Goal: Task Accomplishment & Management: Use online tool/utility

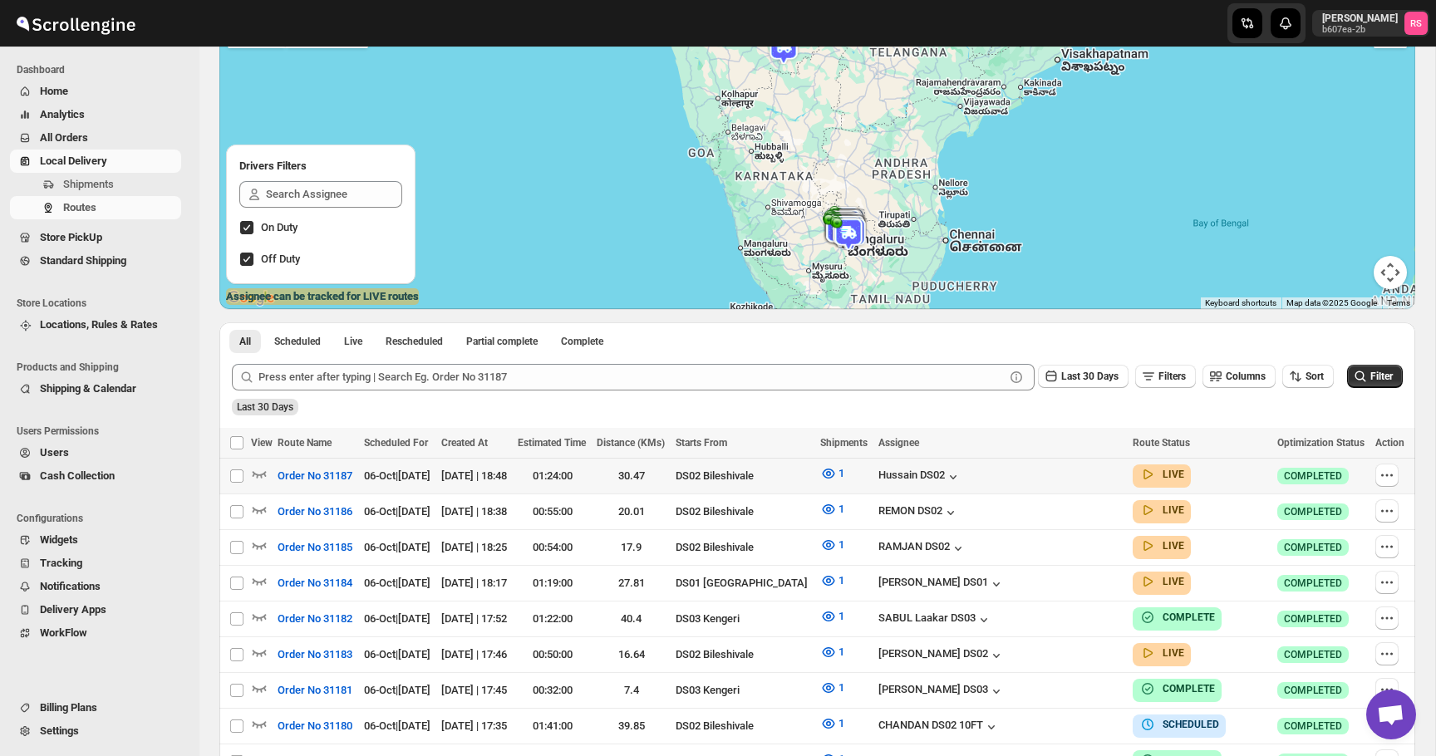
scroll to position [174, 0]
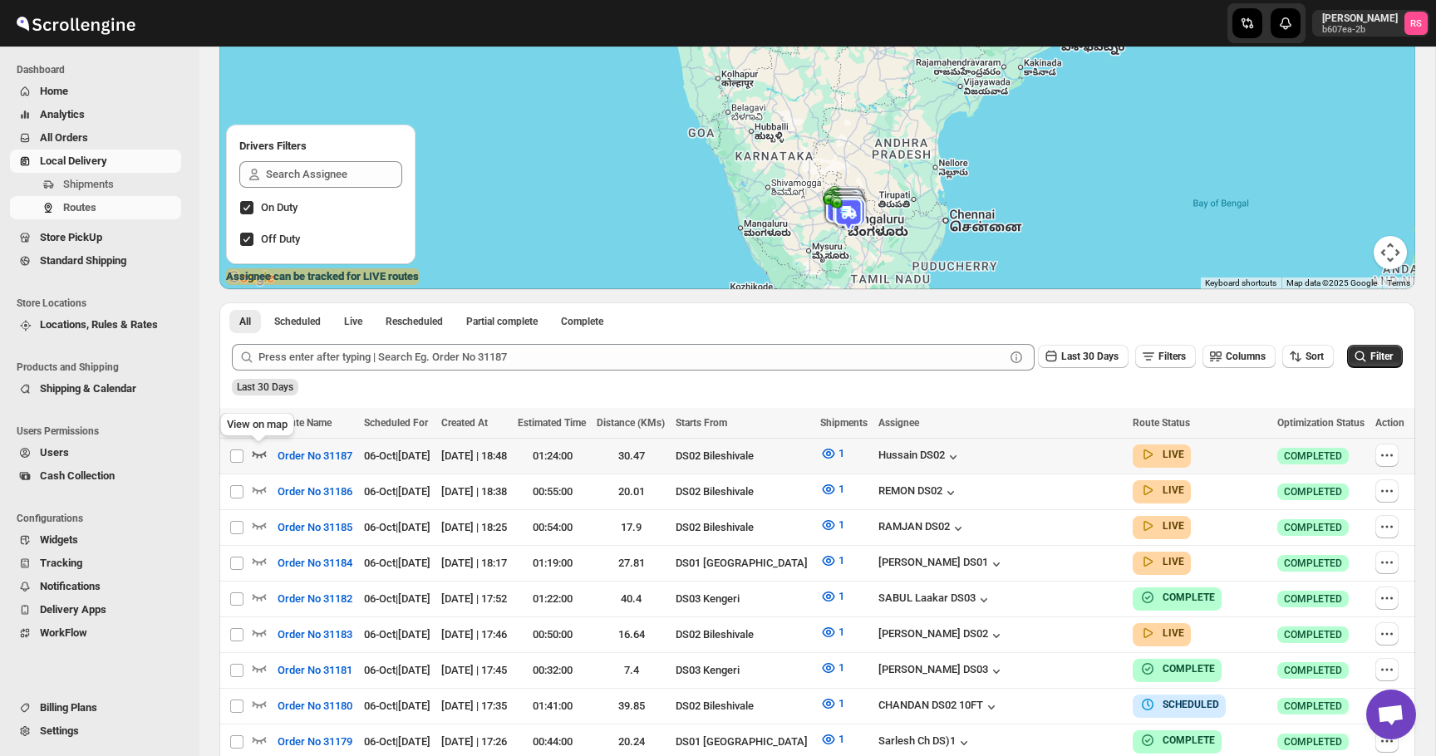
click at [260, 455] on icon "button" at bounding box center [260, 454] width 14 height 7
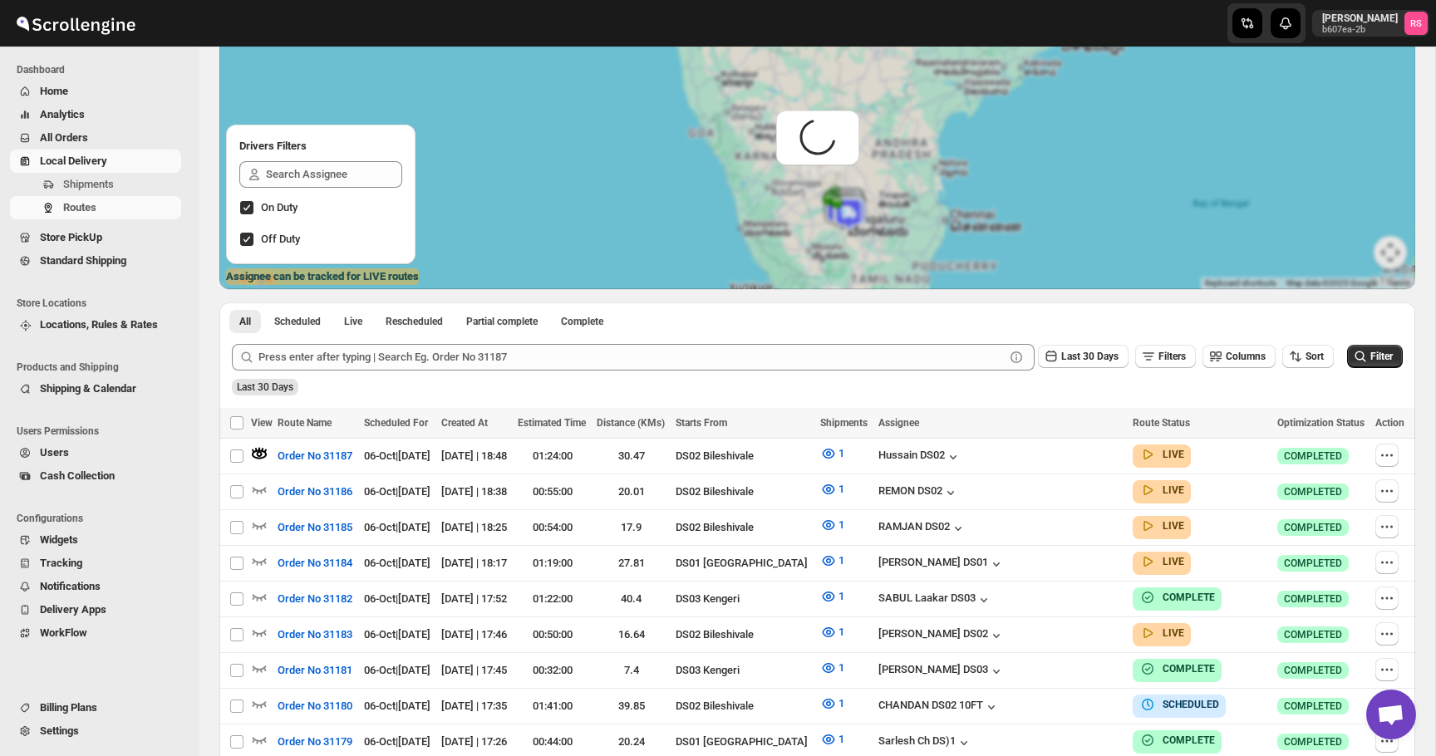
scroll to position [0, 0]
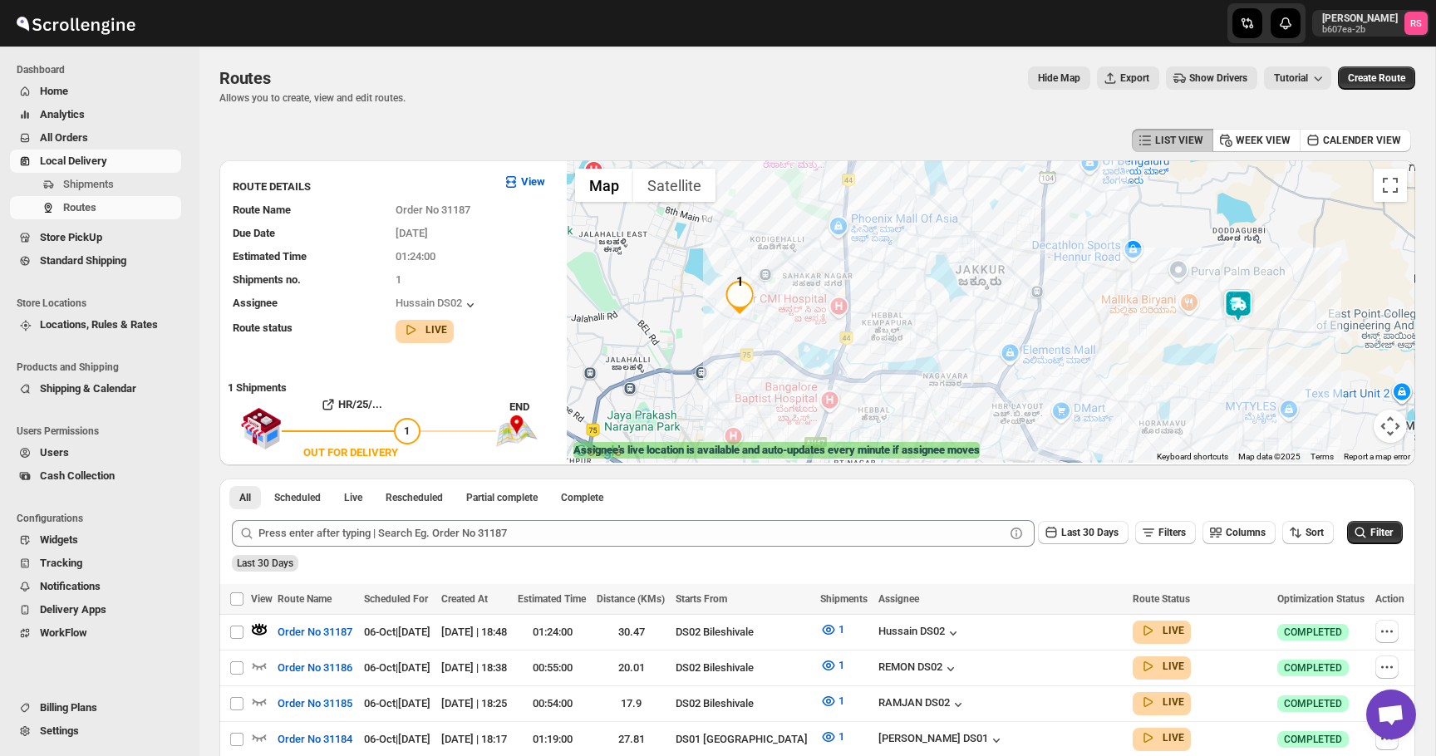
click at [1238, 301] on img at bounding box center [1237, 305] width 33 height 33
click at [1294, 238] on button "Close" at bounding box center [1289, 237] width 40 height 40
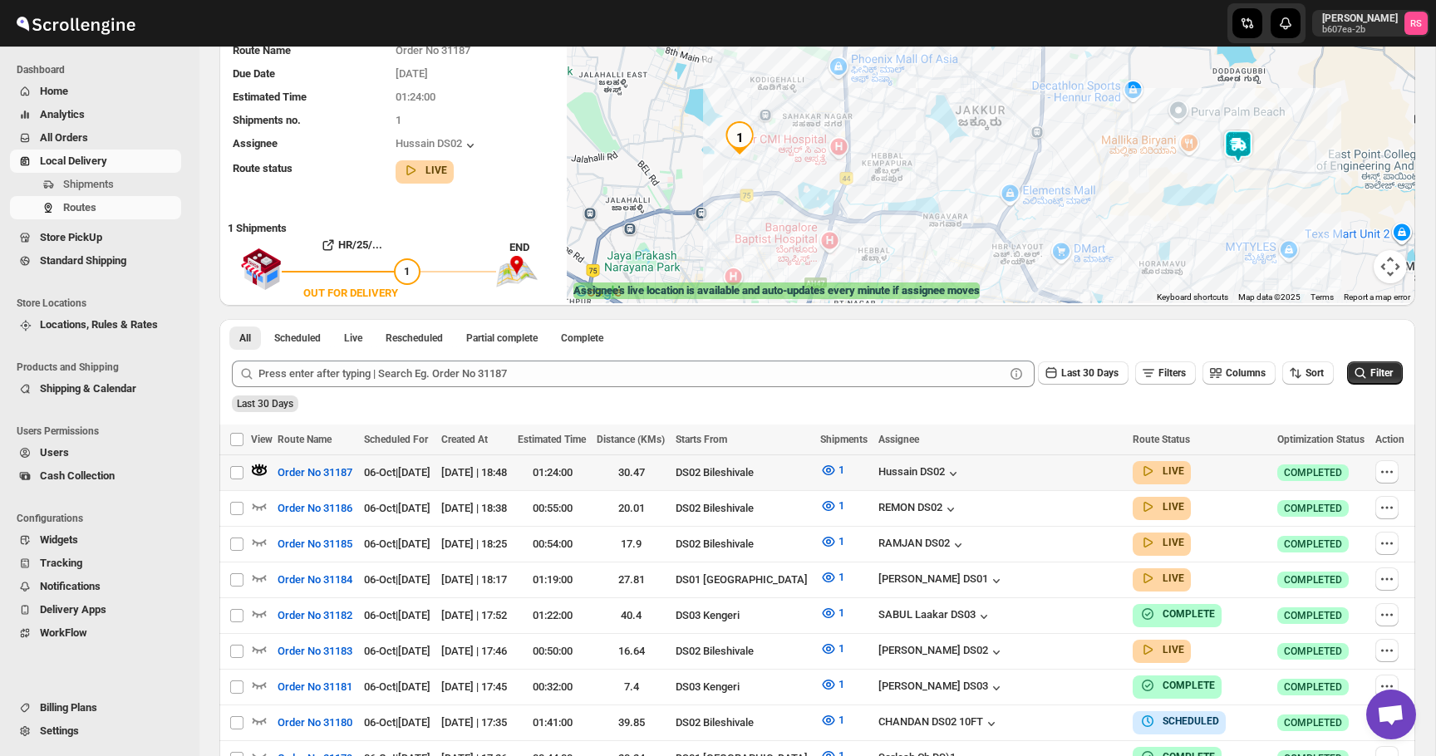
scroll to position [181, 0]
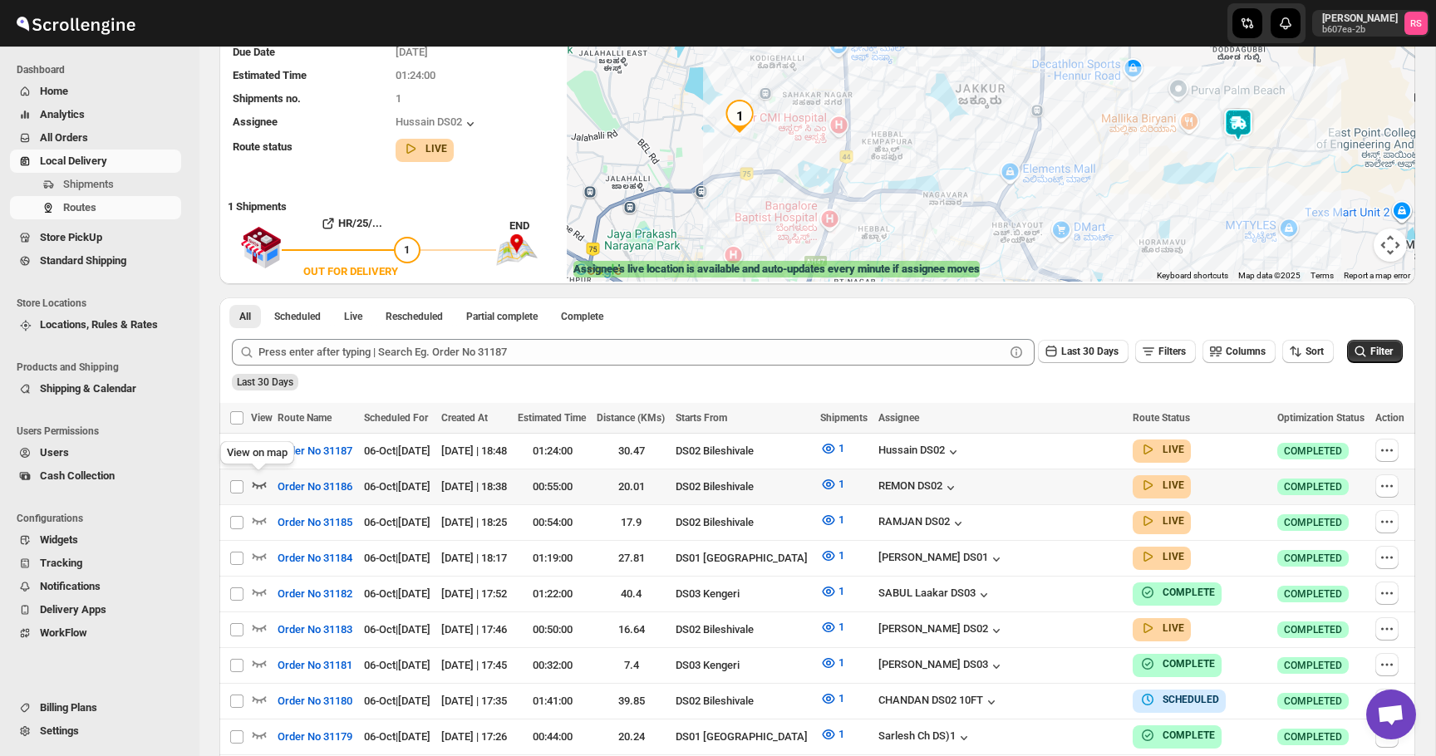
click at [256, 480] on icon "button" at bounding box center [259, 484] width 17 height 17
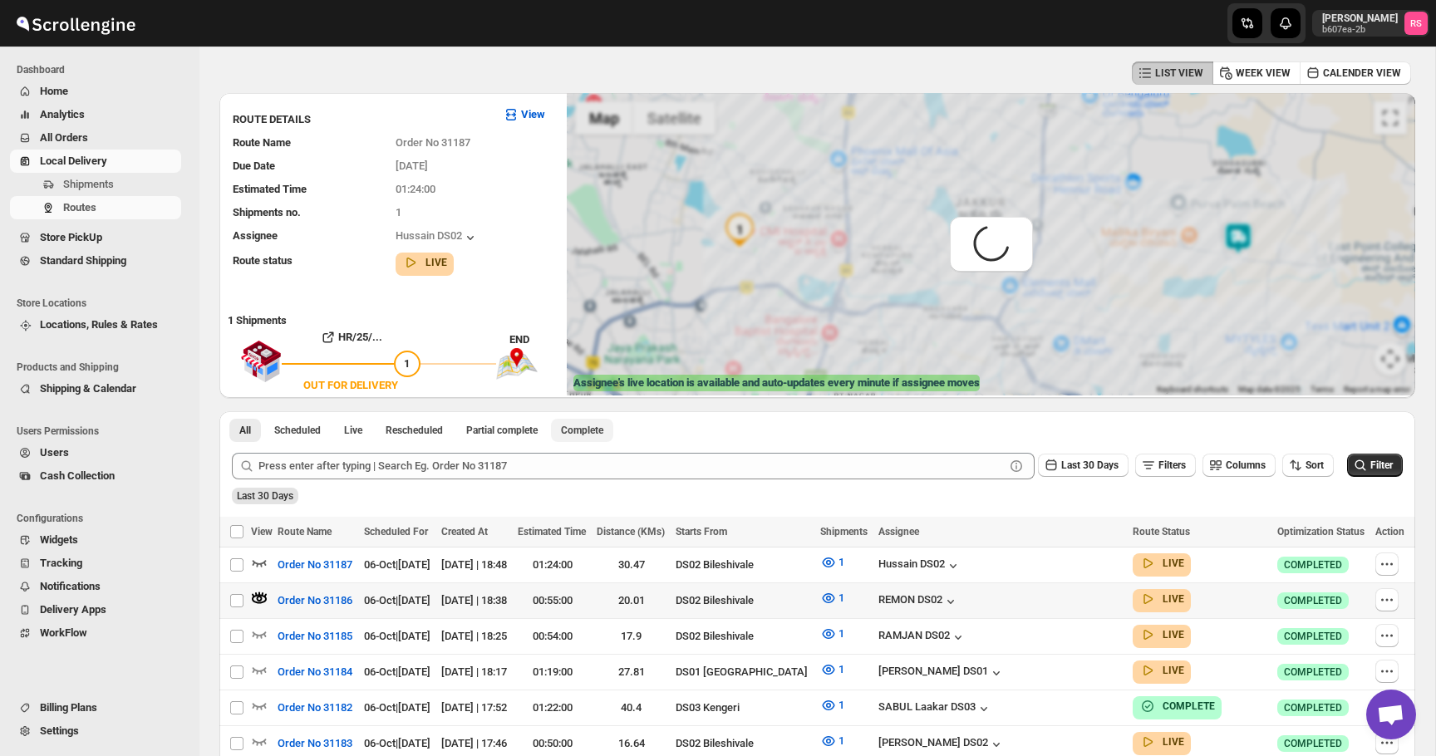
scroll to position [0, 0]
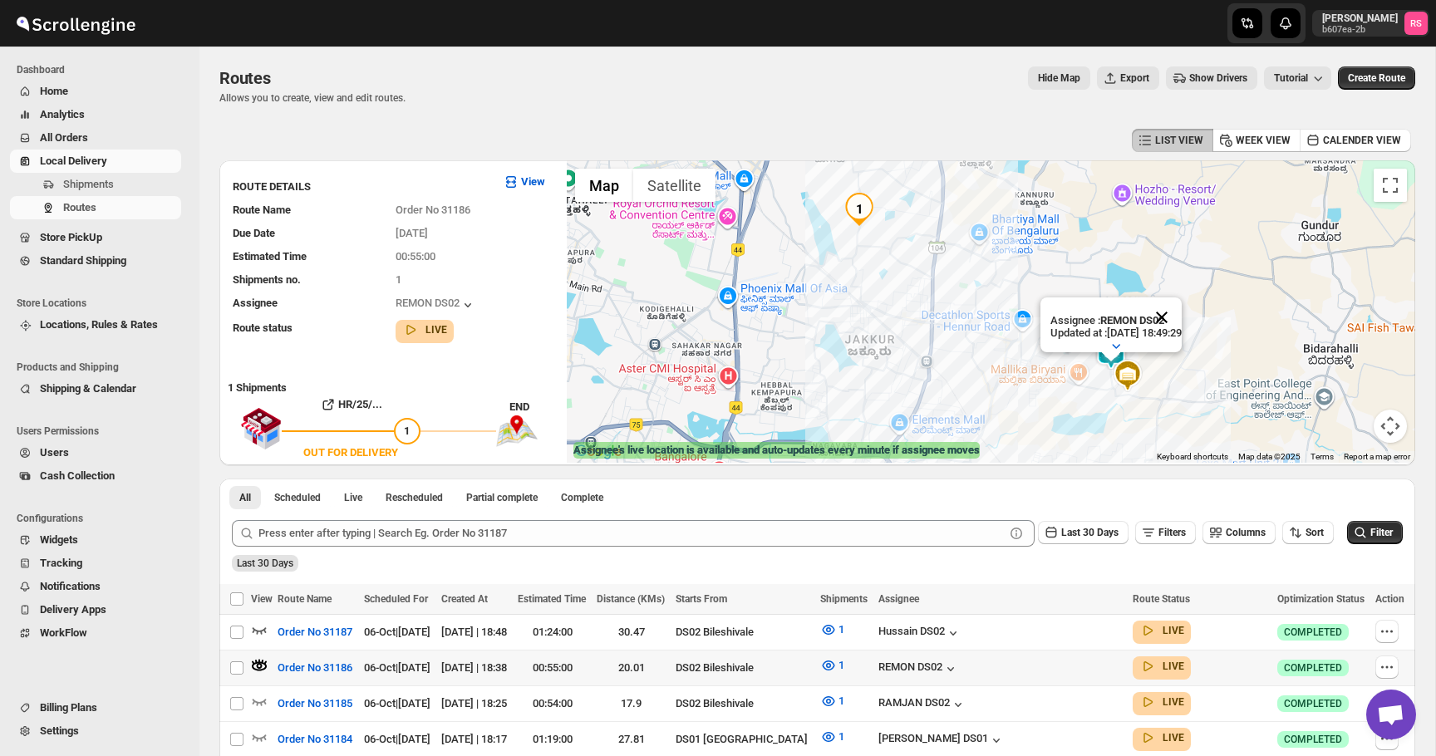
click at [1182, 312] on button "Close" at bounding box center [1162, 317] width 40 height 40
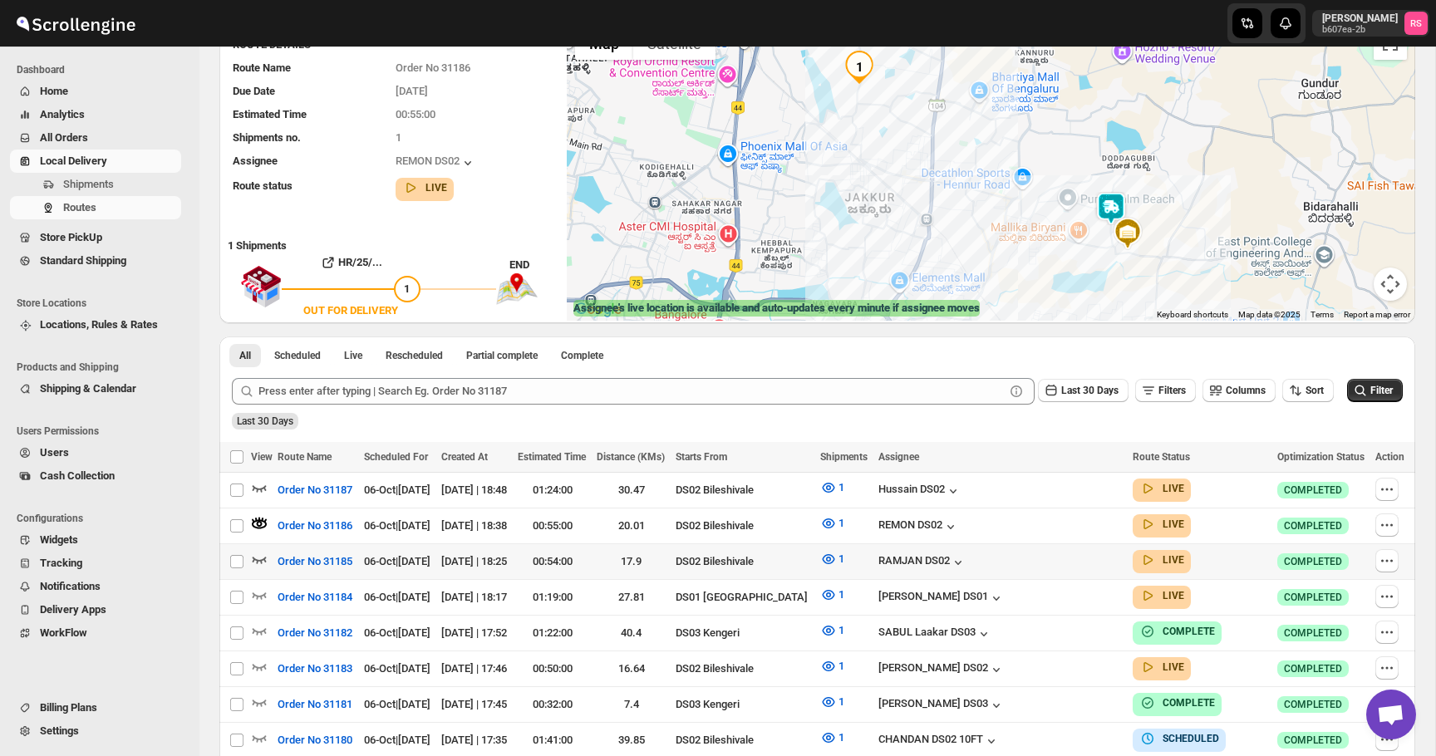
click at [266, 556] on icon "button" at bounding box center [259, 559] width 17 height 17
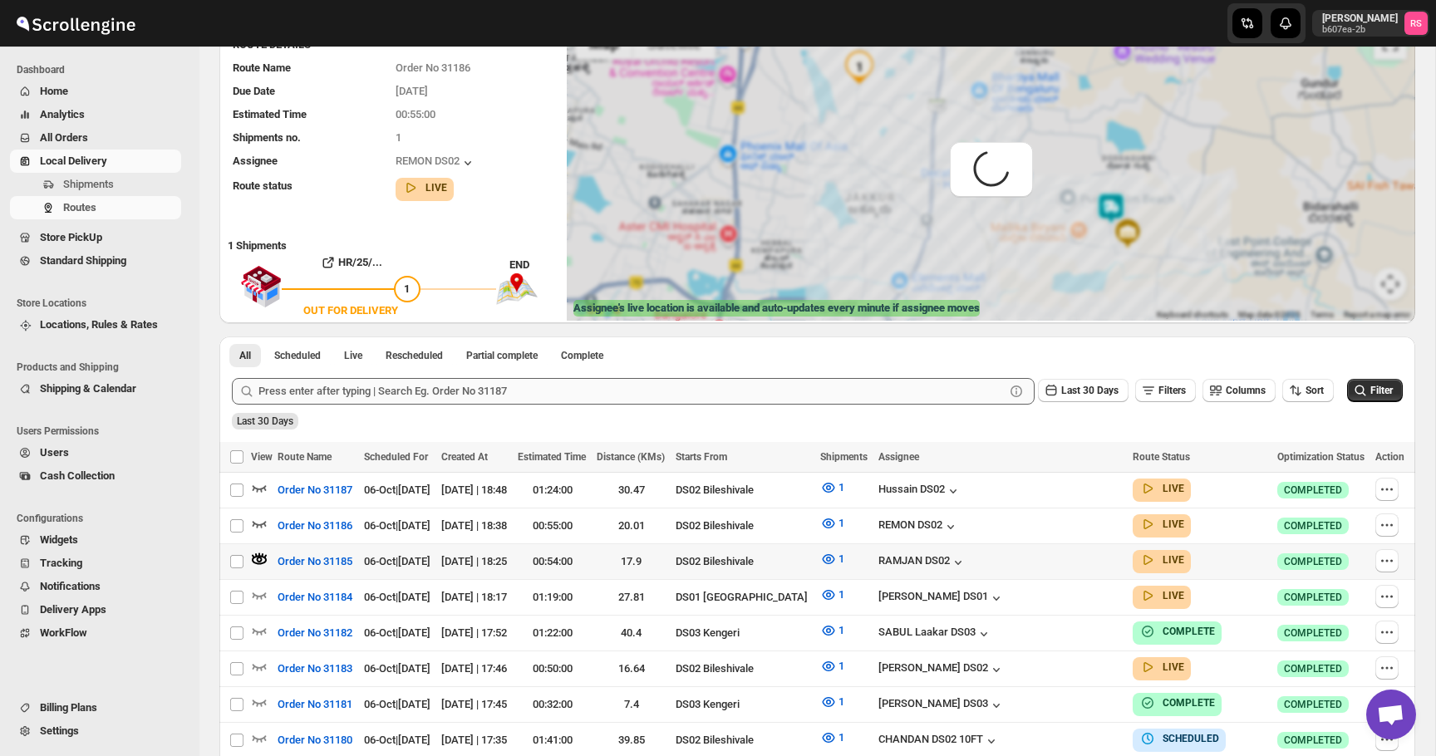
scroll to position [0, 0]
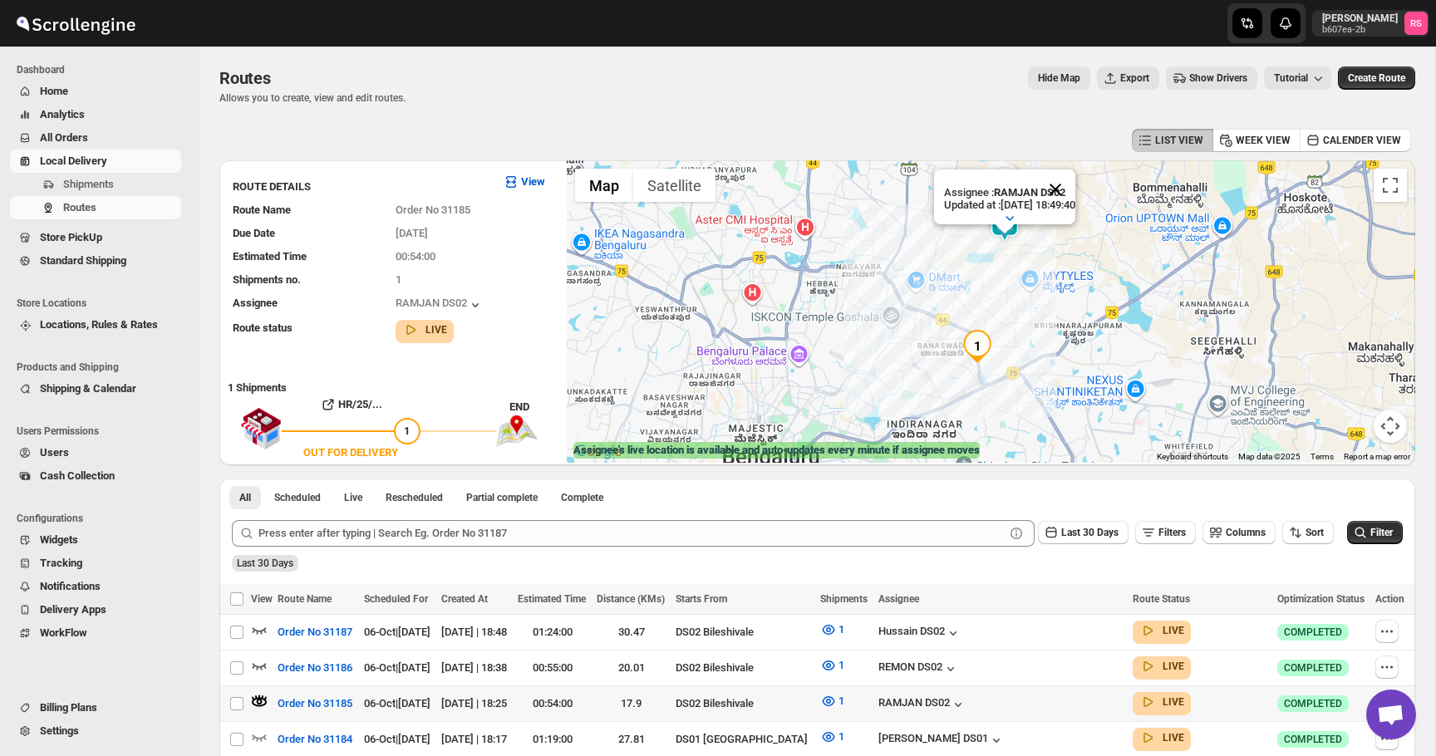
click at [1069, 187] on button "Close" at bounding box center [1055, 190] width 40 height 40
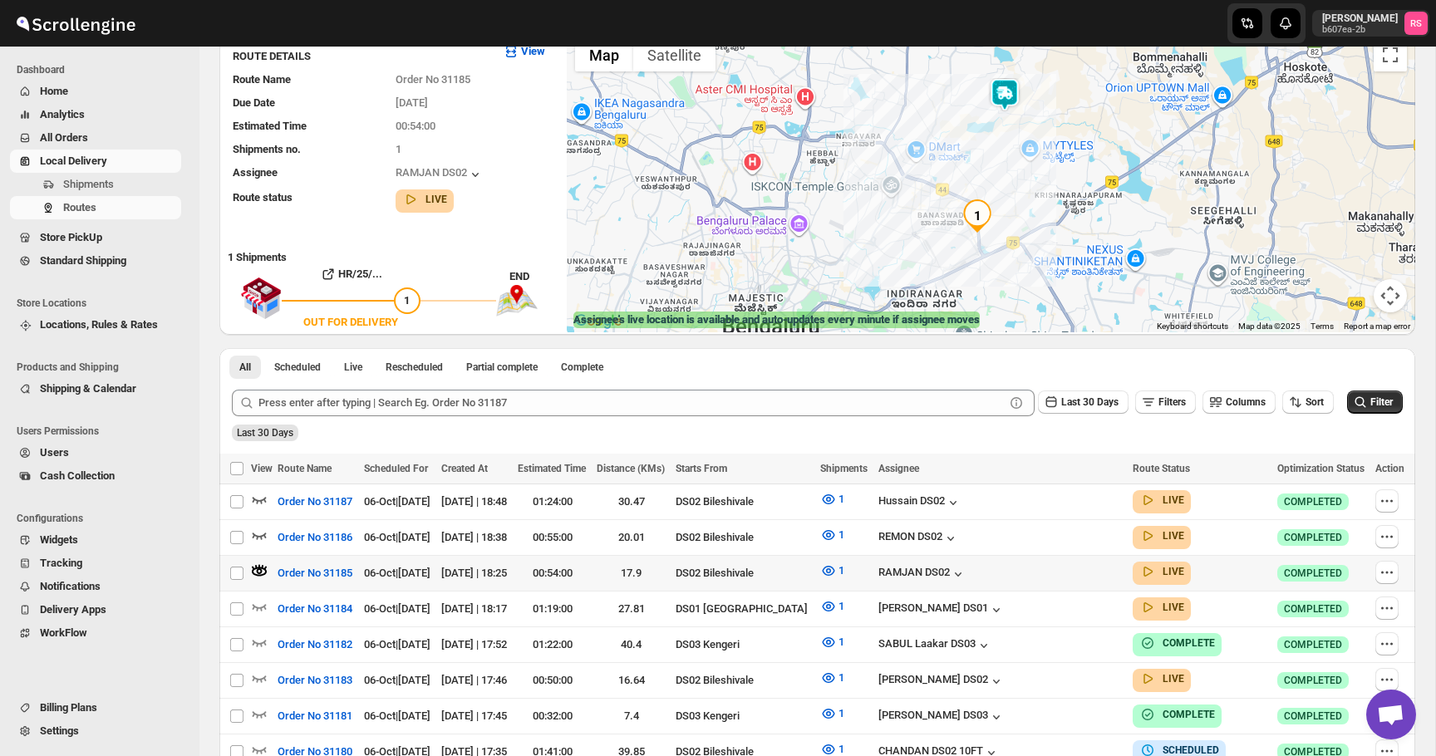
scroll to position [135, 0]
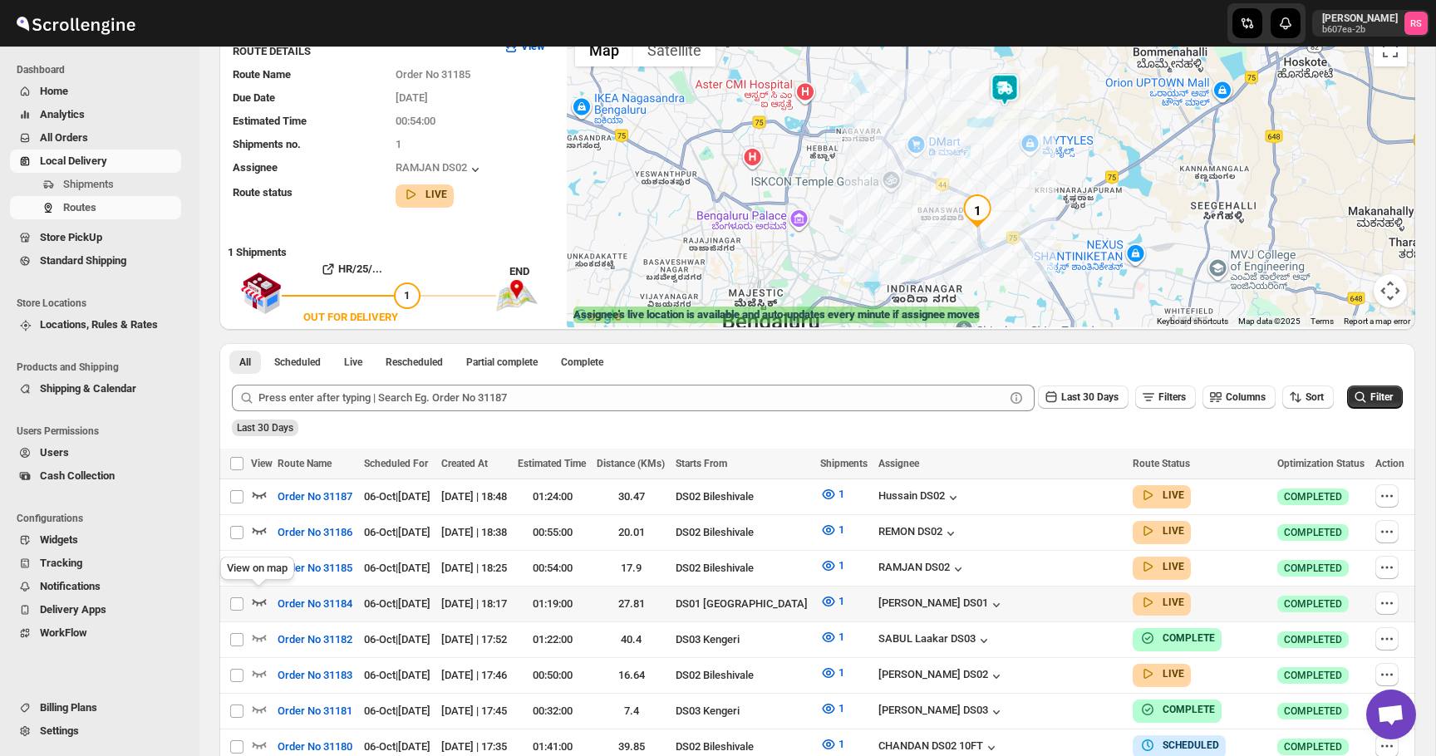
click at [257, 600] on icon "button" at bounding box center [260, 602] width 14 height 7
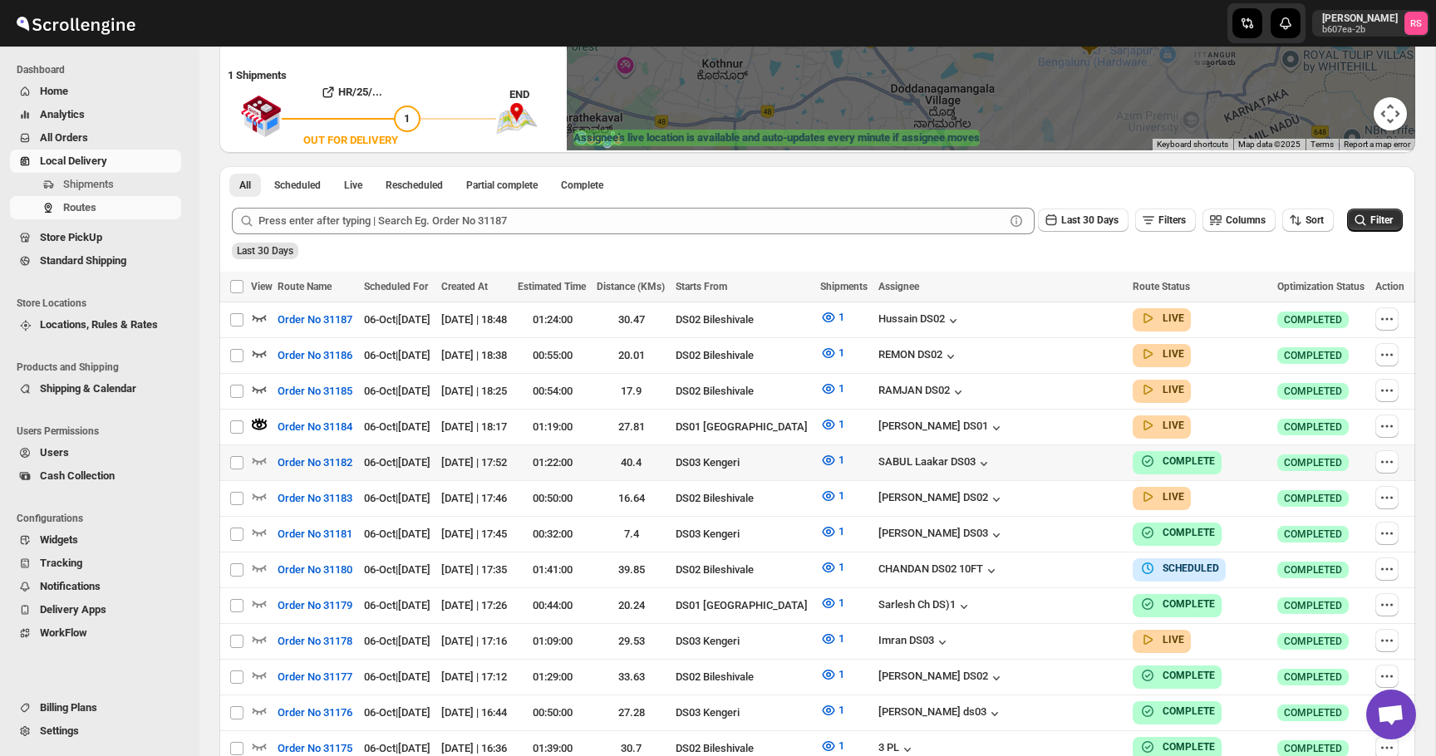
scroll to position [346, 0]
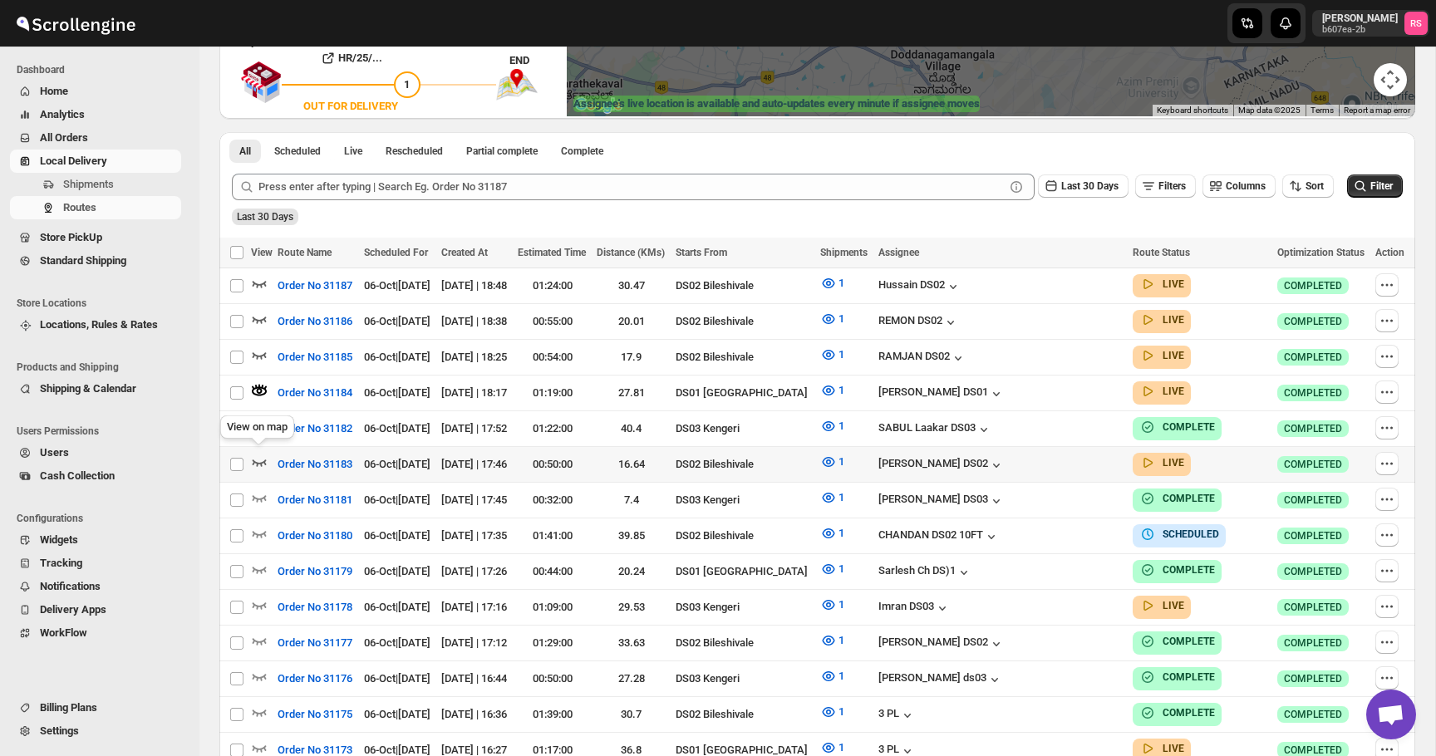
click at [266, 454] on icon "button" at bounding box center [259, 462] width 17 height 17
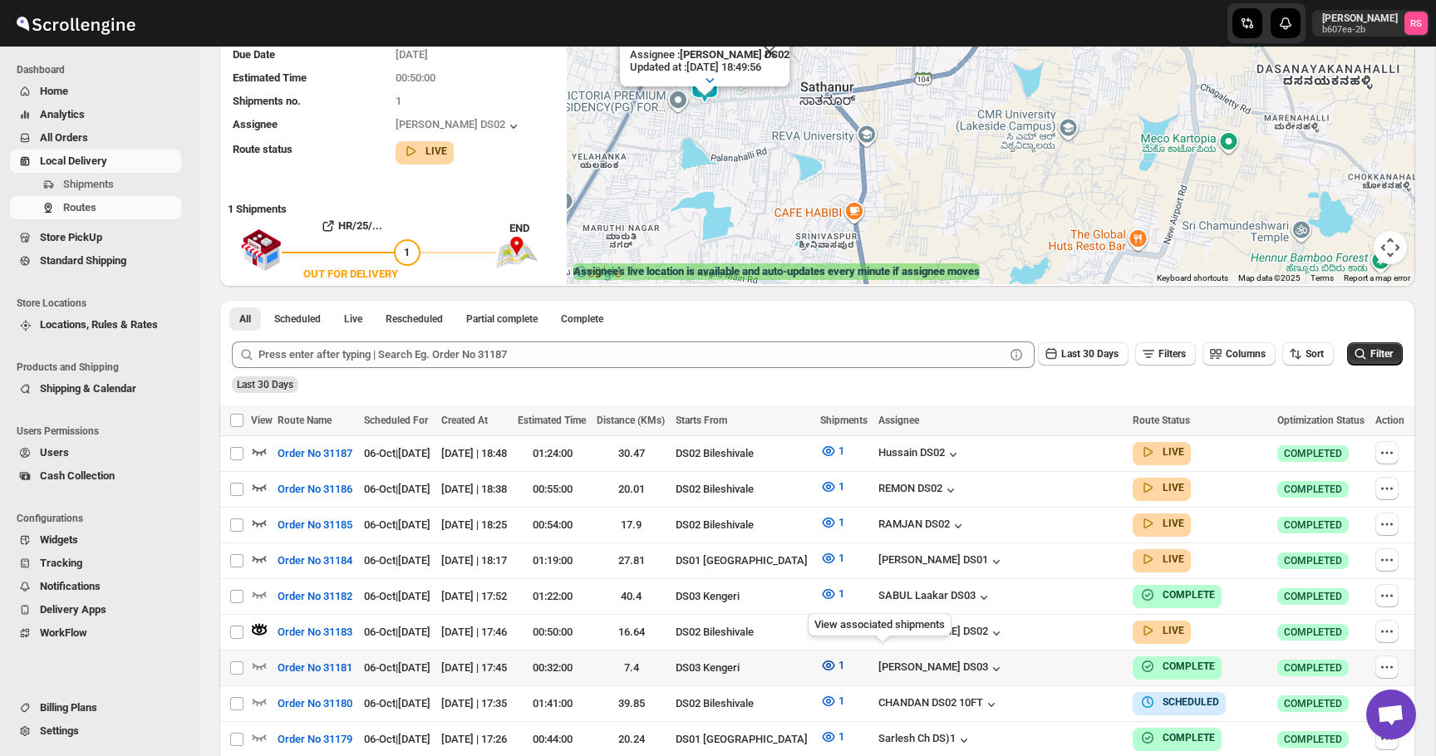
scroll to position [0, 0]
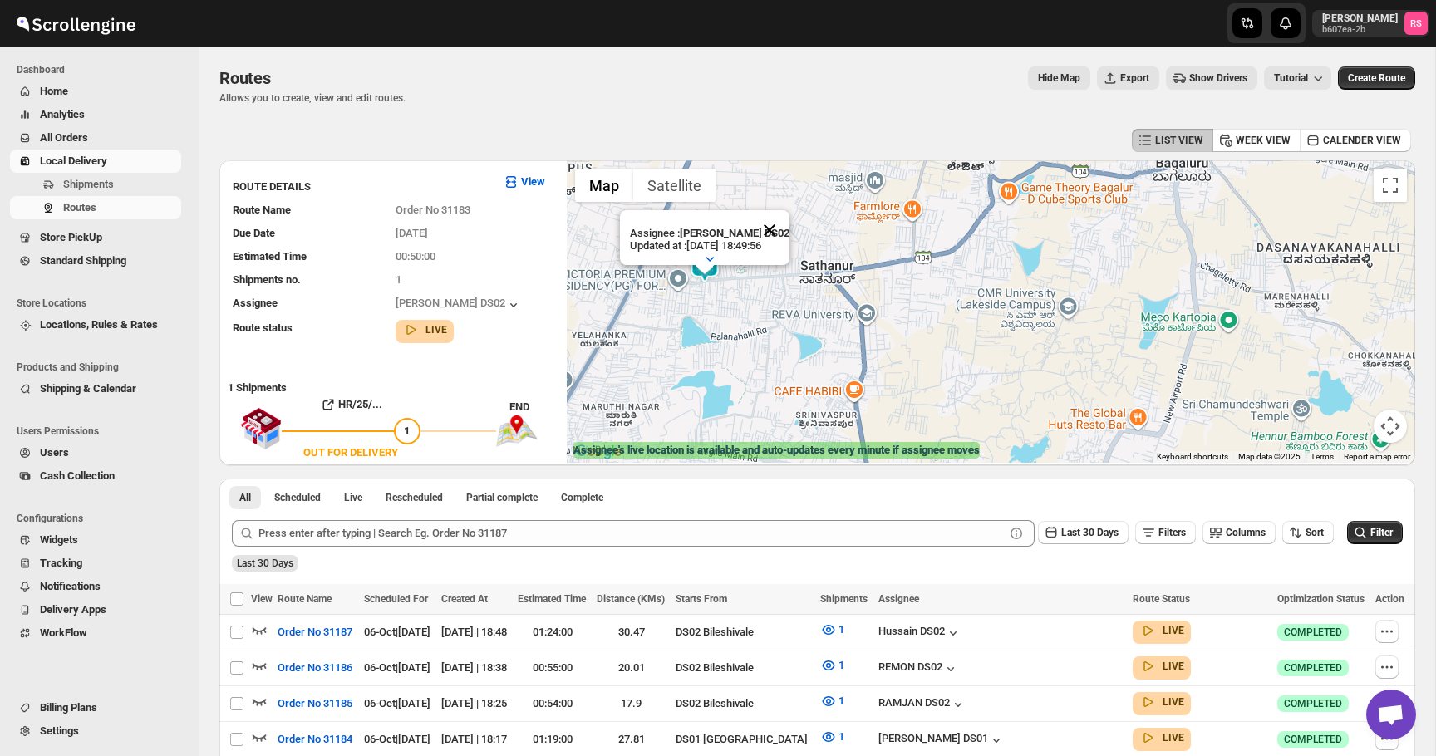
click at [788, 240] on button "Close" at bounding box center [769, 230] width 40 height 40
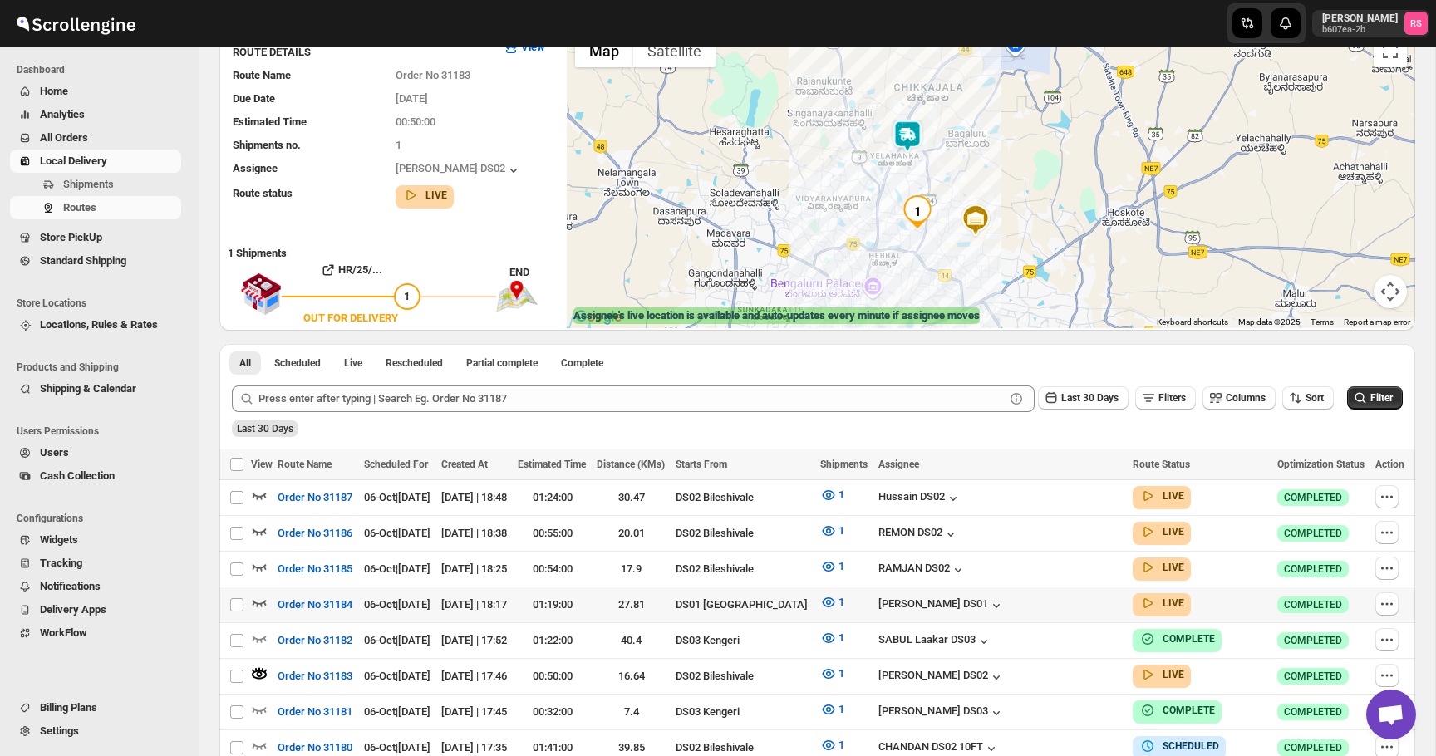
scroll to position [307, 0]
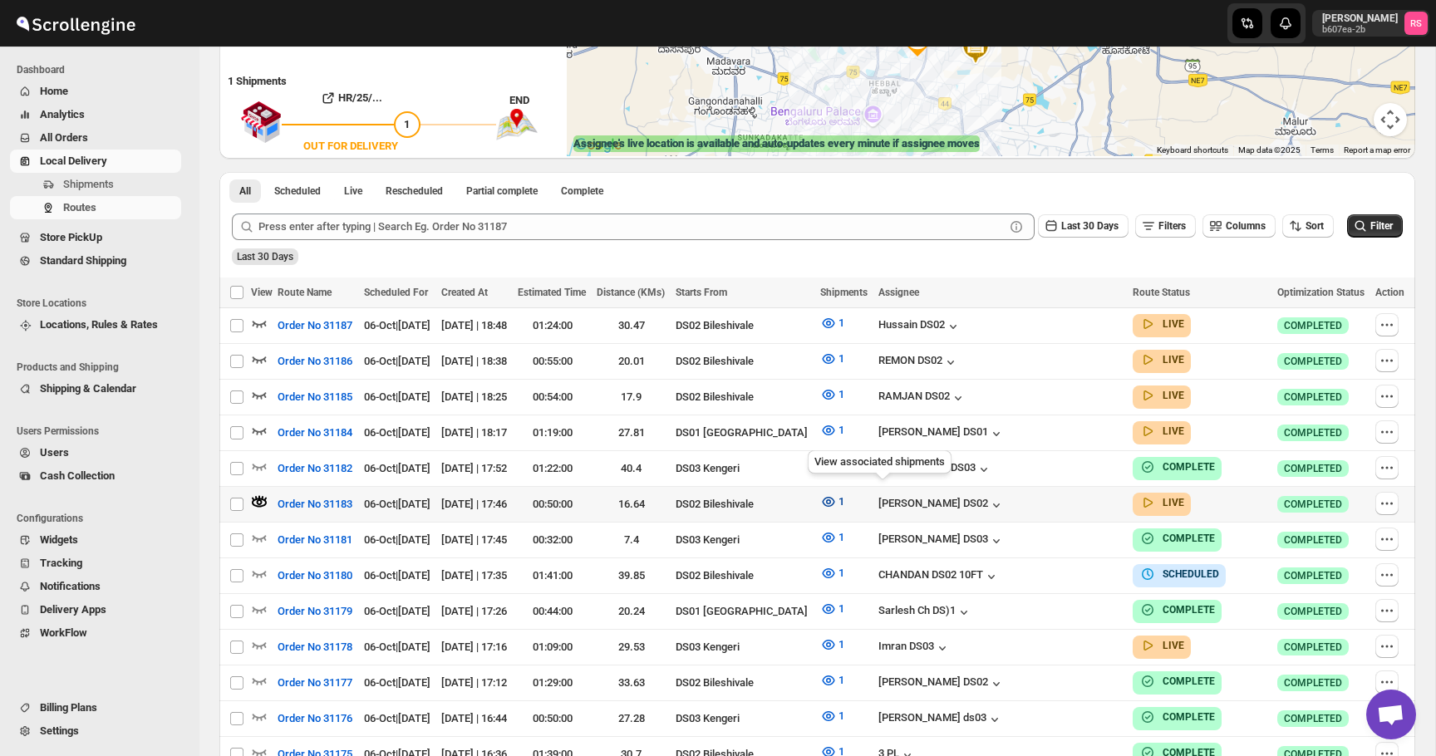
click at [854, 497] on button "1" at bounding box center [832, 502] width 44 height 27
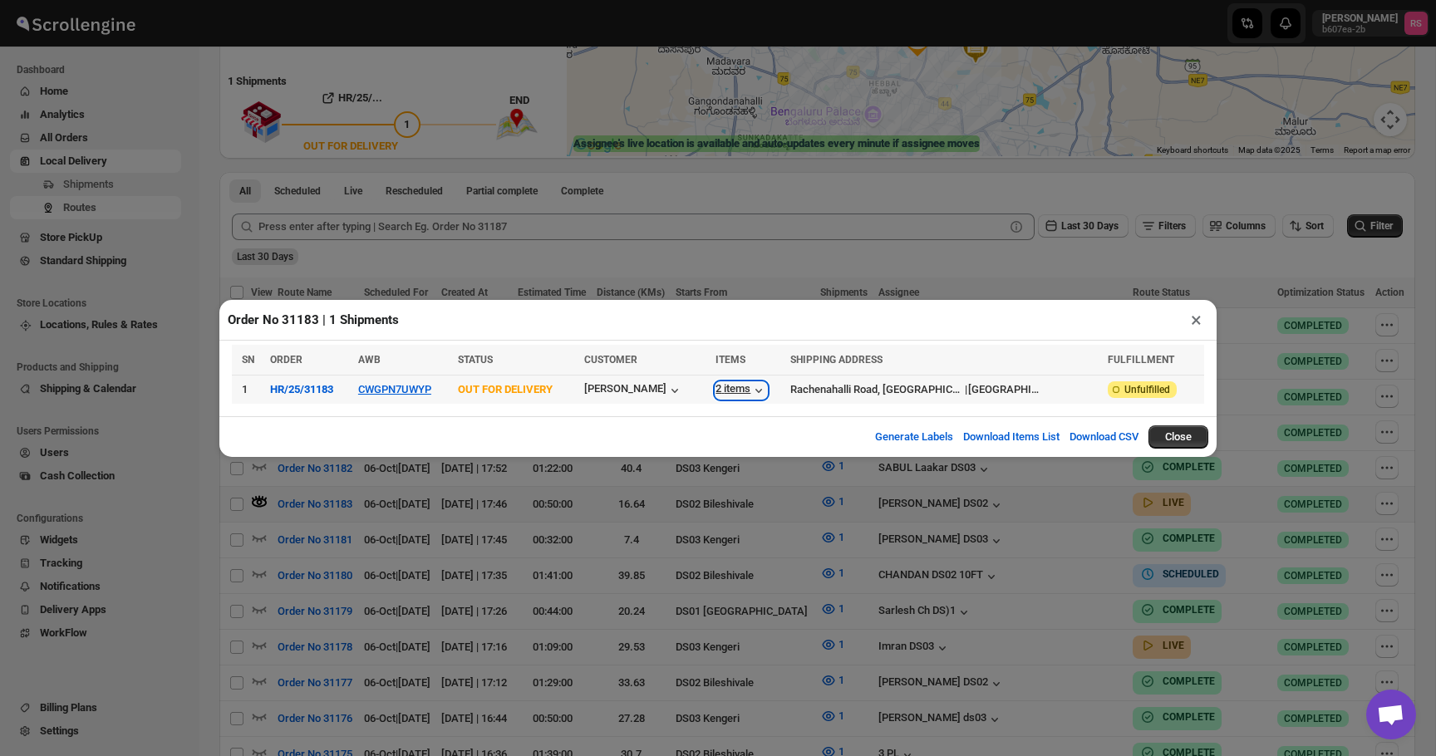
click at [767, 390] on icon "button" at bounding box center [758, 390] width 17 height 17
click at [1202, 318] on button "×" at bounding box center [1196, 319] width 24 height 23
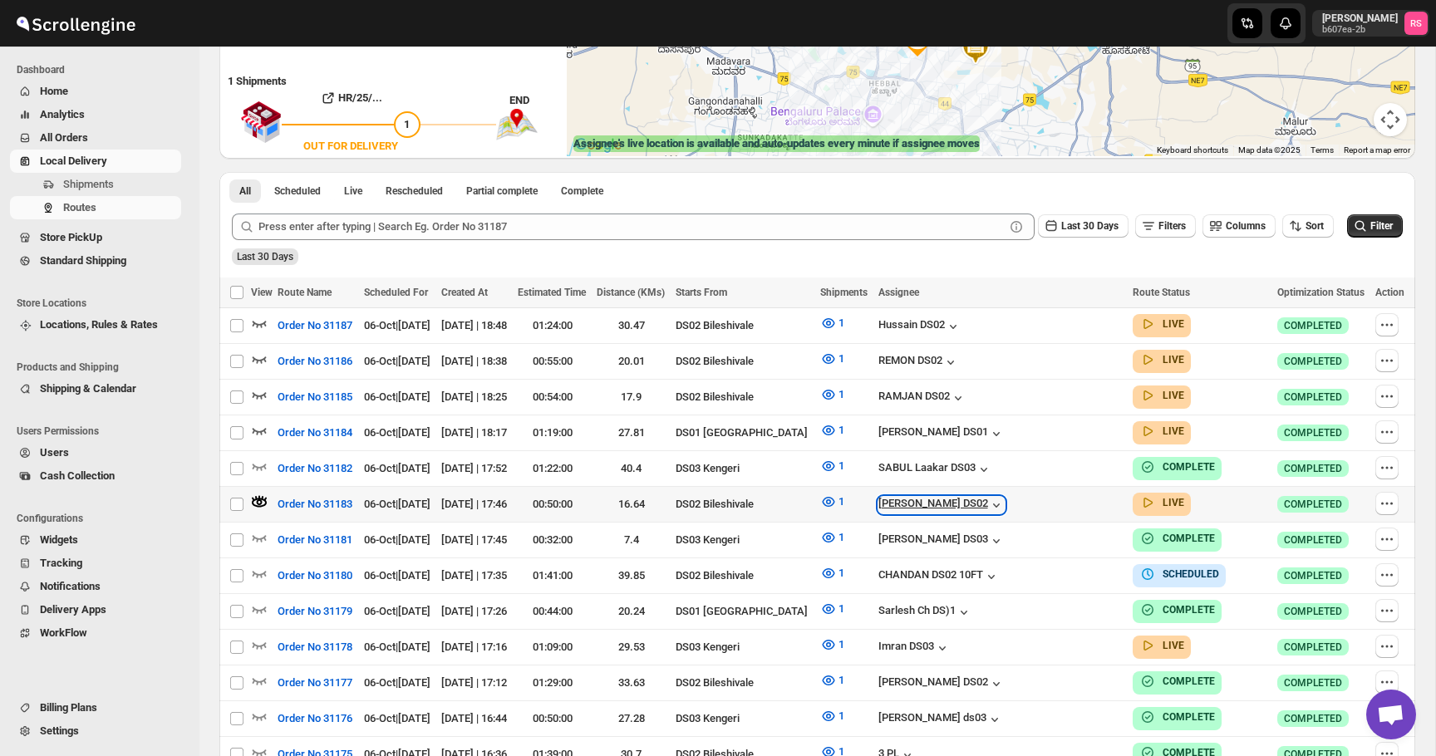
click at [964, 500] on div "[PERSON_NAME] DS02" at bounding box center [941, 505] width 126 height 17
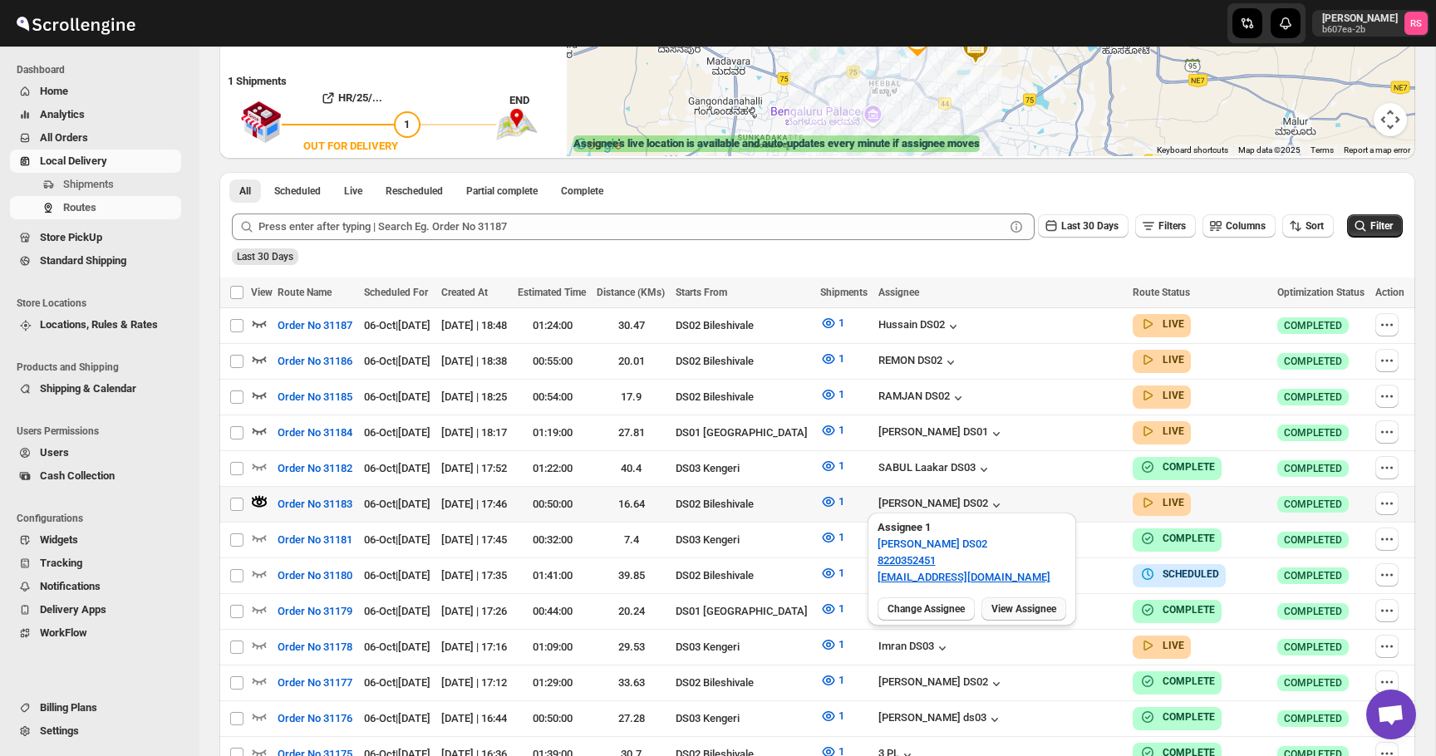
click at [1033, 616] on button "View Assignee" at bounding box center [1023, 608] width 85 height 23
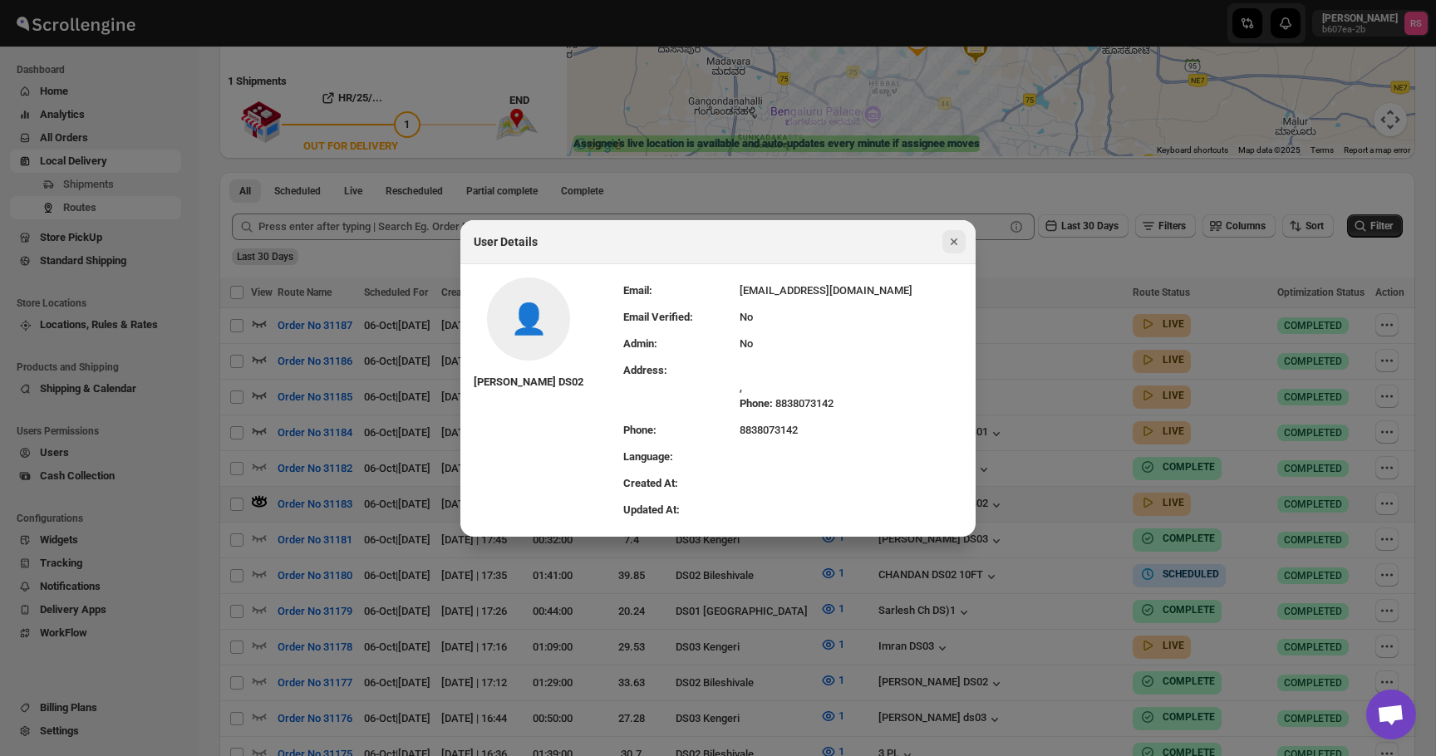
click at [951, 240] on icon "Close" at bounding box center [954, 241] width 17 height 17
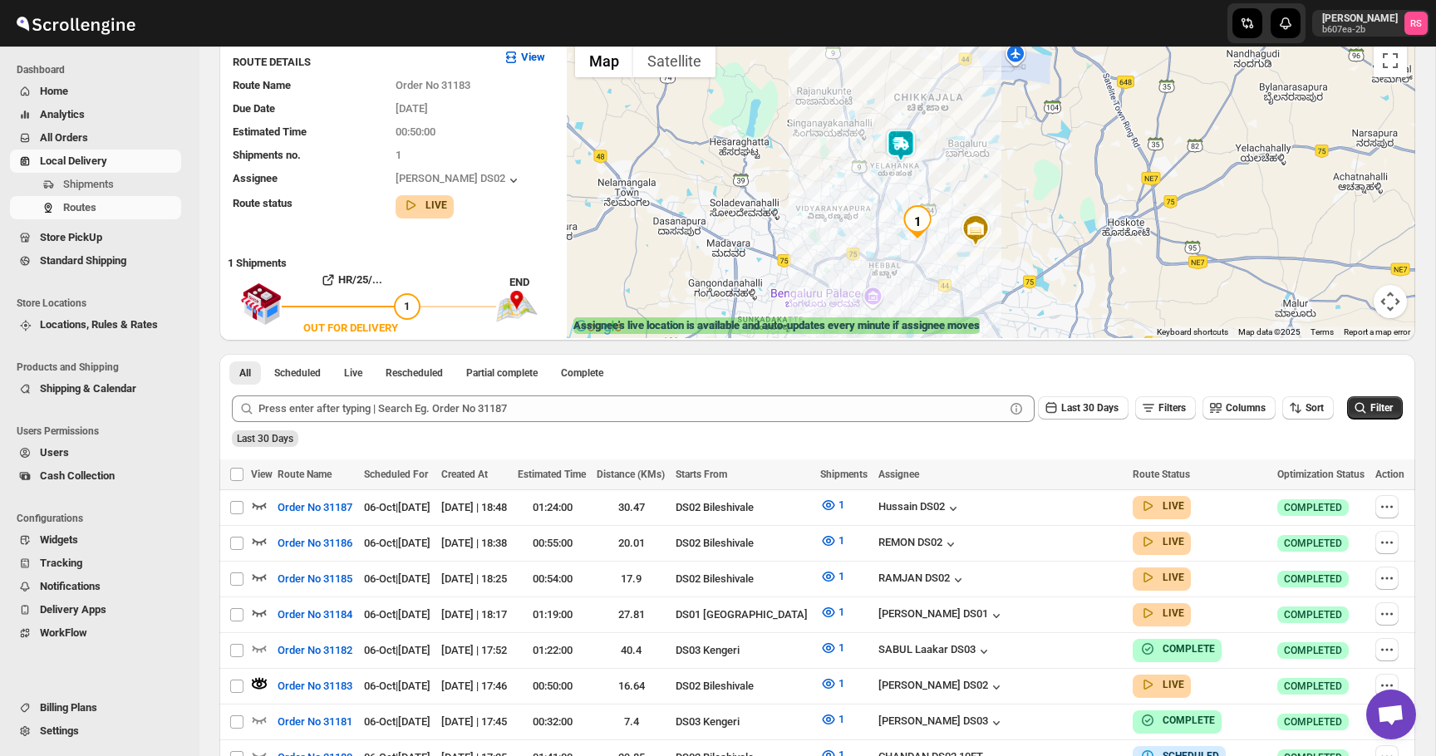
scroll to position [0, 0]
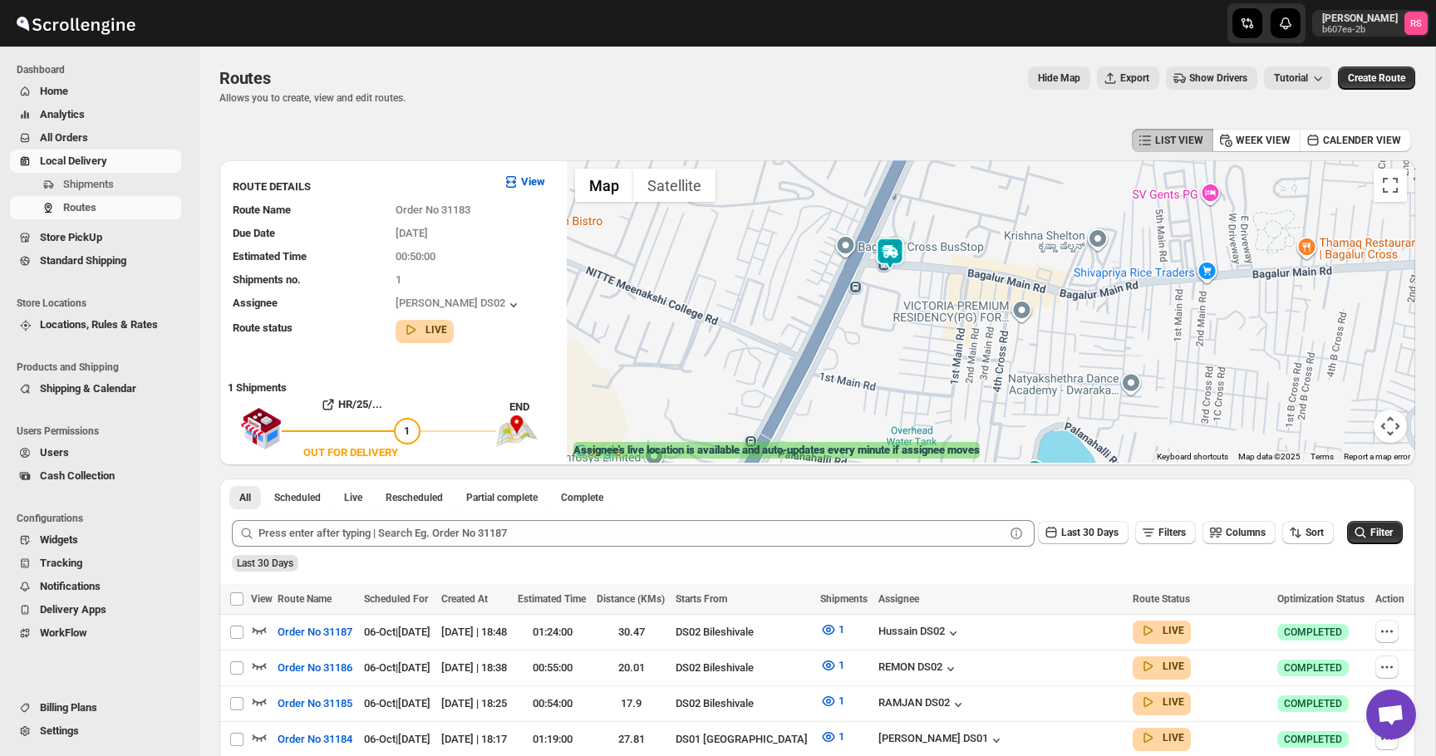
drag, startPoint x: 848, startPoint y: 266, endPoint x: 941, endPoint y: 291, distance: 95.5
click at [941, 291] on div at bounding box center [991, 311] width 848 height 302
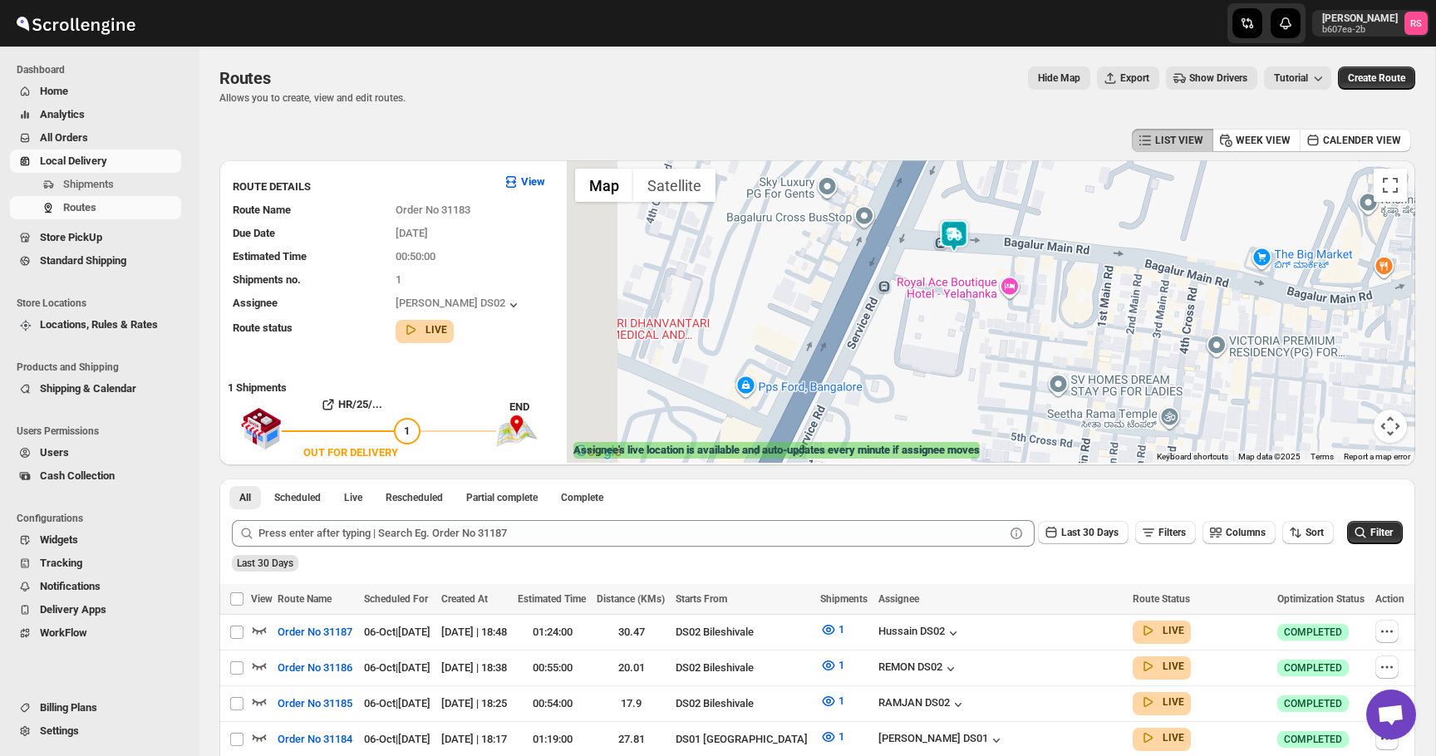
drag, startPoint x: 941, startPoint y: 291, endPoint x: 1061, endPoint y: 292, distance: 120.5
click at [1061, 292] on div at bounding box center [991, 311] width 848 height 302
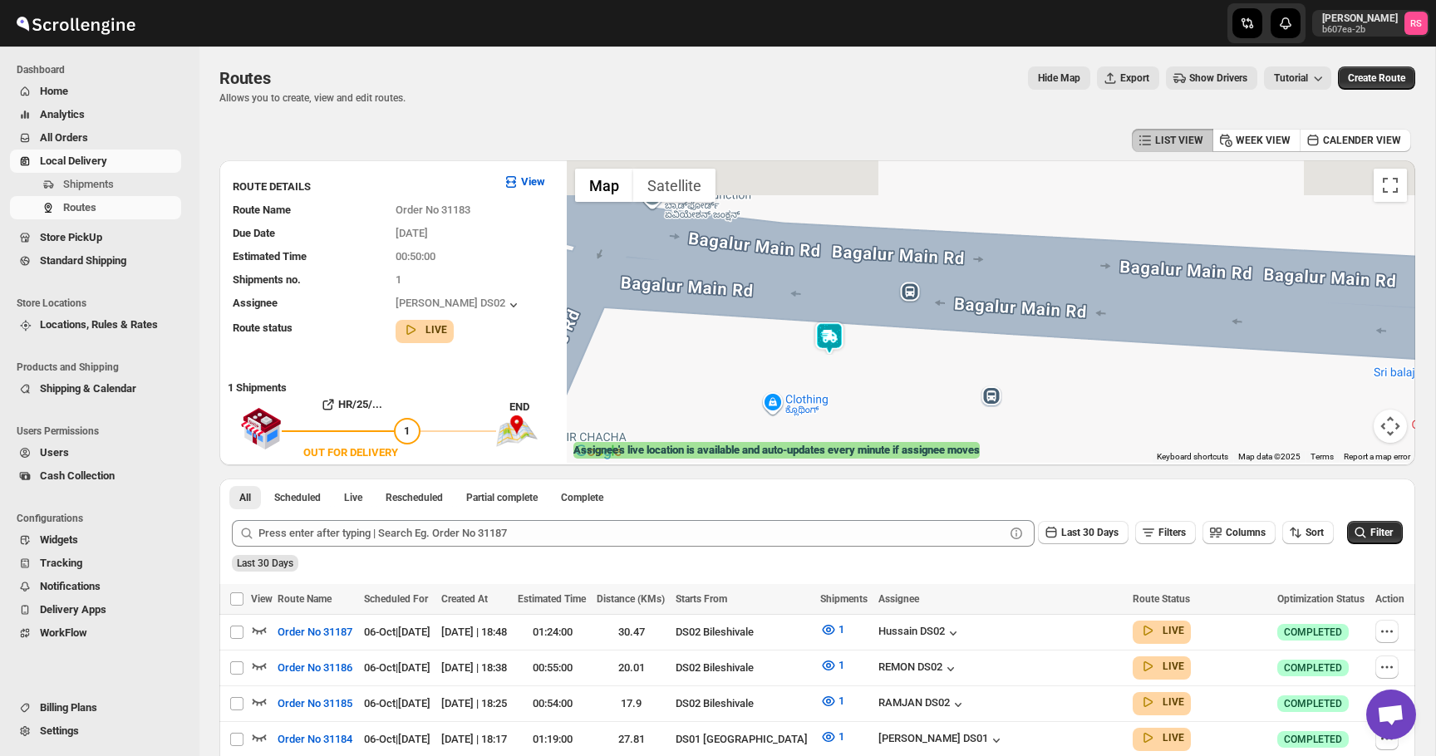
drag, startPoint x: 945, startPoint y: 312, endPoint x: 995, endPoint y: 391, distance: 93.8
click at [995, 391] on div at bounding box center [991, 311] width 848 height 302
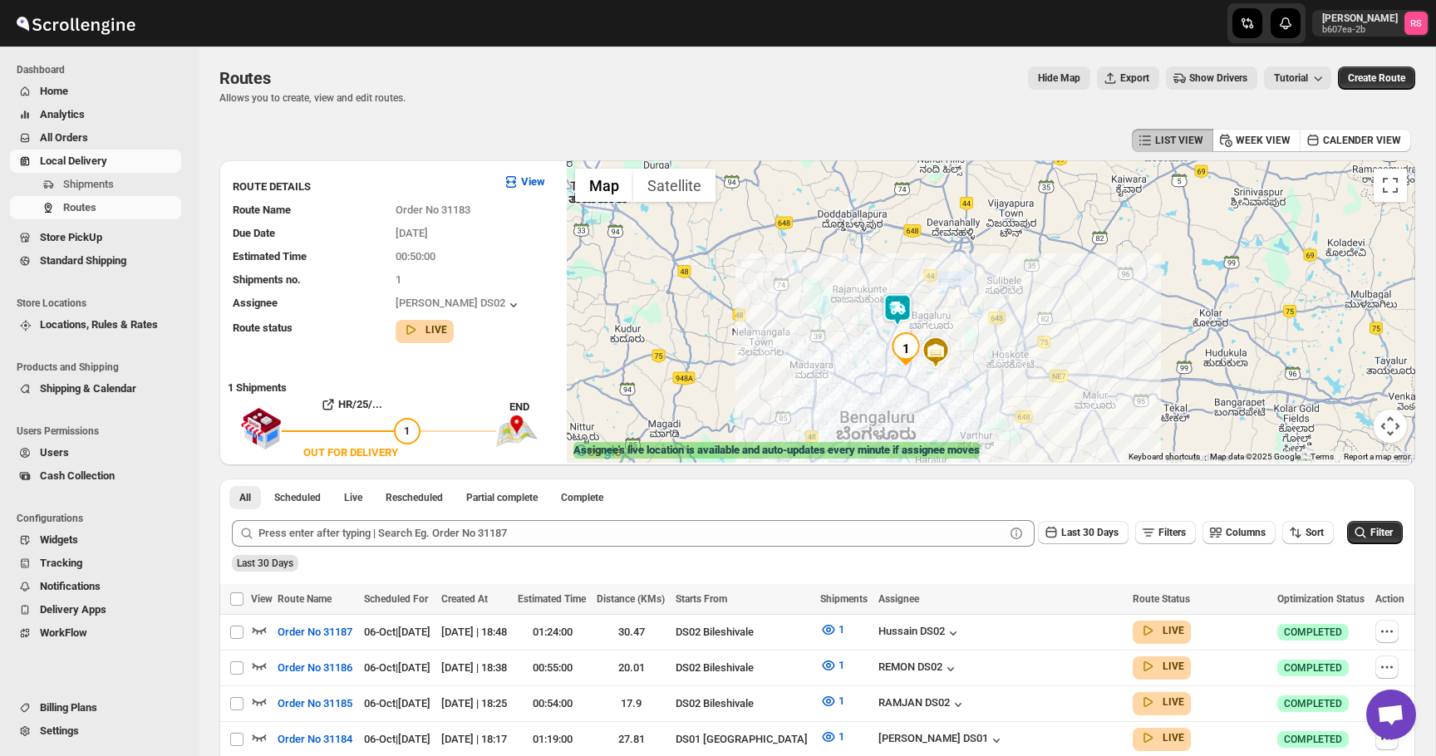
drag, startPoint x: 903, startPoint y: 356, endPoint x: 897, endPoint y: 318, distance: 38.0
click at [897, 318] on div at bounding box center [991, 311] width 848 height 302
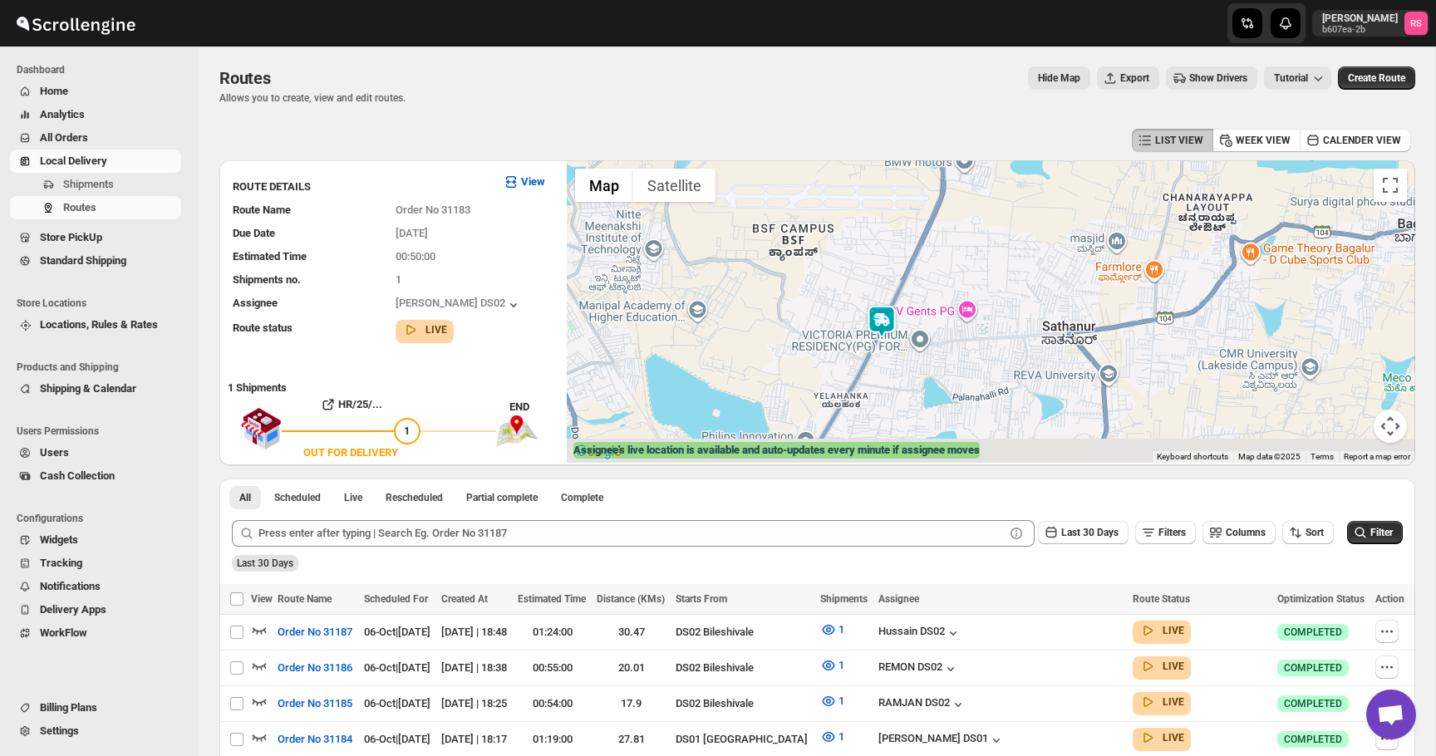
drag, startPoint x: 897, startPoint y: 318, endPoint x: 885, endPoint y: 233, distance: 85.5
click at [885, 233] on div at bounding box center [991, 311] width 848 height 302
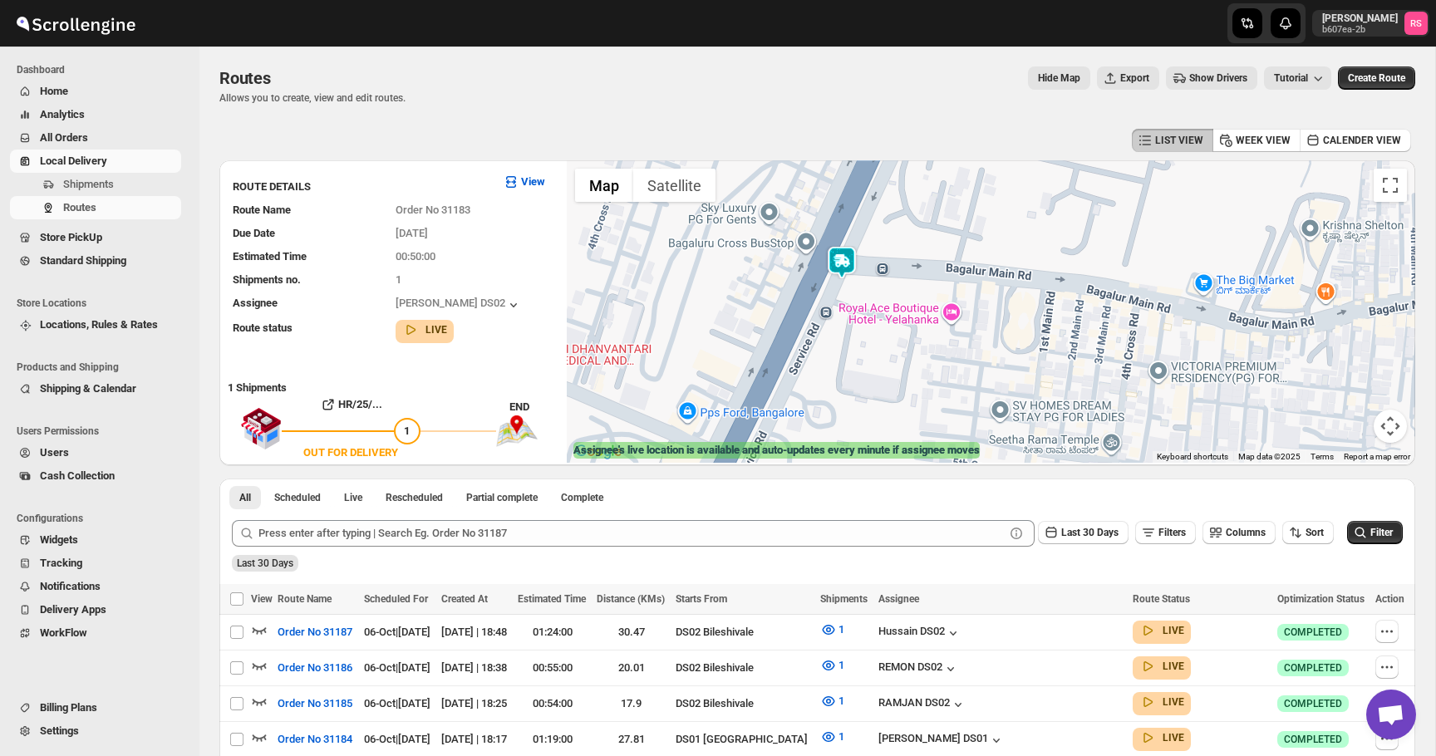
drag, startPoint x: 833, startPoint y: 270, endPoint x: 853, endPoint y: 284, distance: 25.1
click at [853, 284] on div at bounding box center [991, 311] width 848 height 302
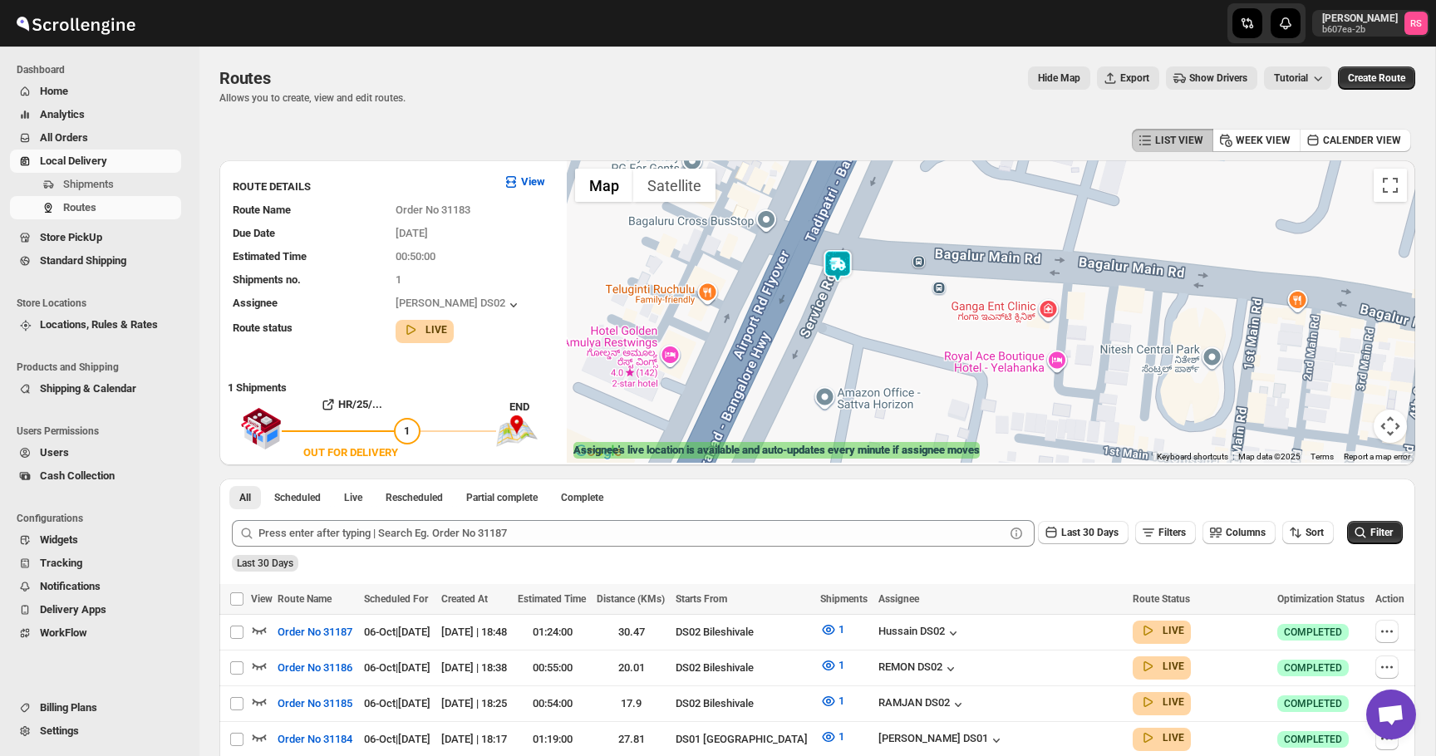
drag, startPoint x: 853, startPoint y: 284, endPoint x: 863, endPoint y: 294, distance: 14.1
click at [863, 294] on div at bounding box center [991, 311] width 848 height 302
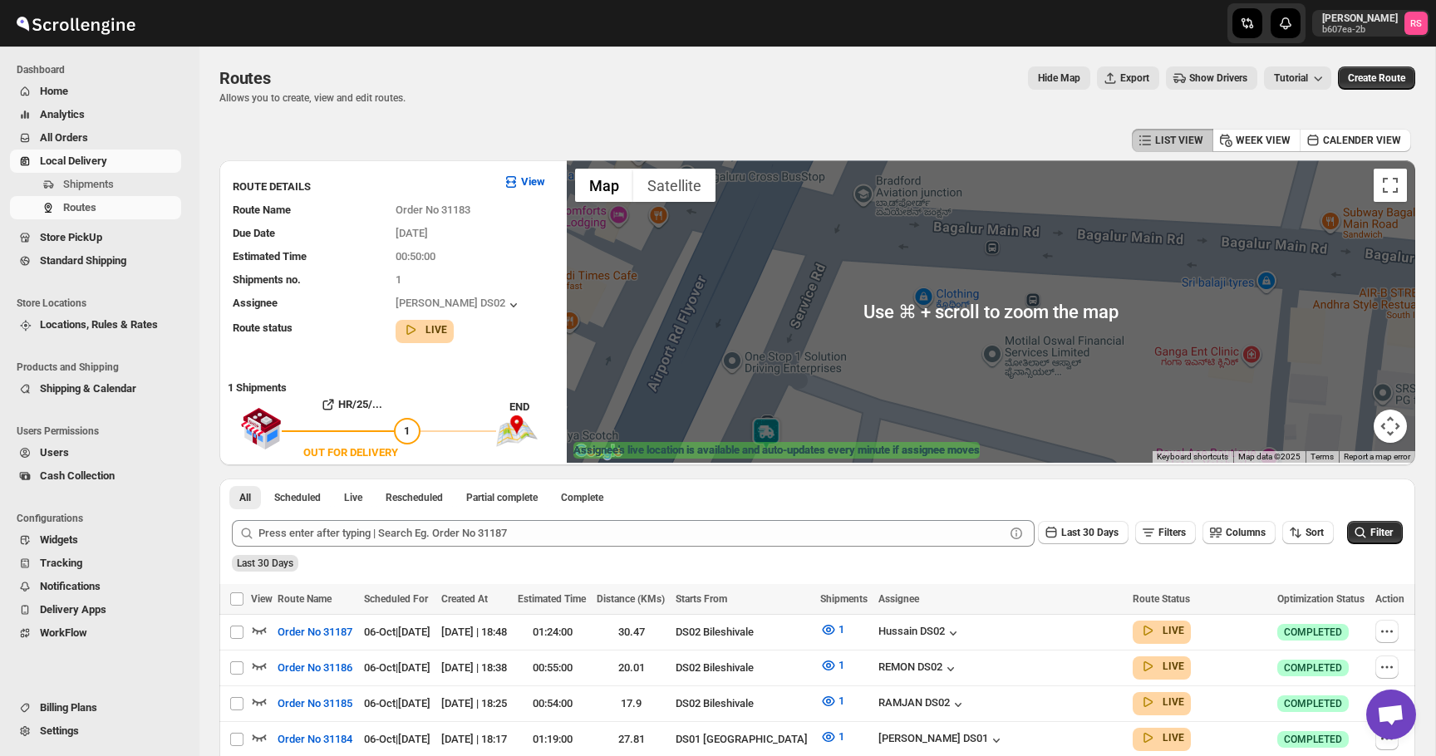
scroll to position [206, 0]
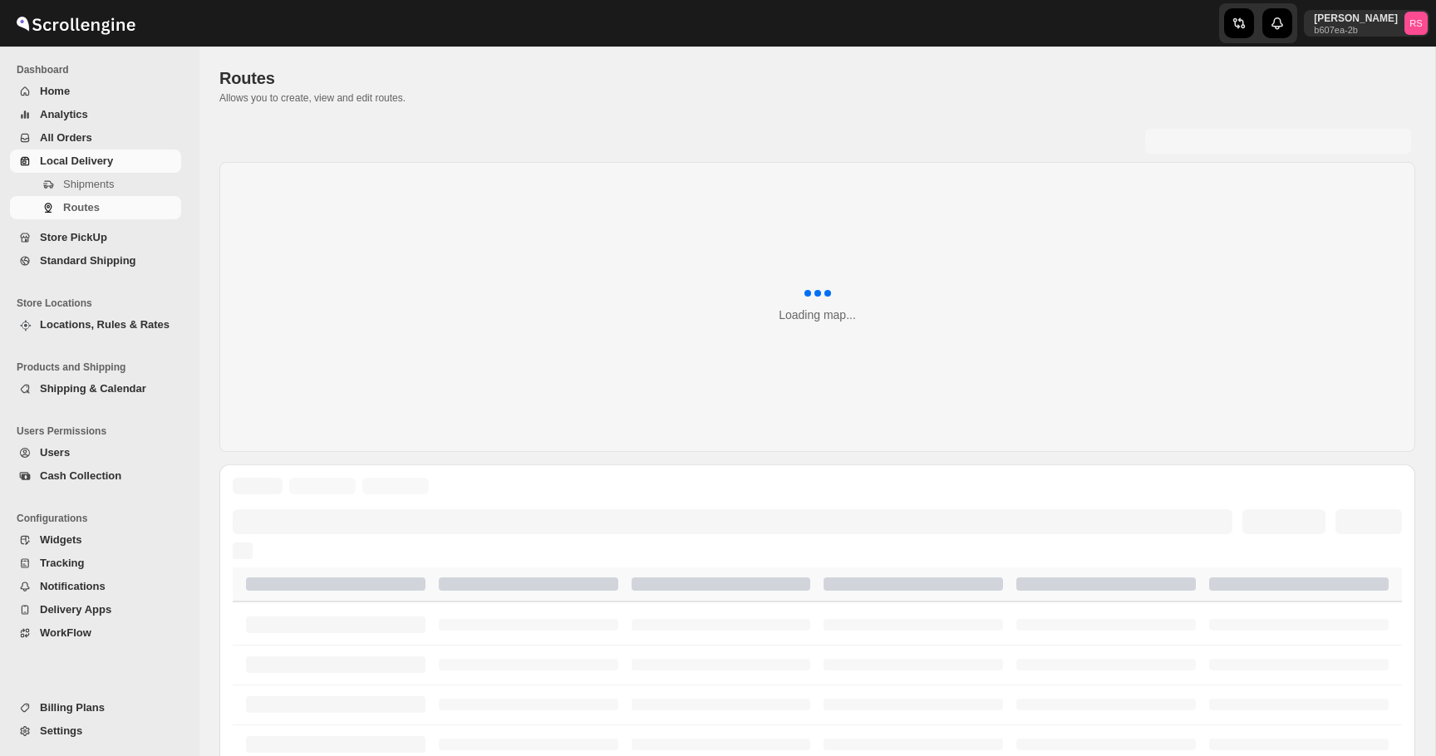
scroll to position [206, 0]
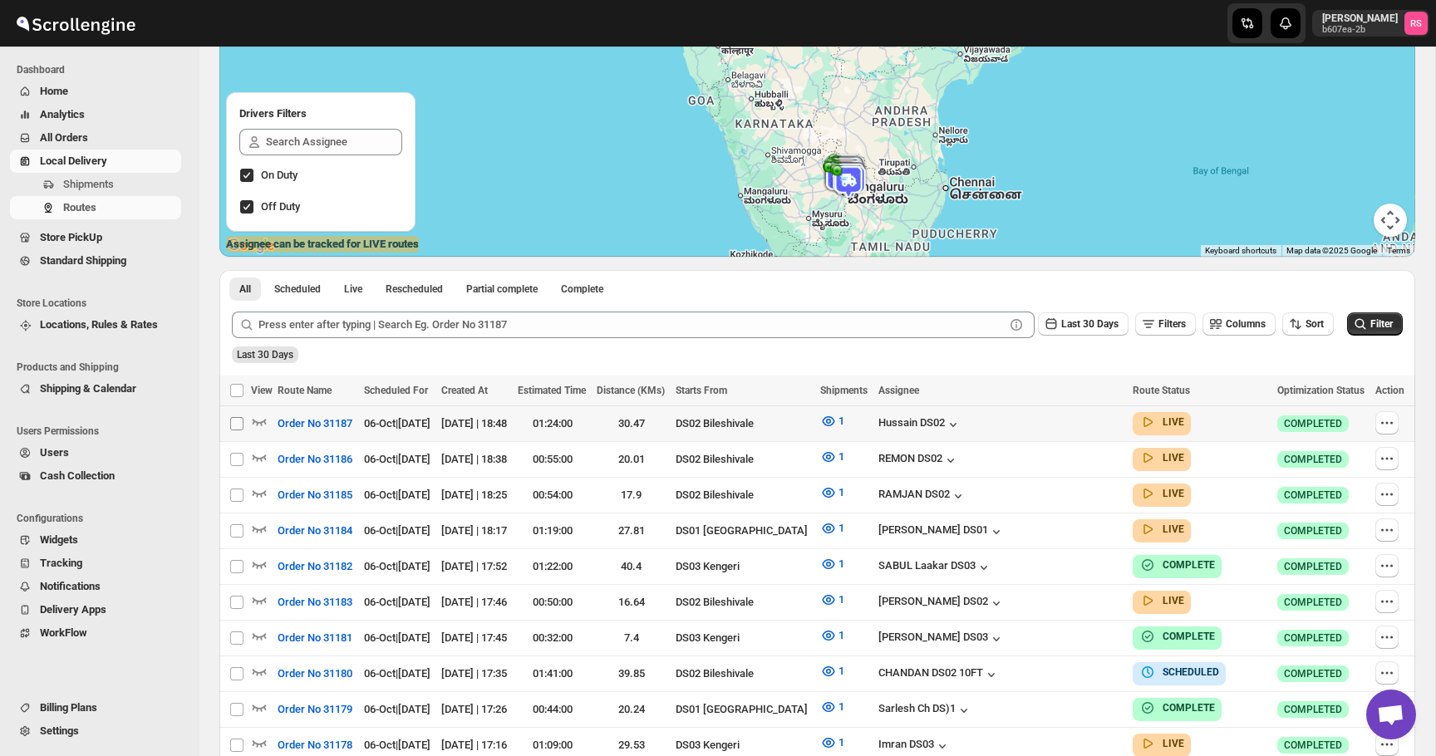
click at [239, 424] on input "Select route" at bounding box center [236, 423] width 13 height 13
checkbox input "true"
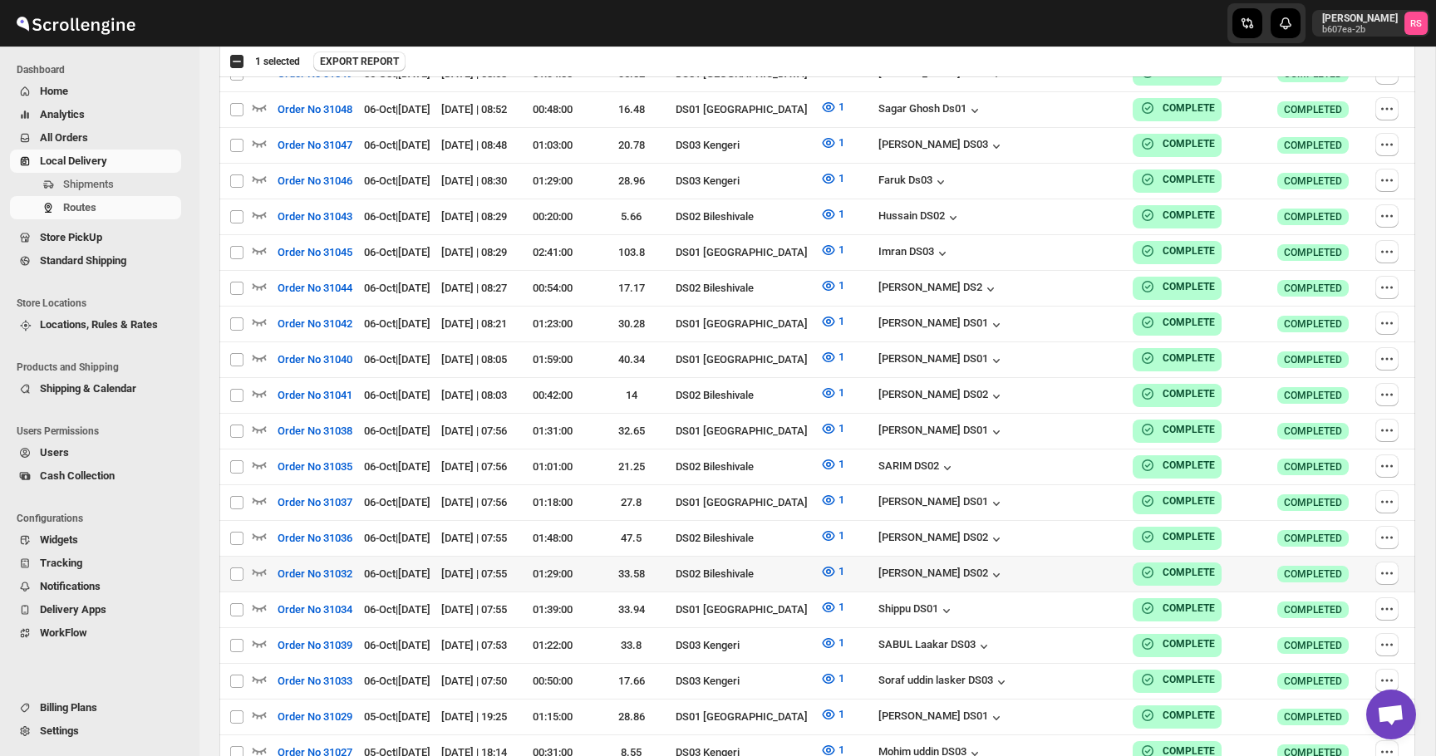
scroll to position [4548, 0]
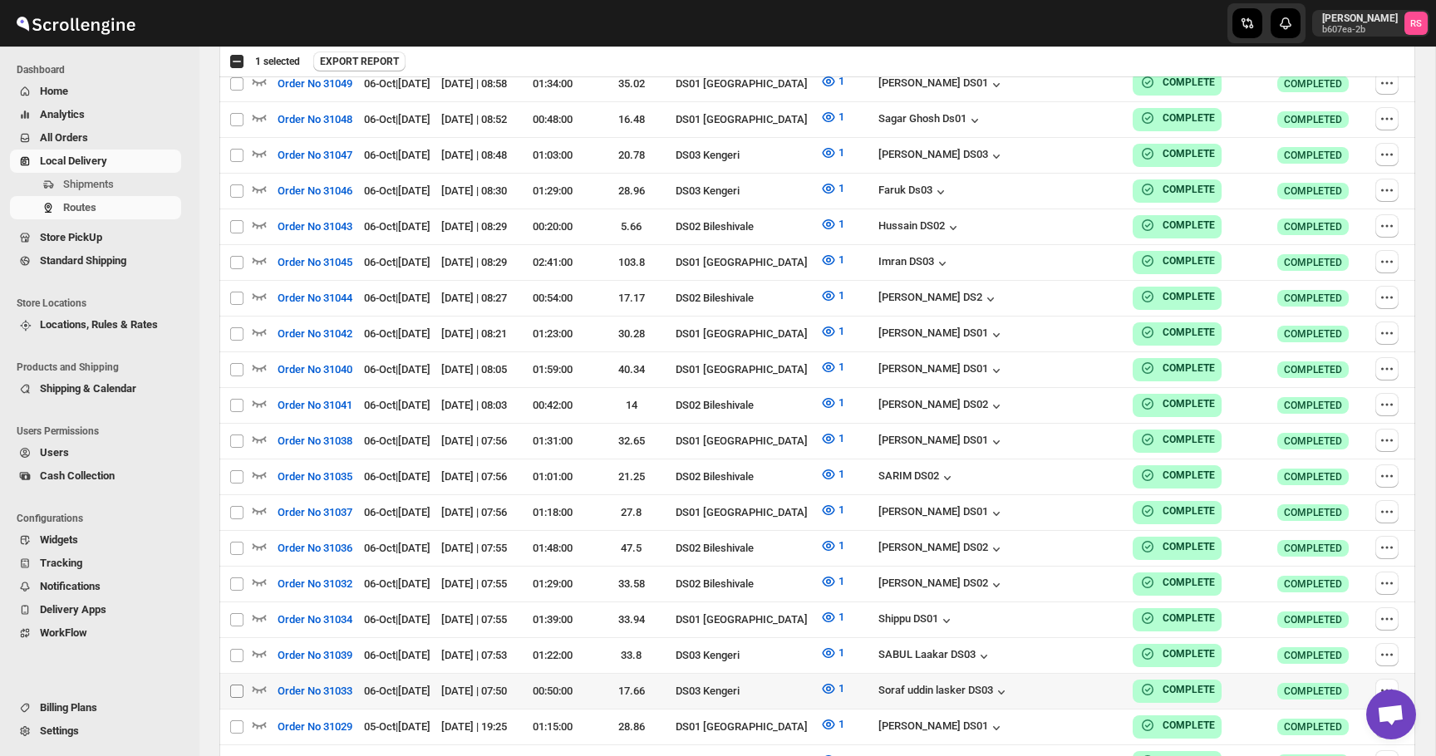
click at [234, 685] on input "Select route" at bounding box center [236, 691] width 13 height 13
checkbox input "true"
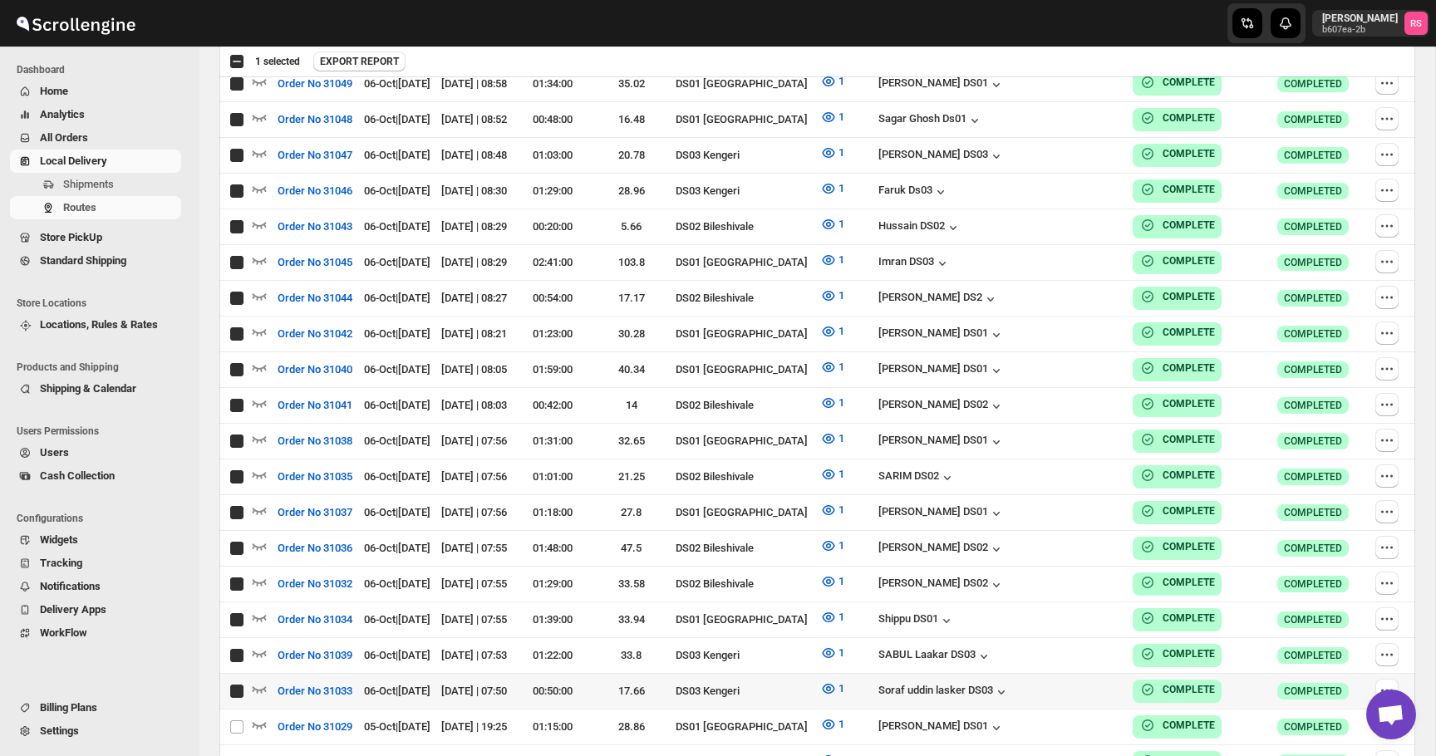
checkbox input "true"
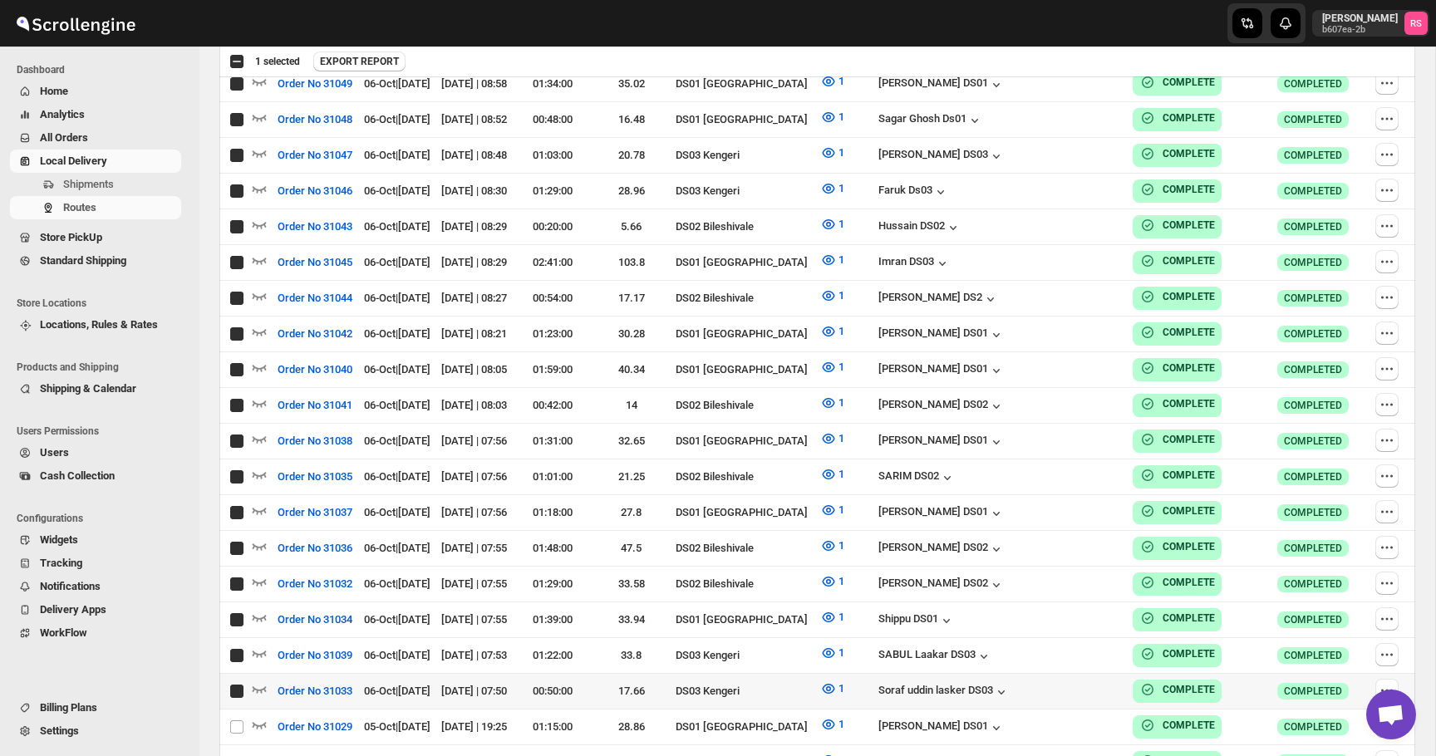
checkbox input "true"
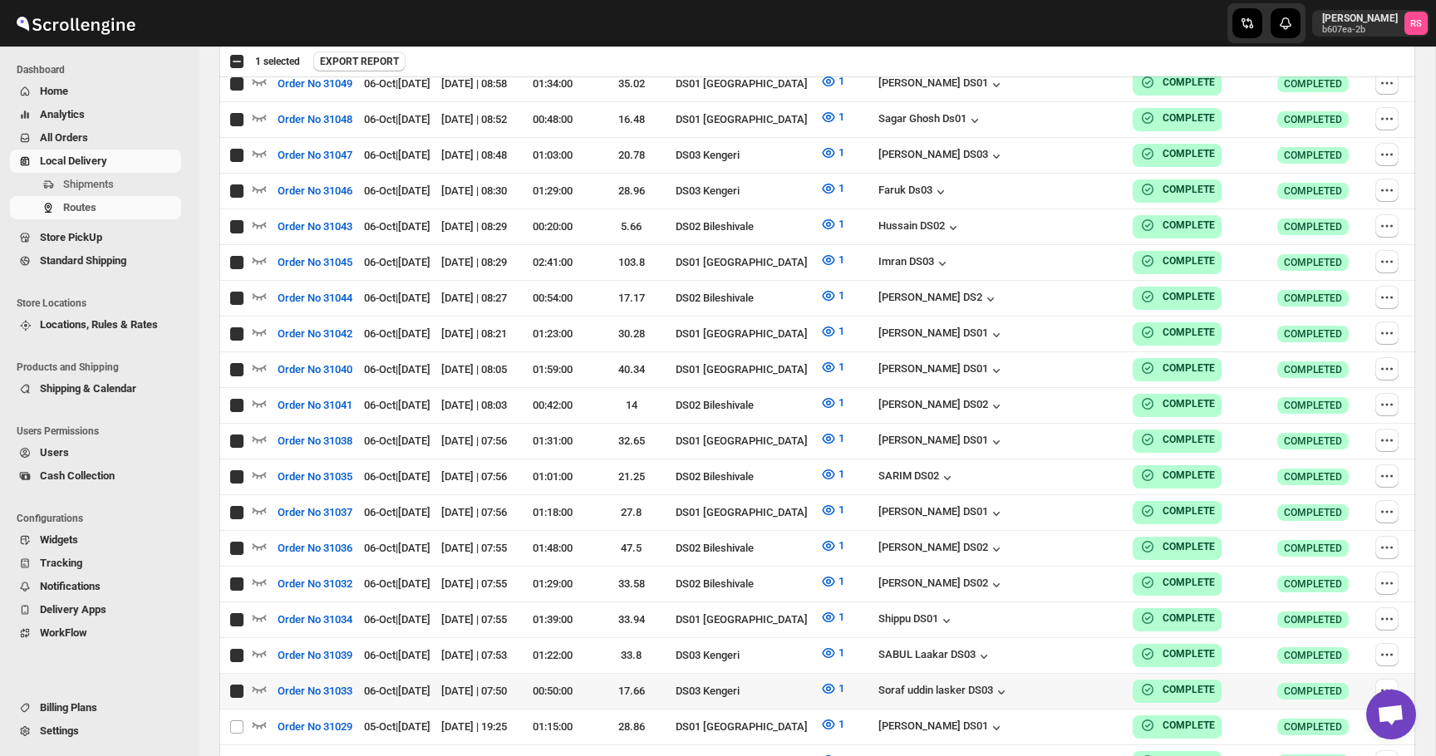
checkbox input "true"
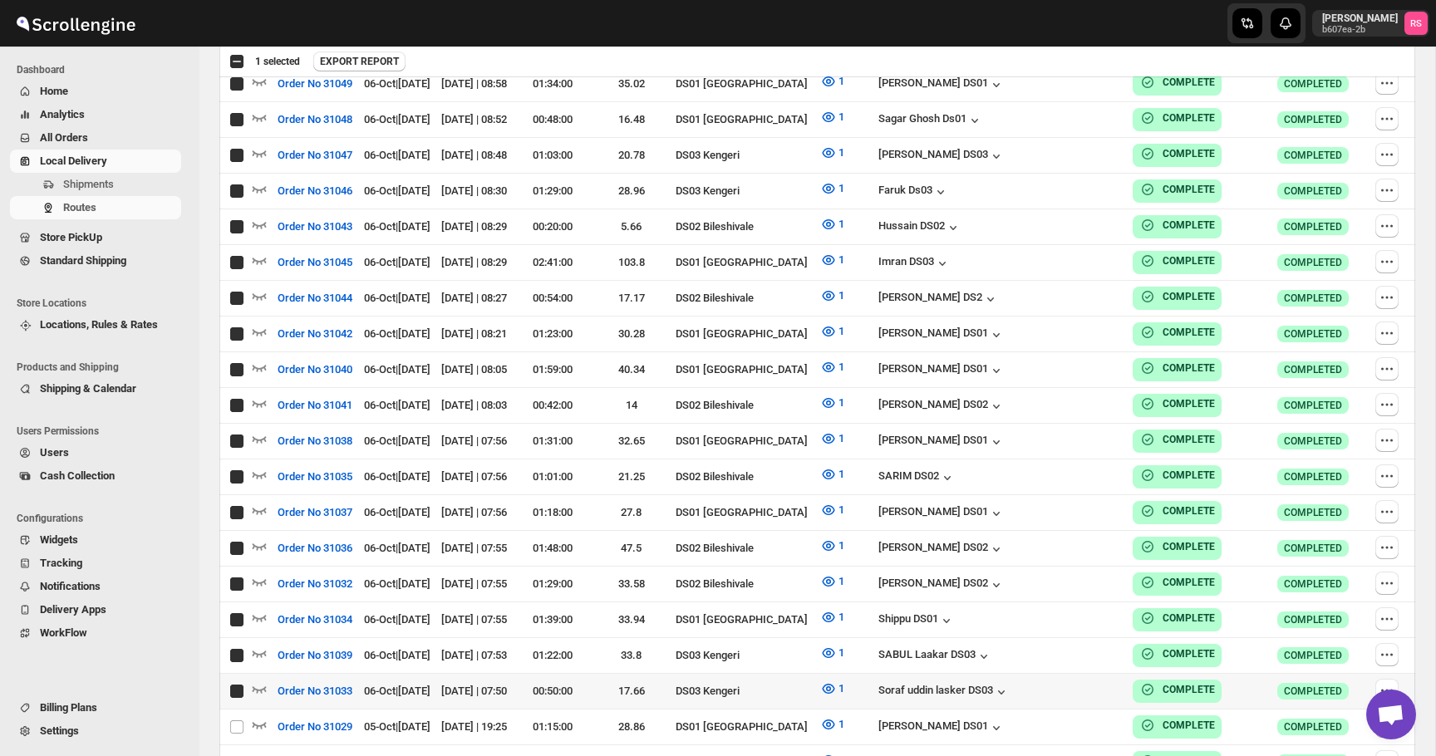
checkbox input "true"
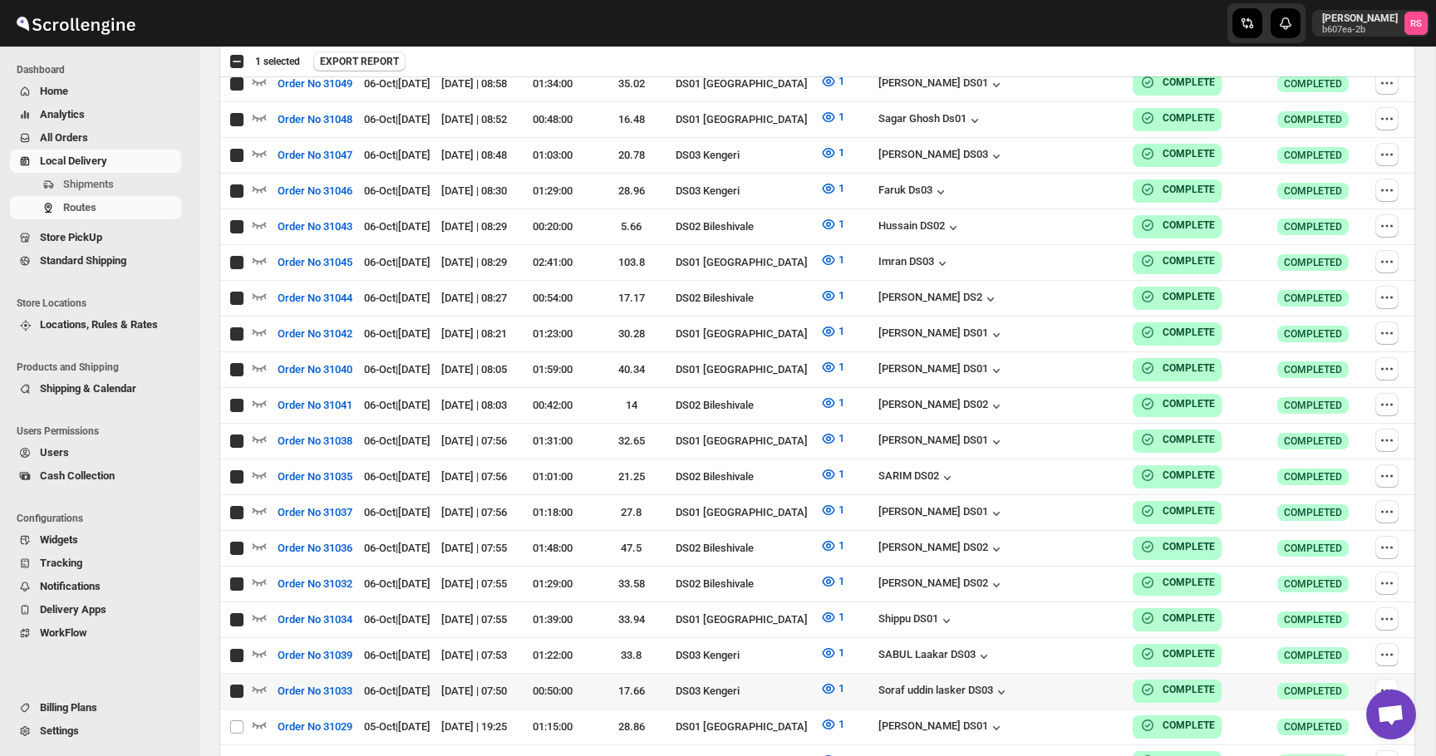
checkbox input "true"
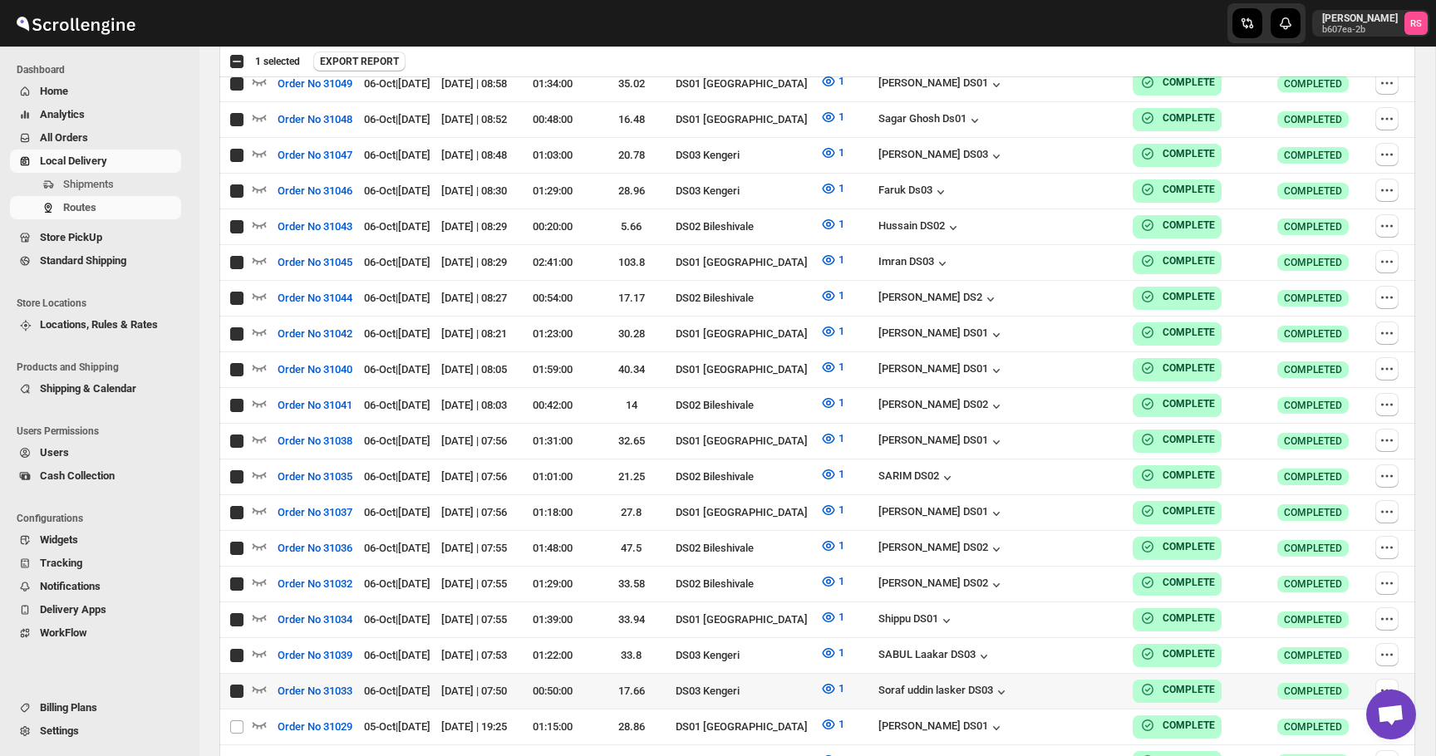
checkbox input "true"
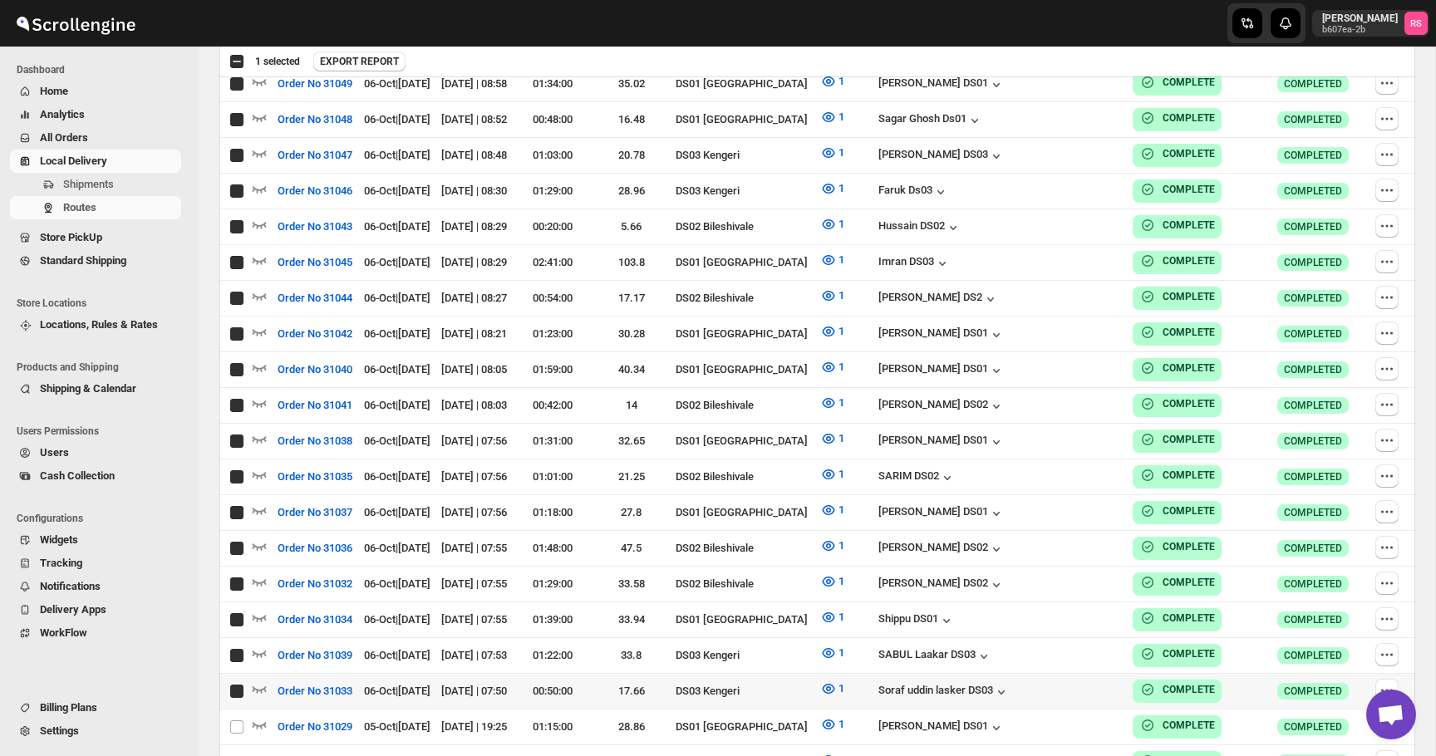
checkbox input "true"
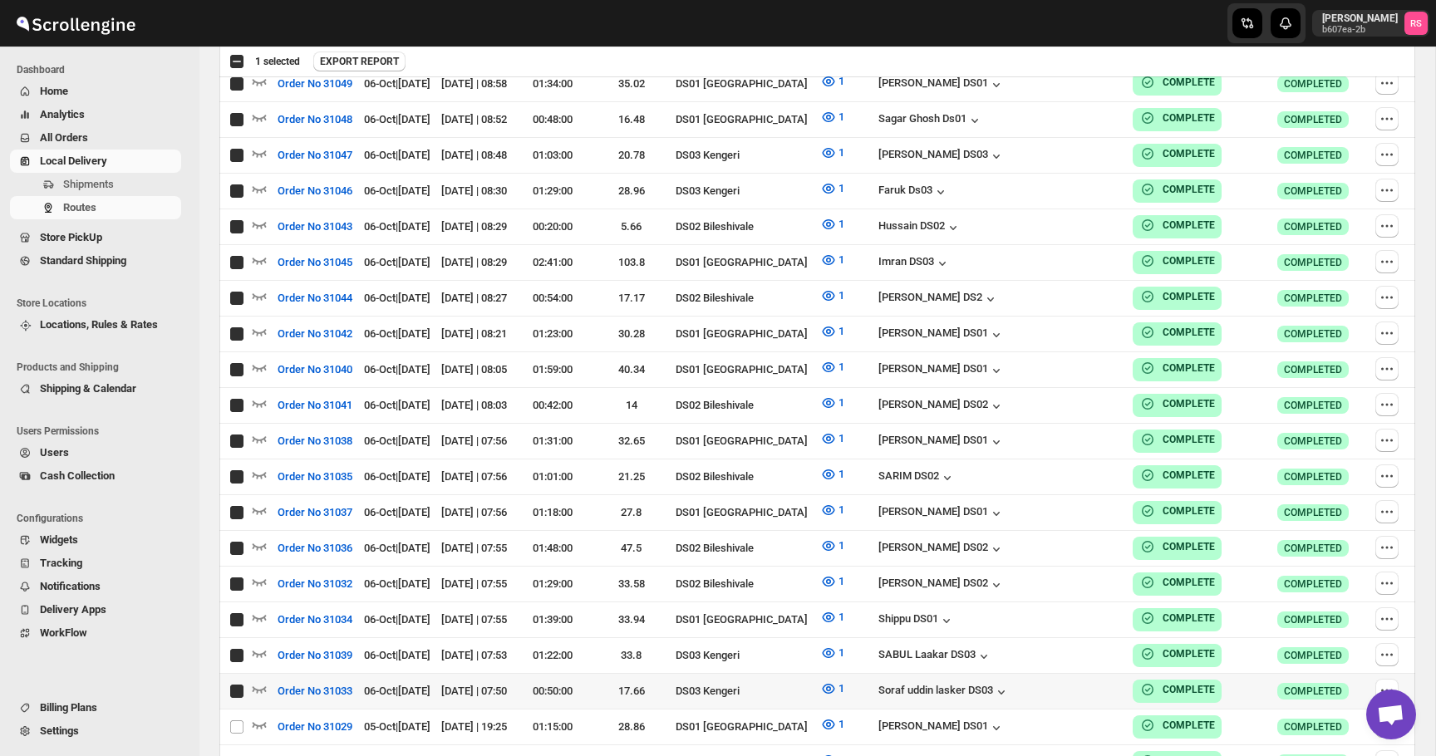
checkbox input "true"
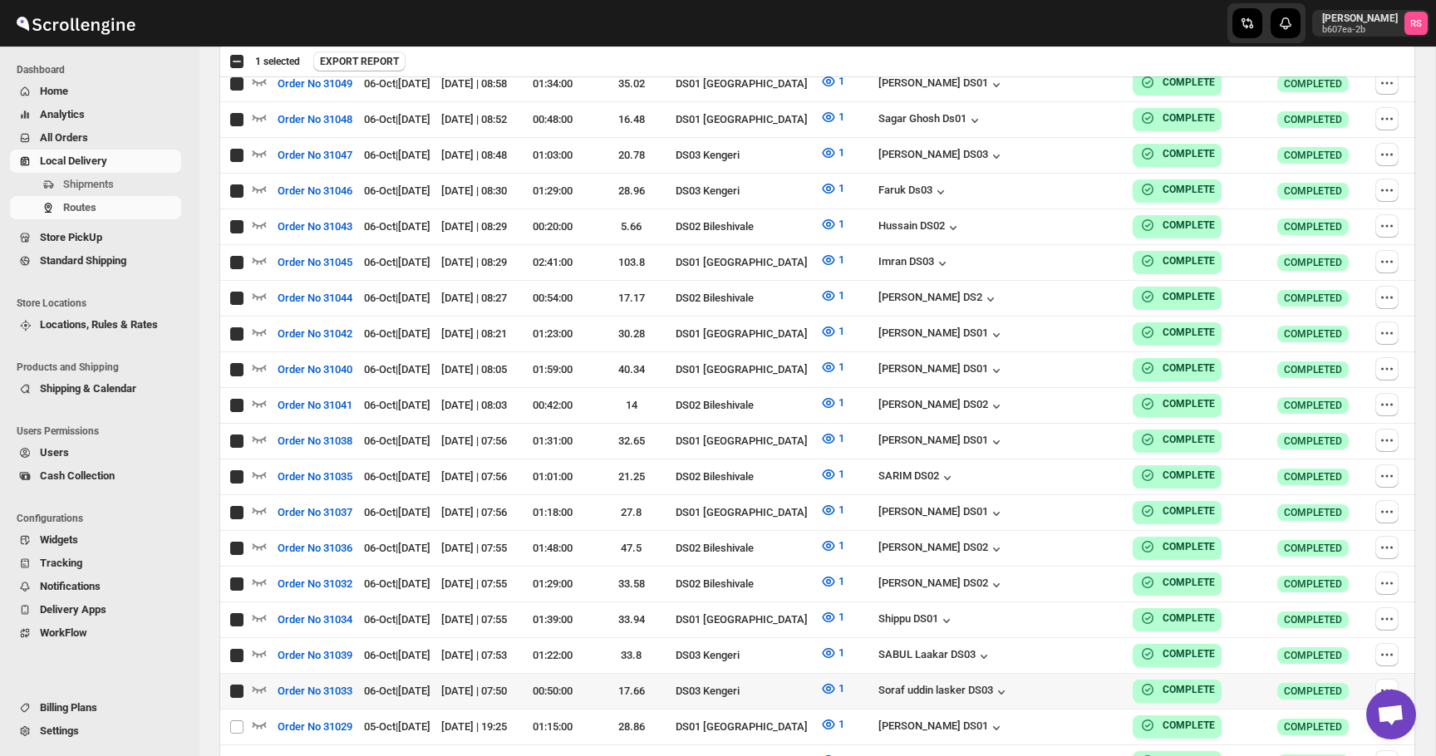
checkbox input "true"
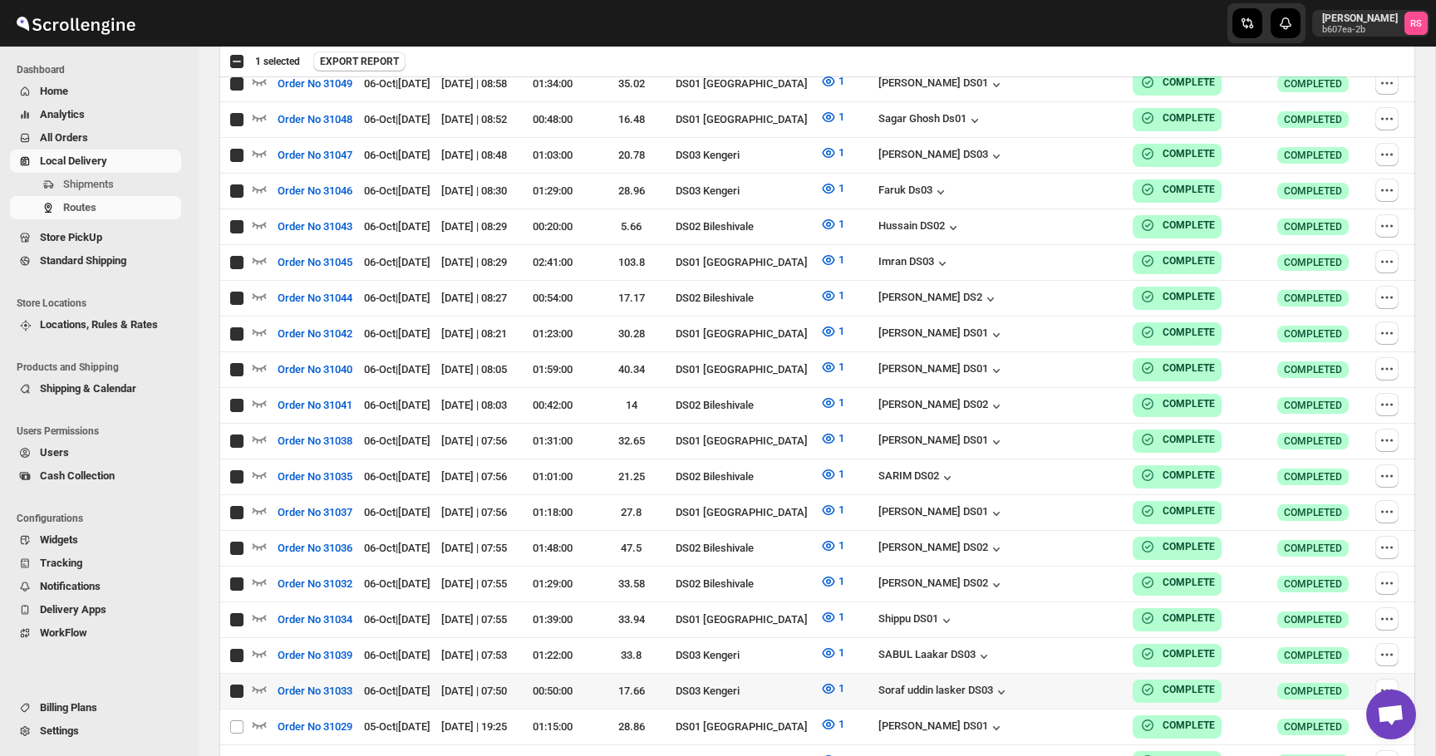
checkbox input "true"
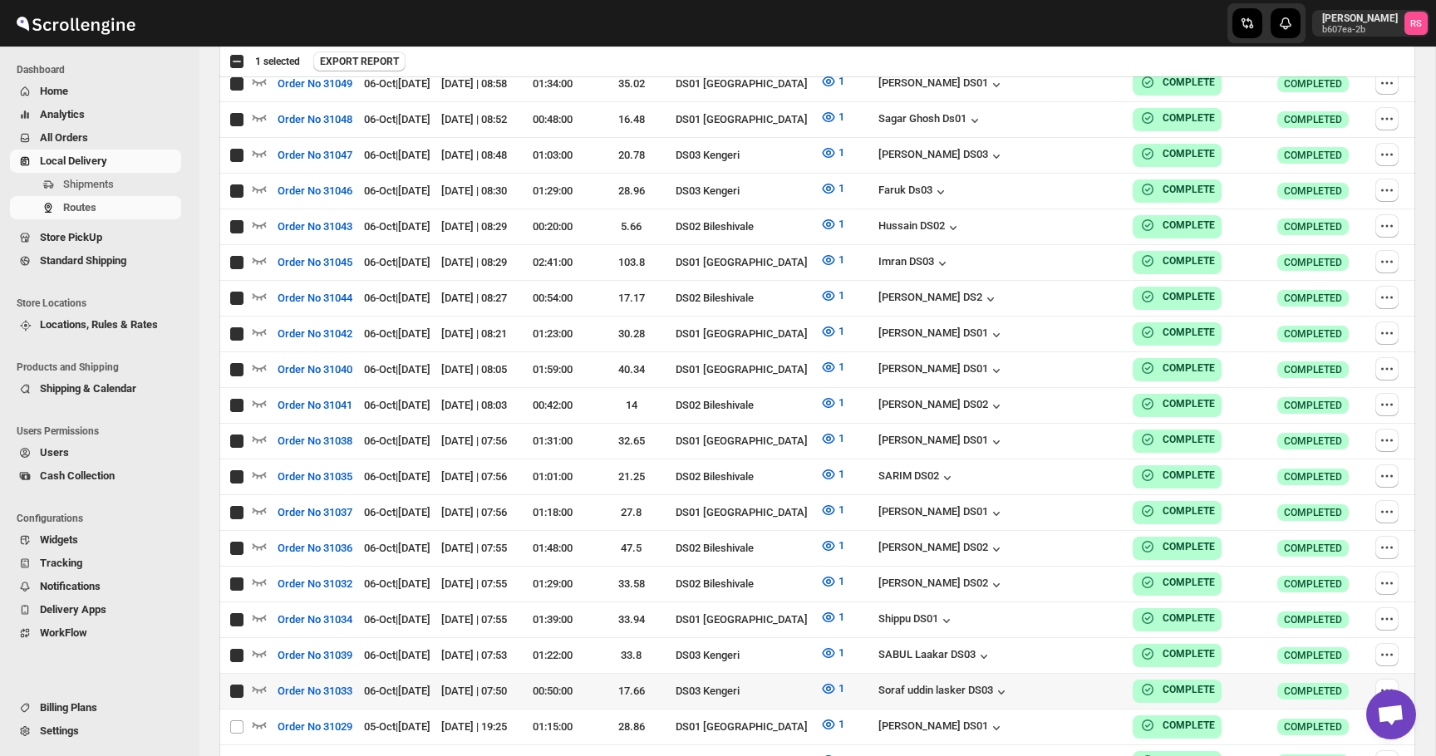
checkbox input "true"
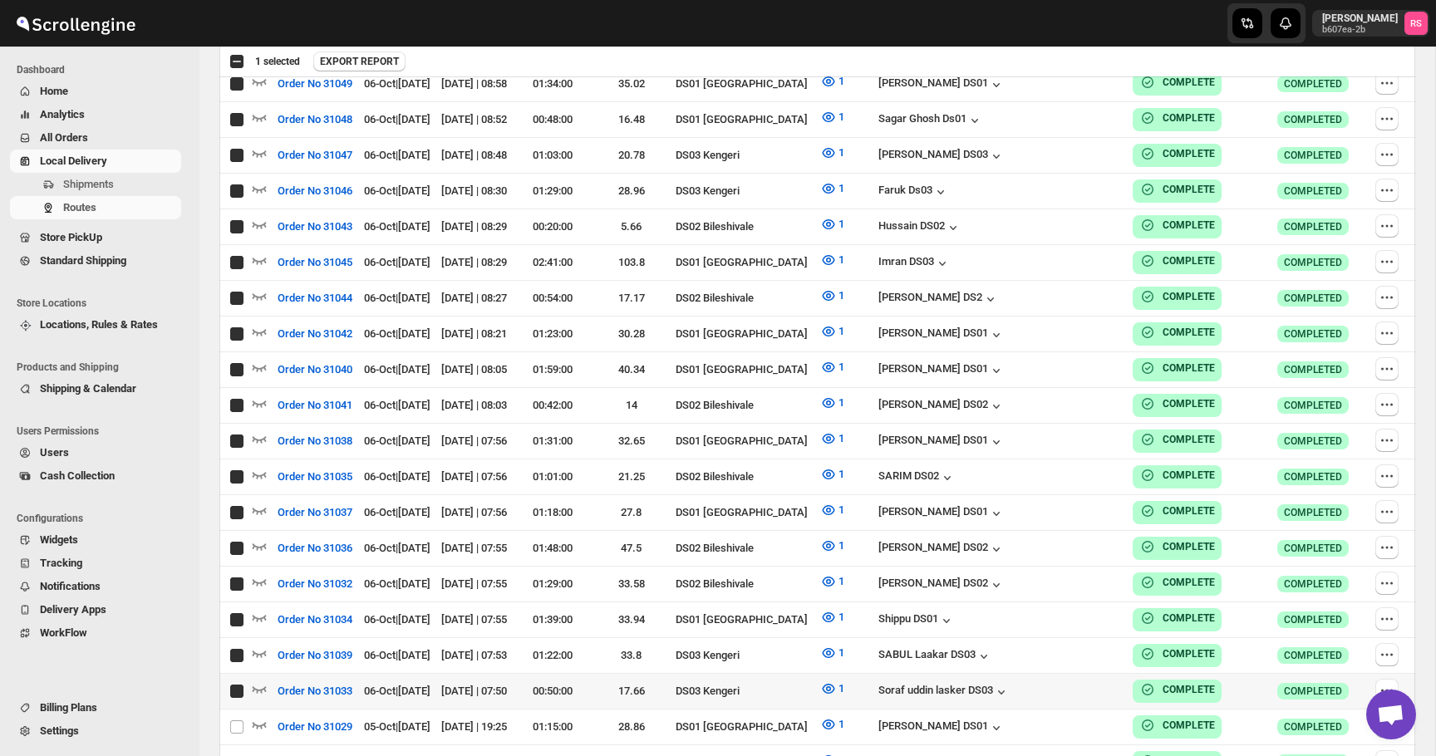
checkbox input "true"
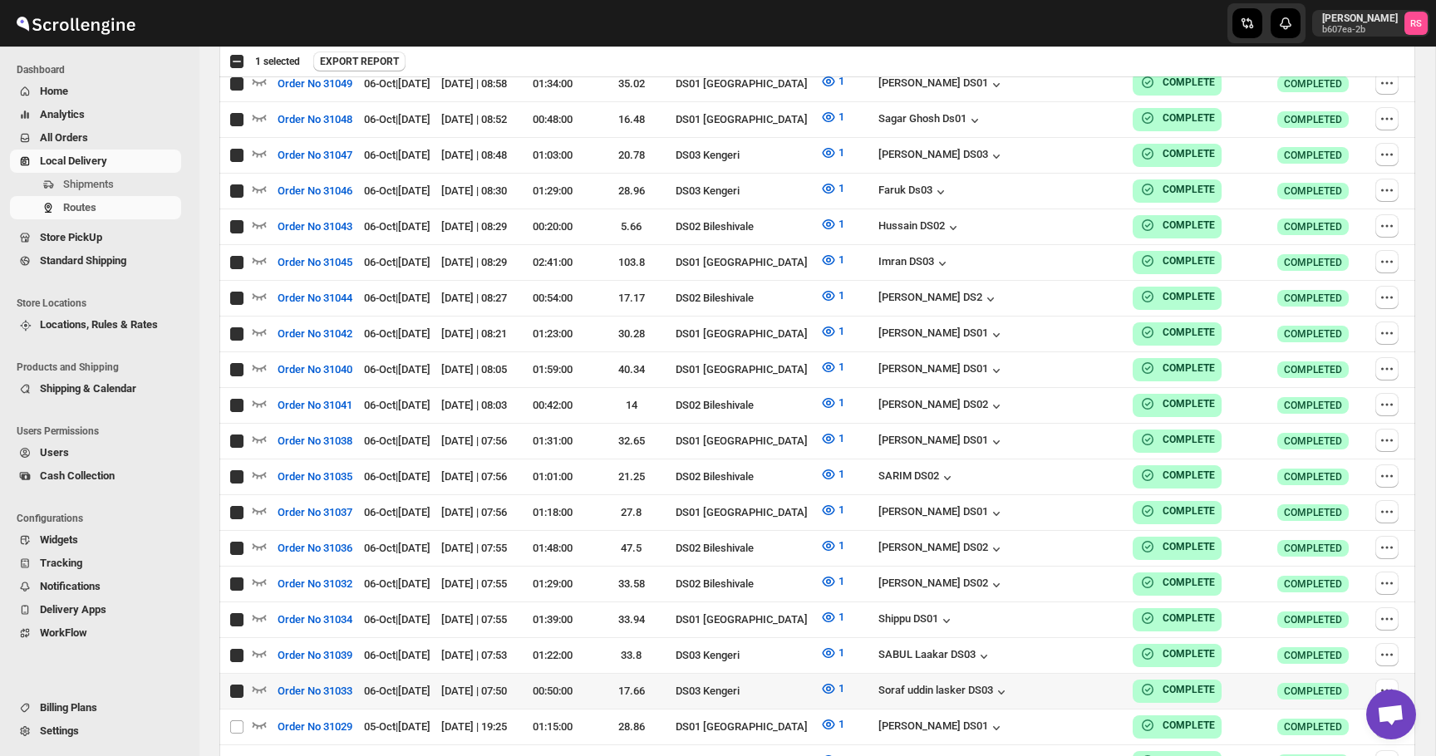
checkbox input "true"
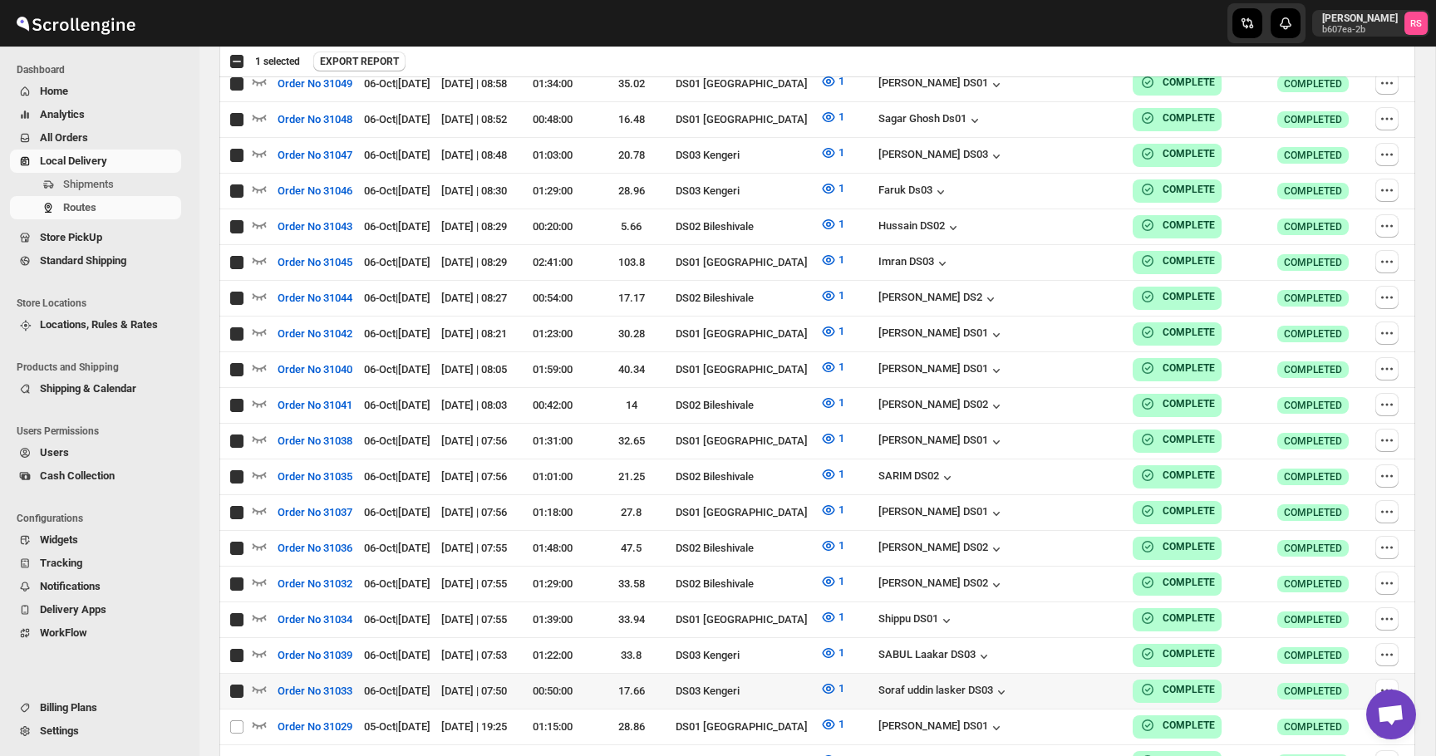
checkbox input "true"
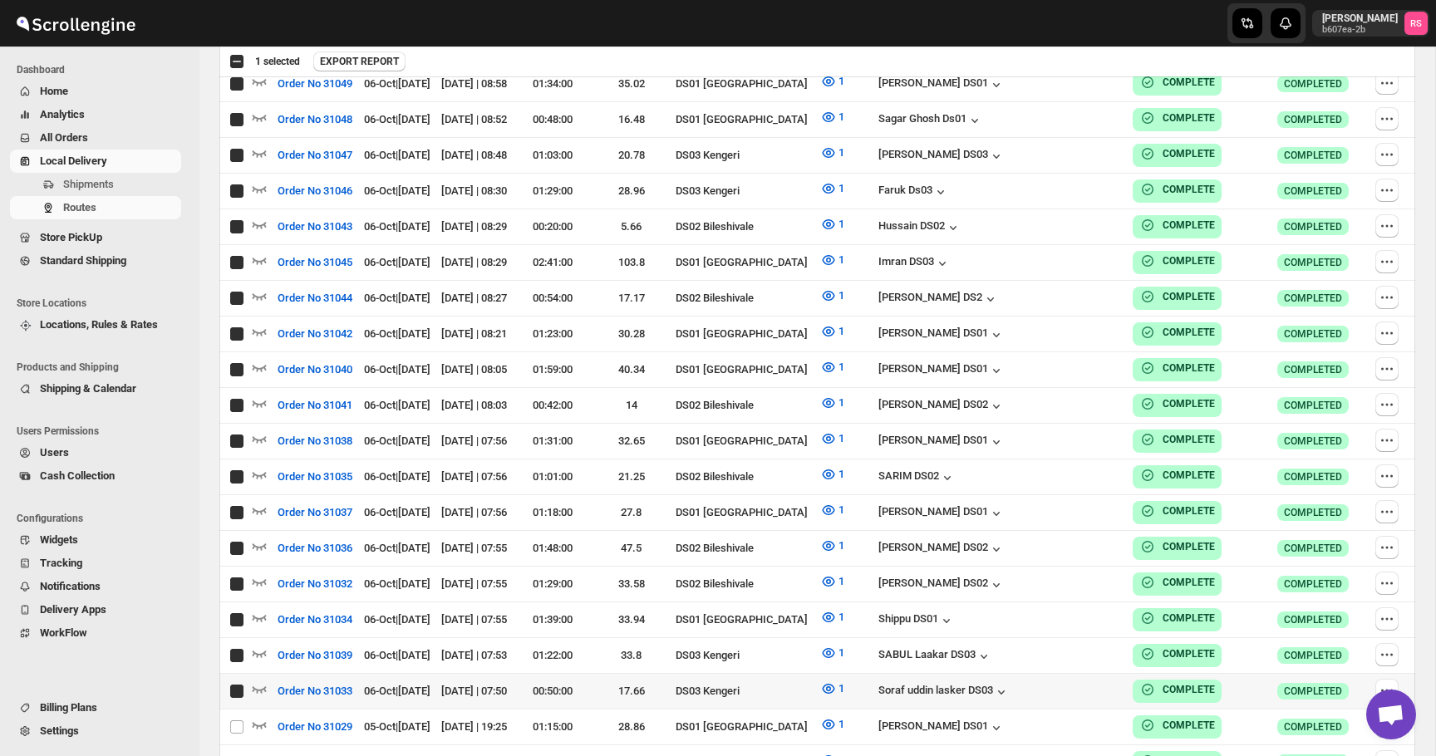
checkbox input "true"
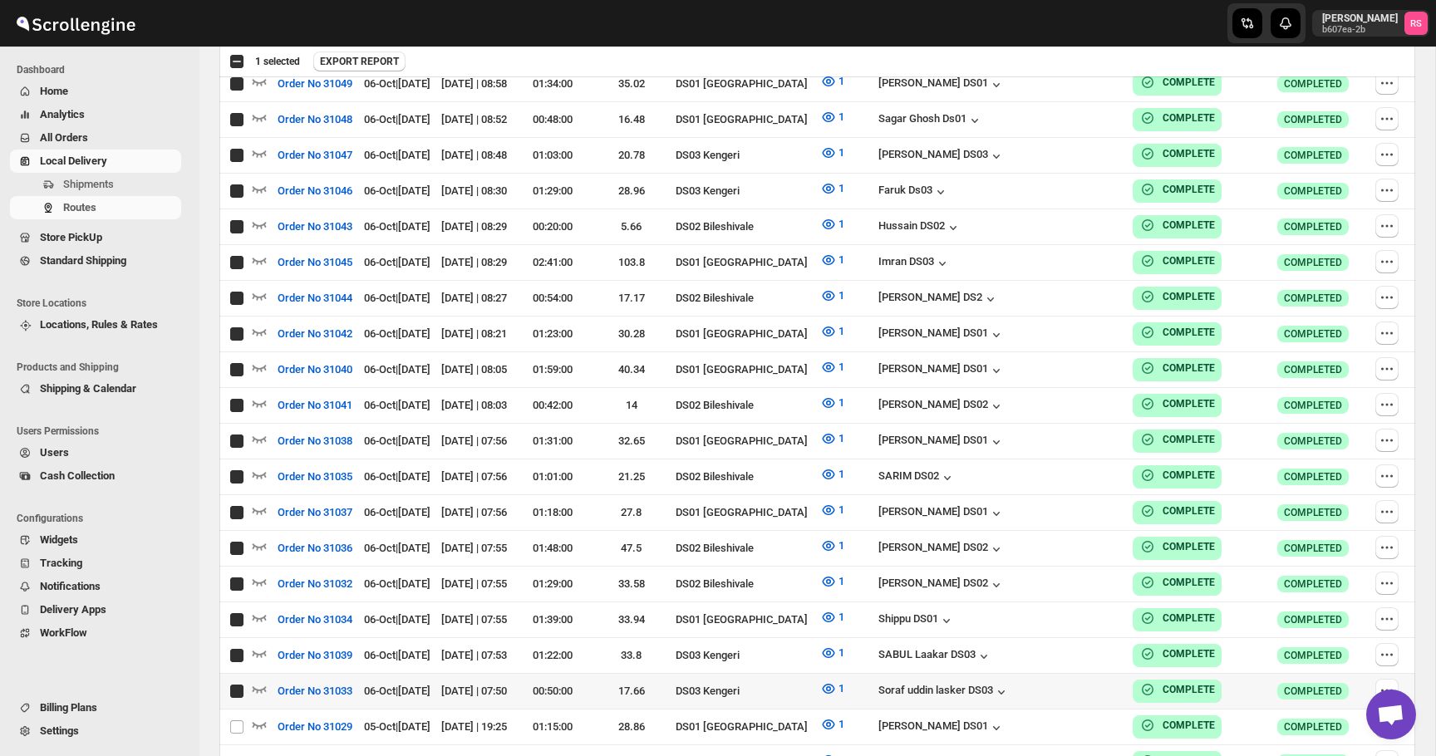
checkbox input "true"
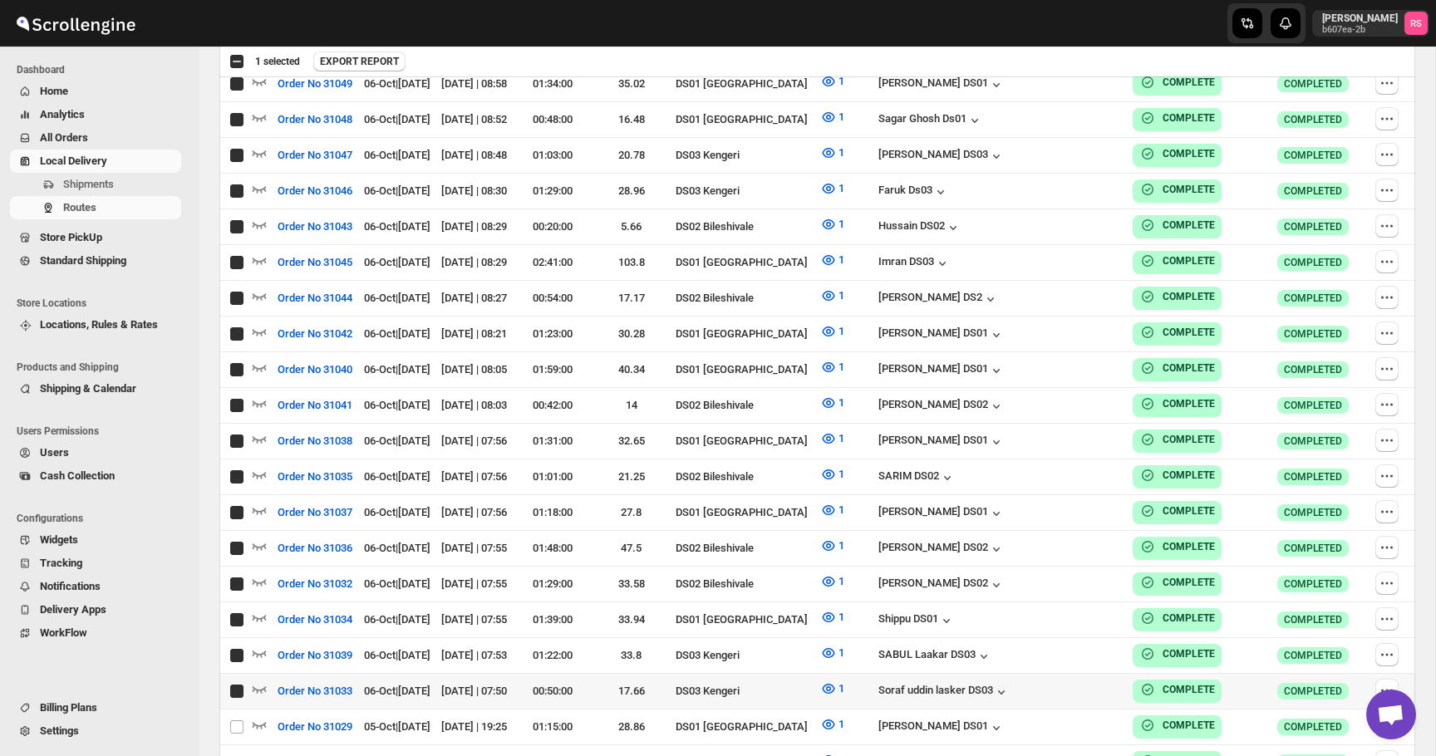
checkbox input "true"
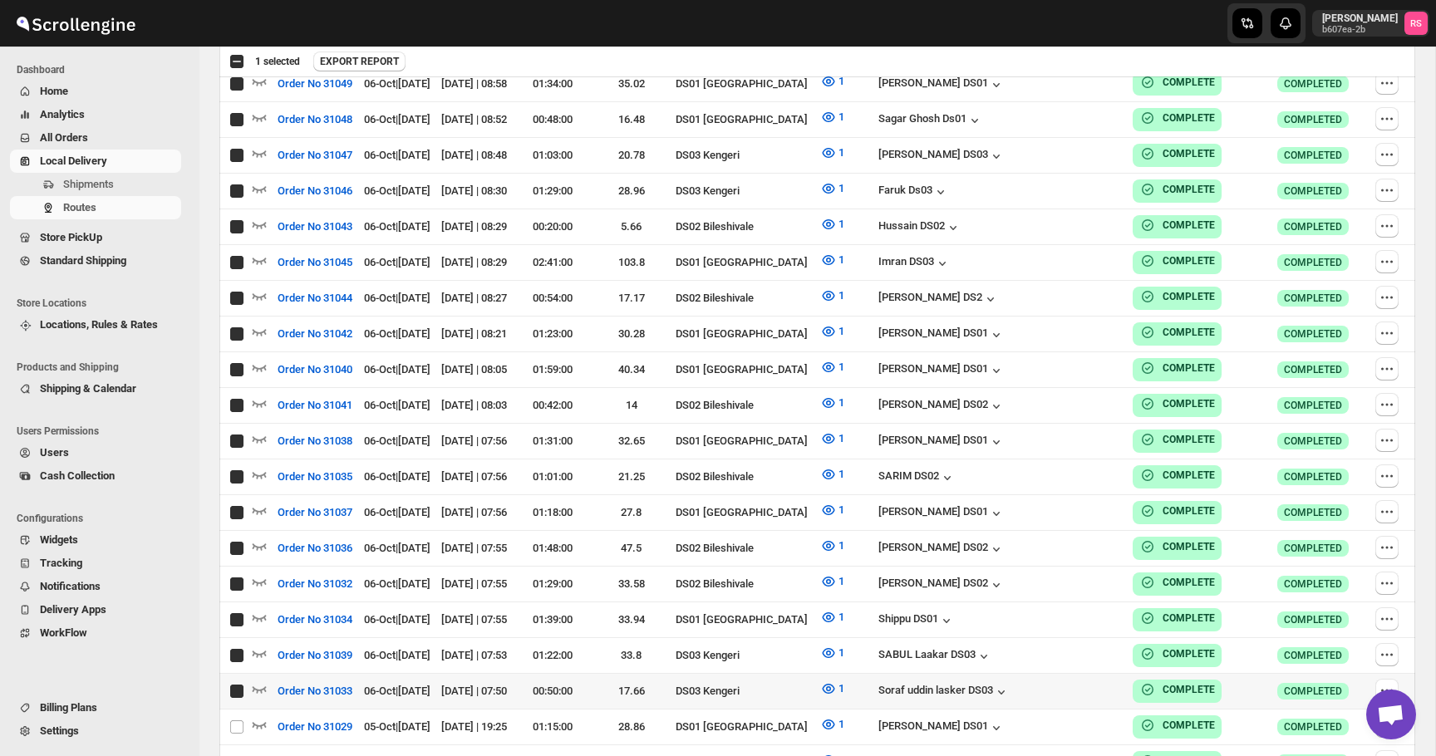
checkbox input "true"
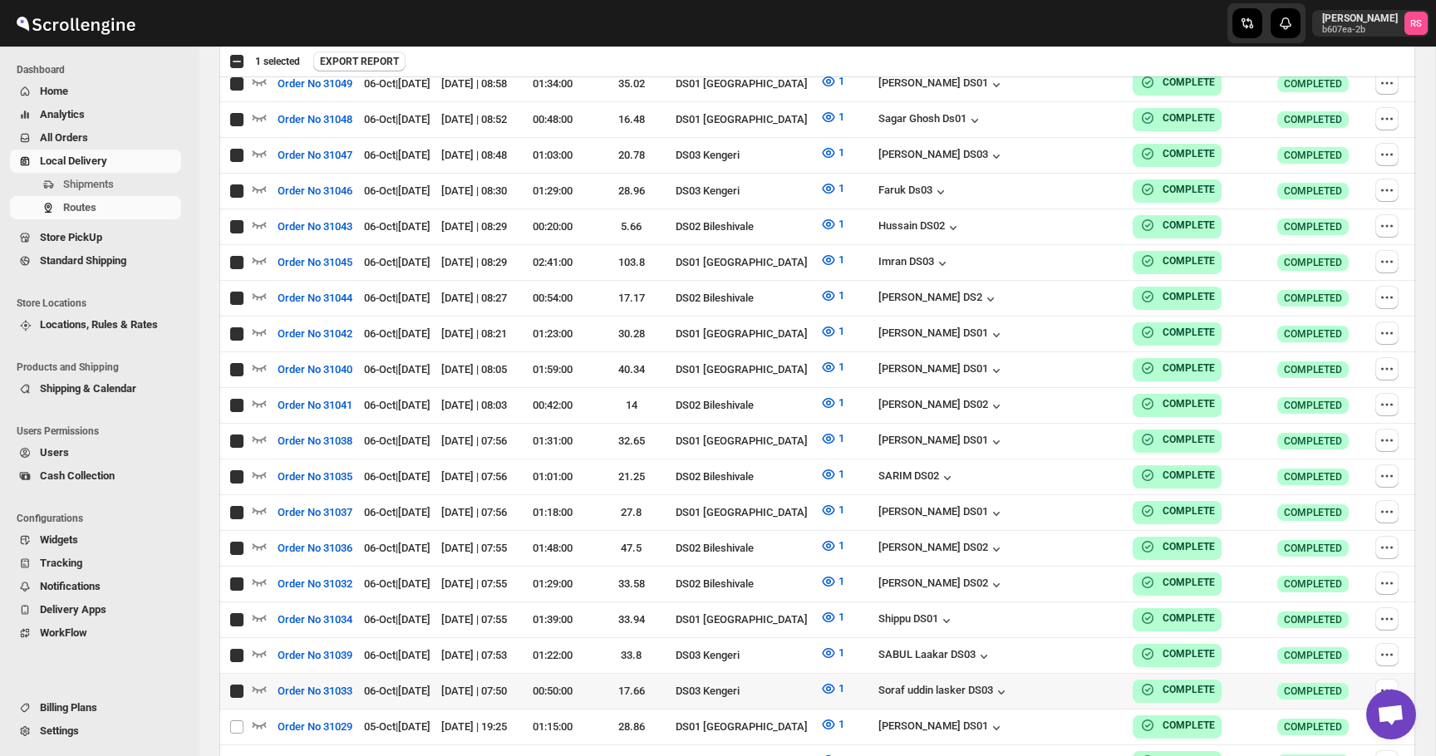
checkbox input "true"
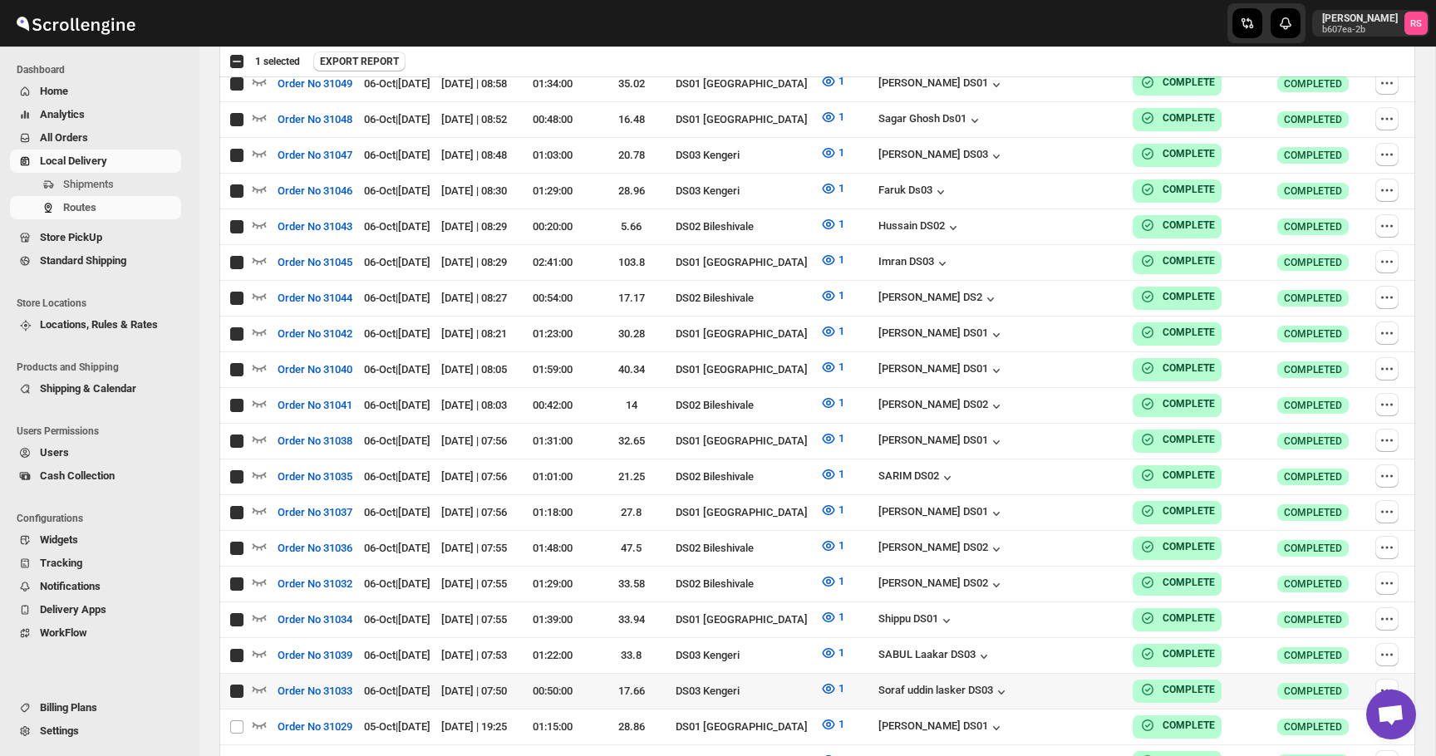
checkbox input "true"
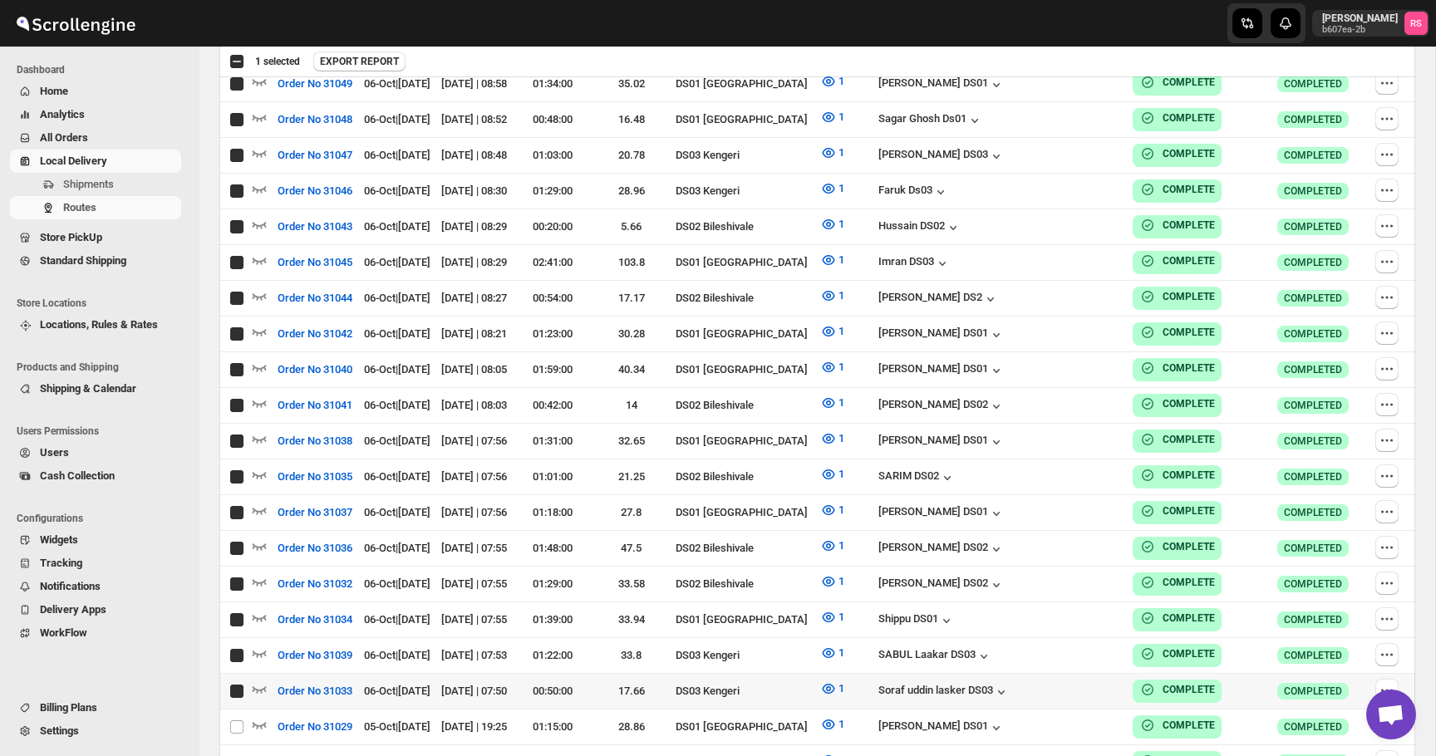
checkbox input "true"
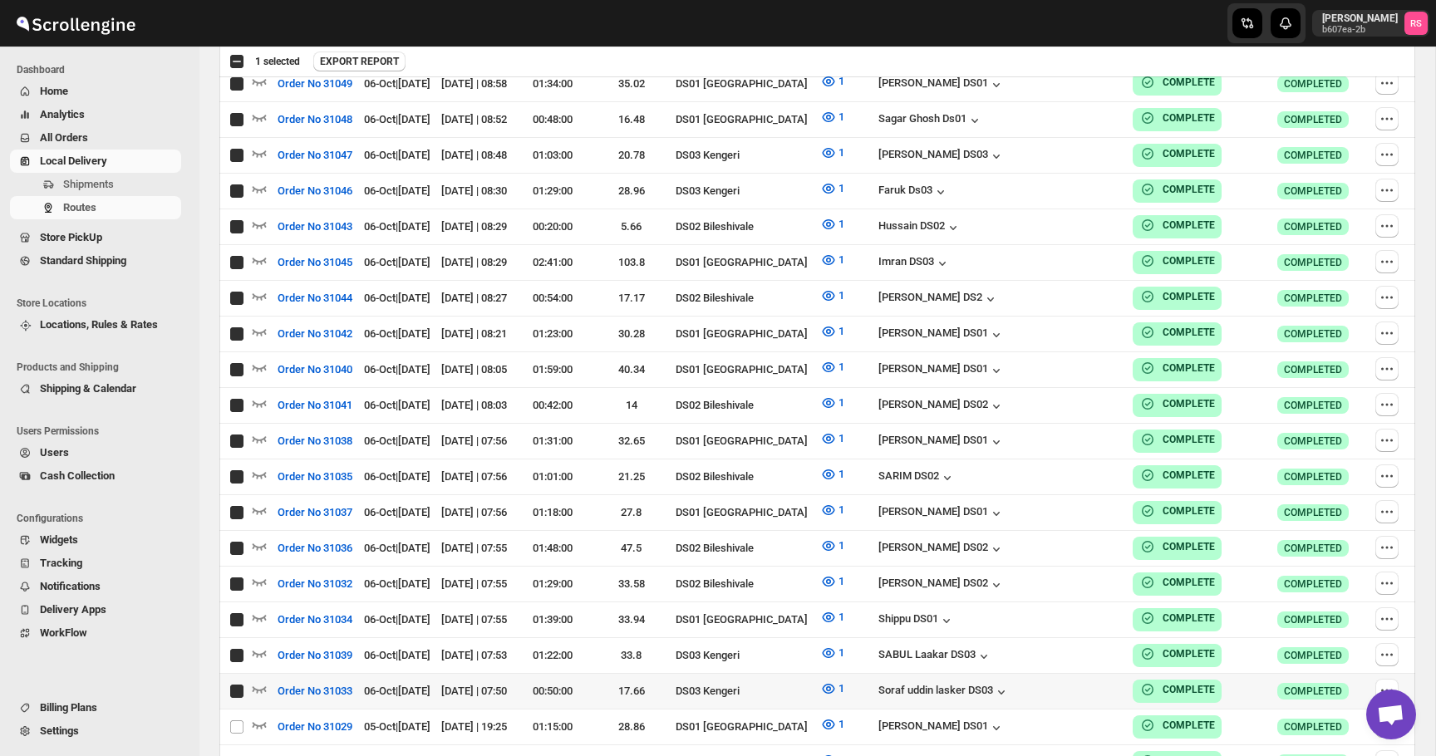
checkbox input "true"
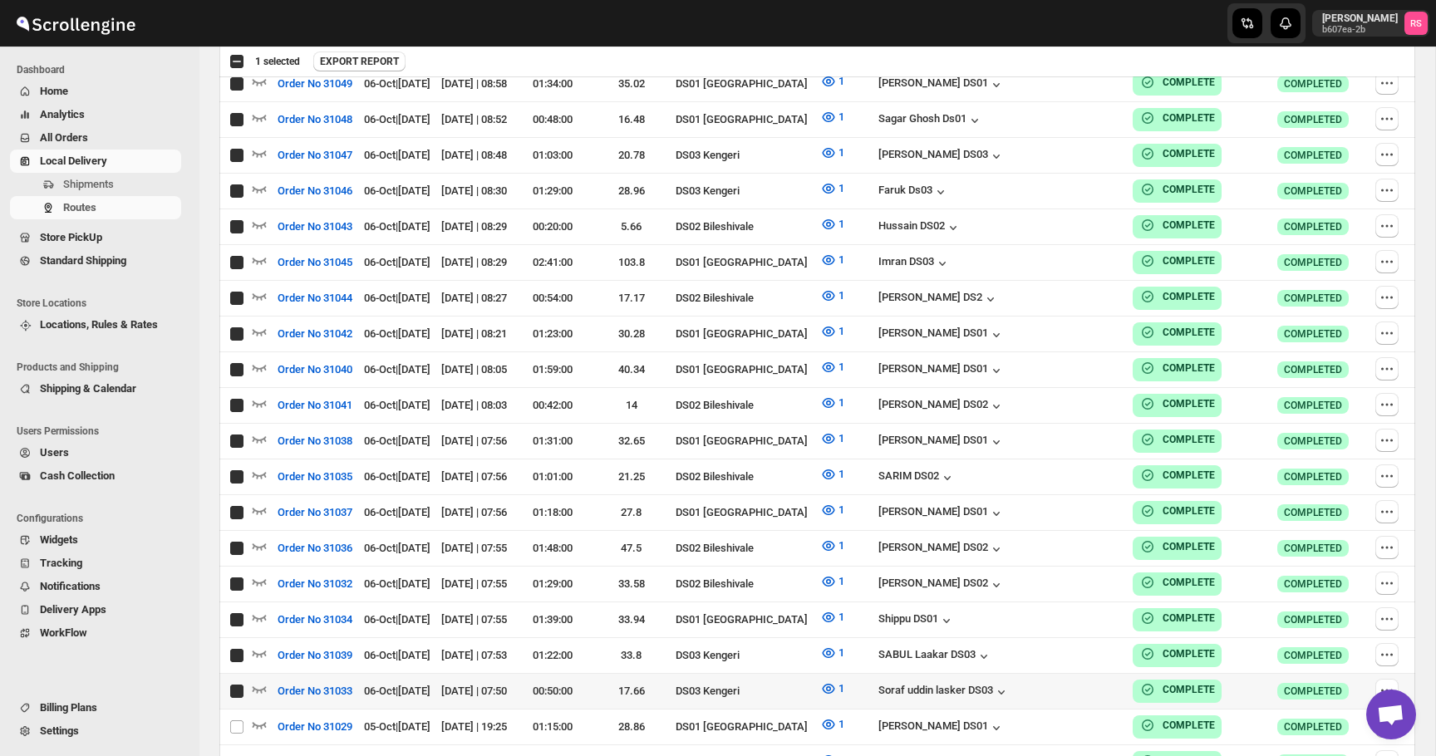
checkbox input "true"
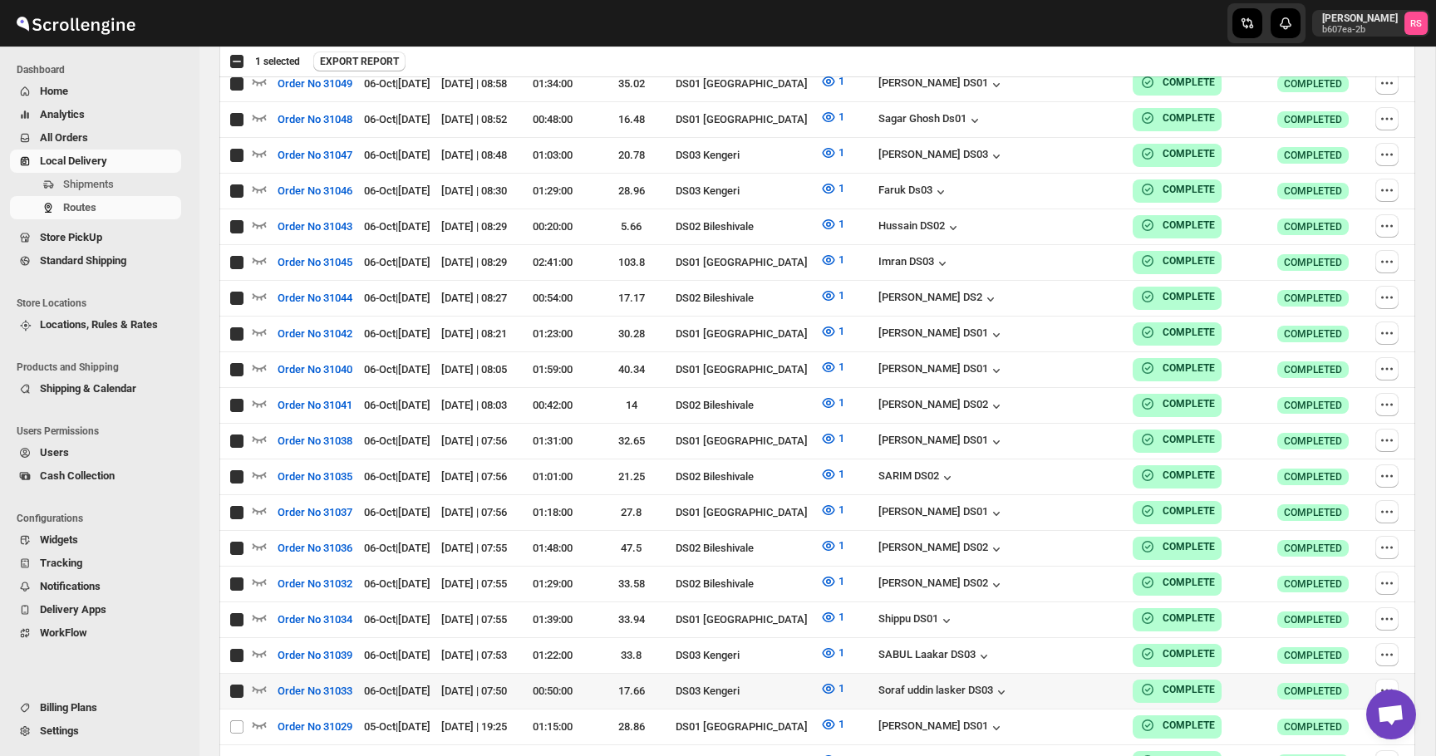
checkbox input "true"
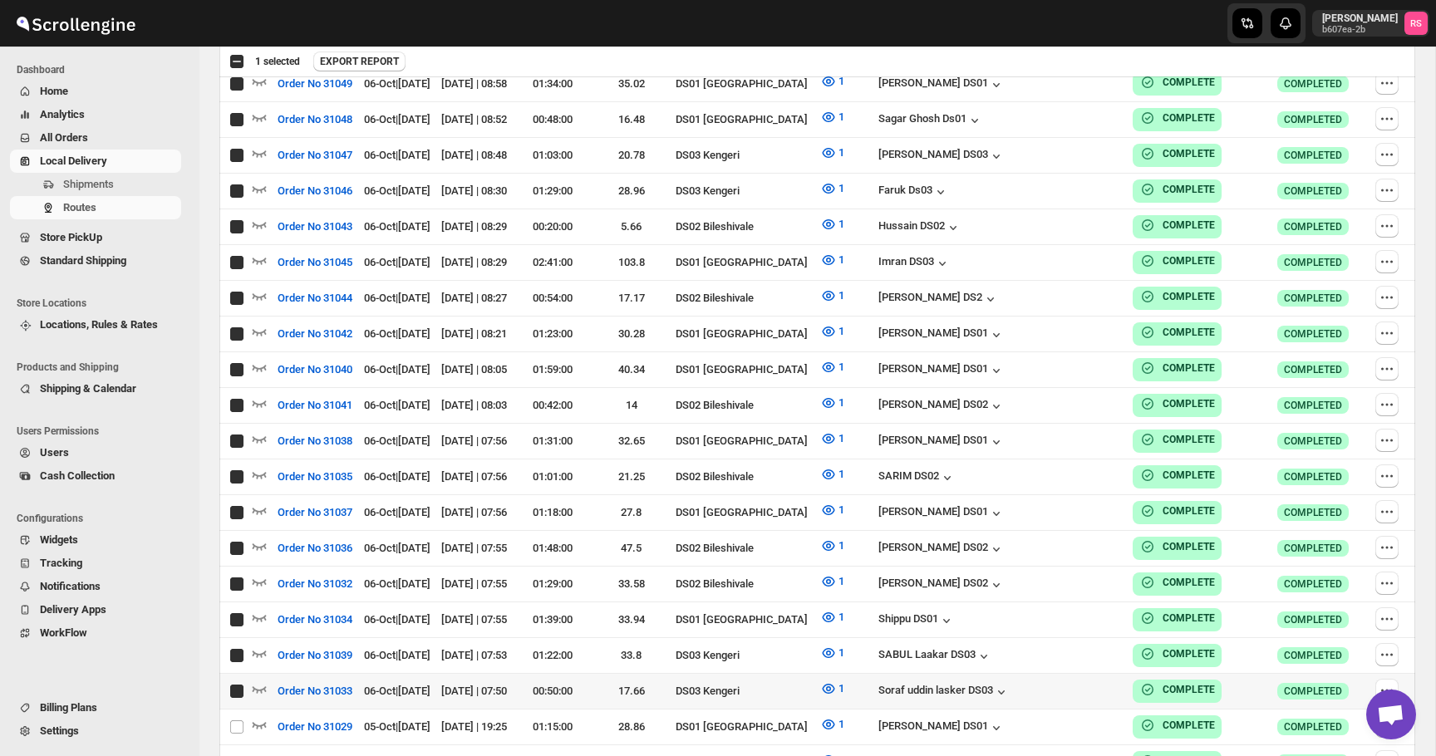
checkbox input "true"
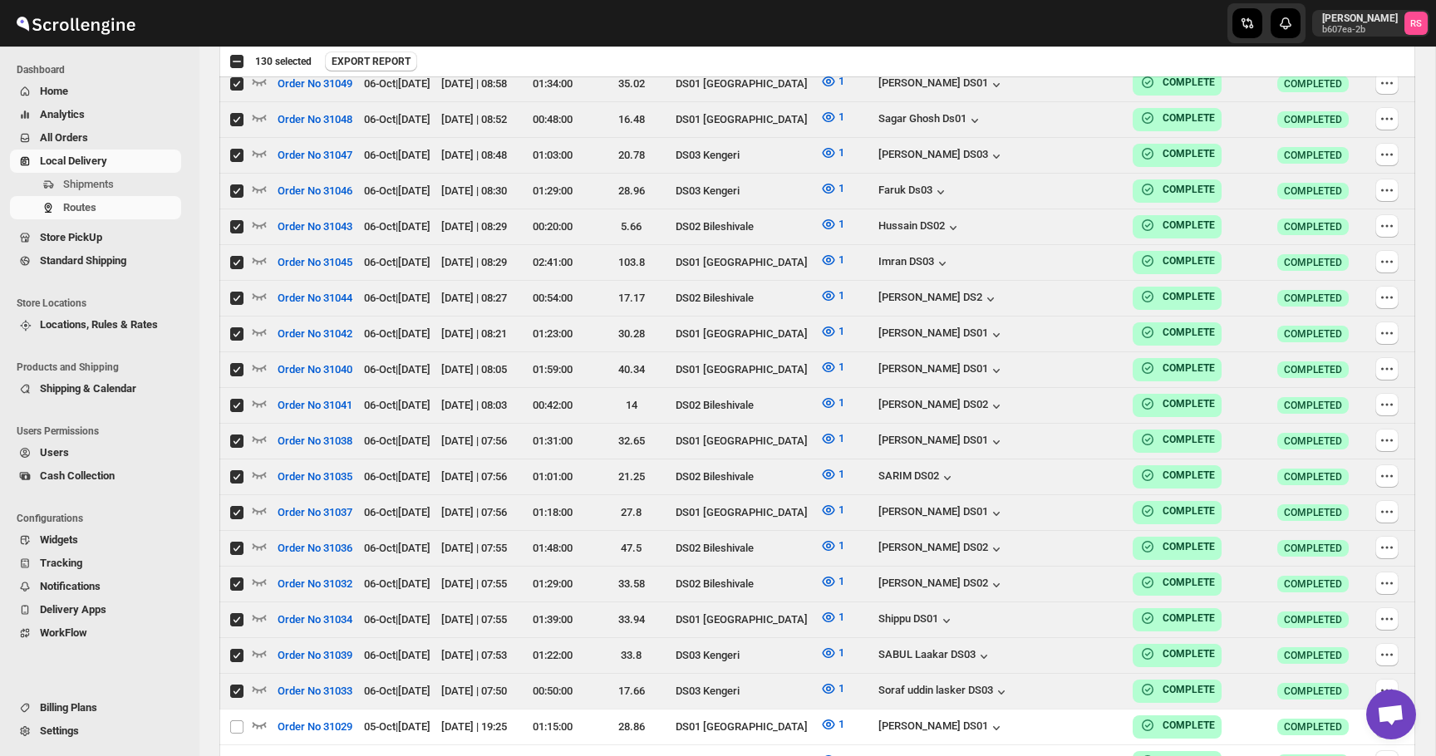
scroll to position [2956, 0]
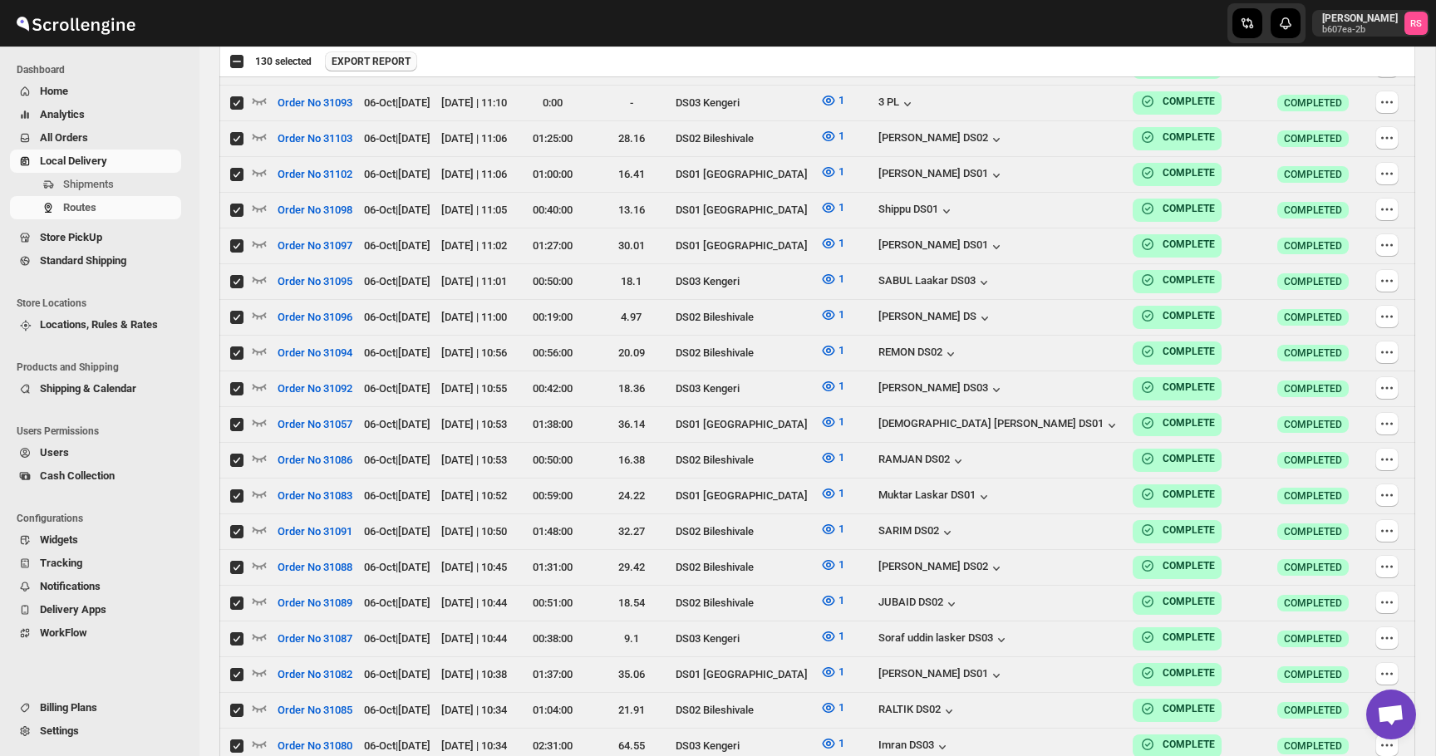
click at [383, 55] on span "EXPORT REPORT" at bounding box center [371, 61] width 79 height 13
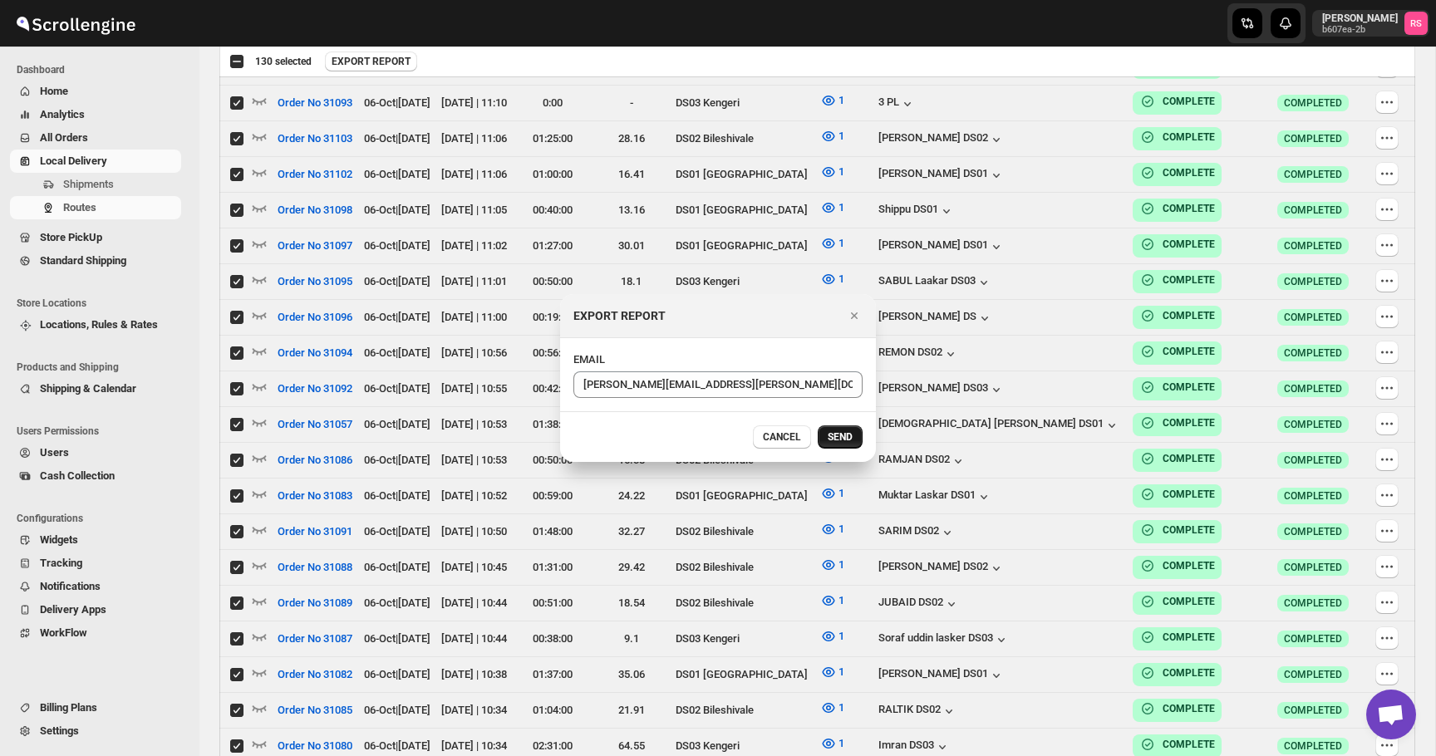
click at [843, 446] on button "SEND" at bounding box center [840, 436] width 45 height 23
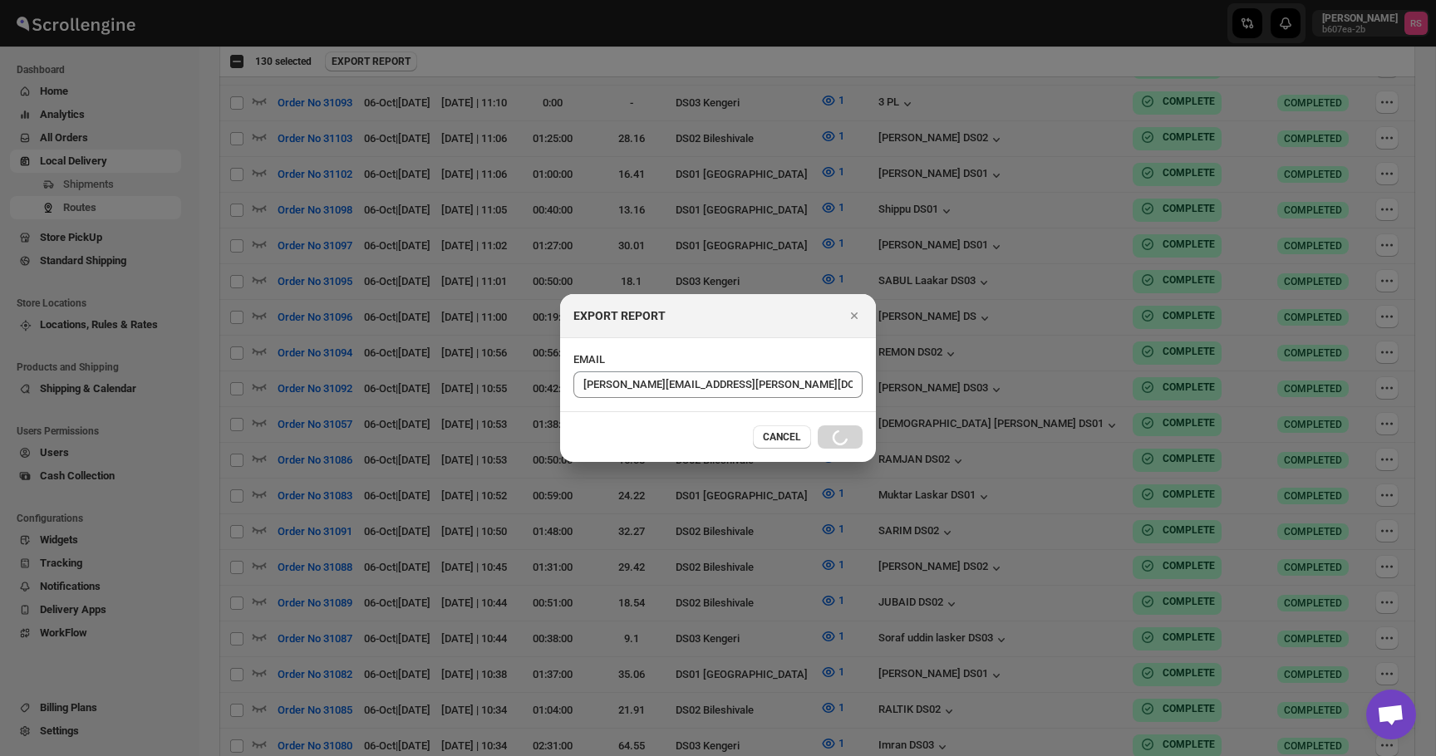
checkbox input "false"
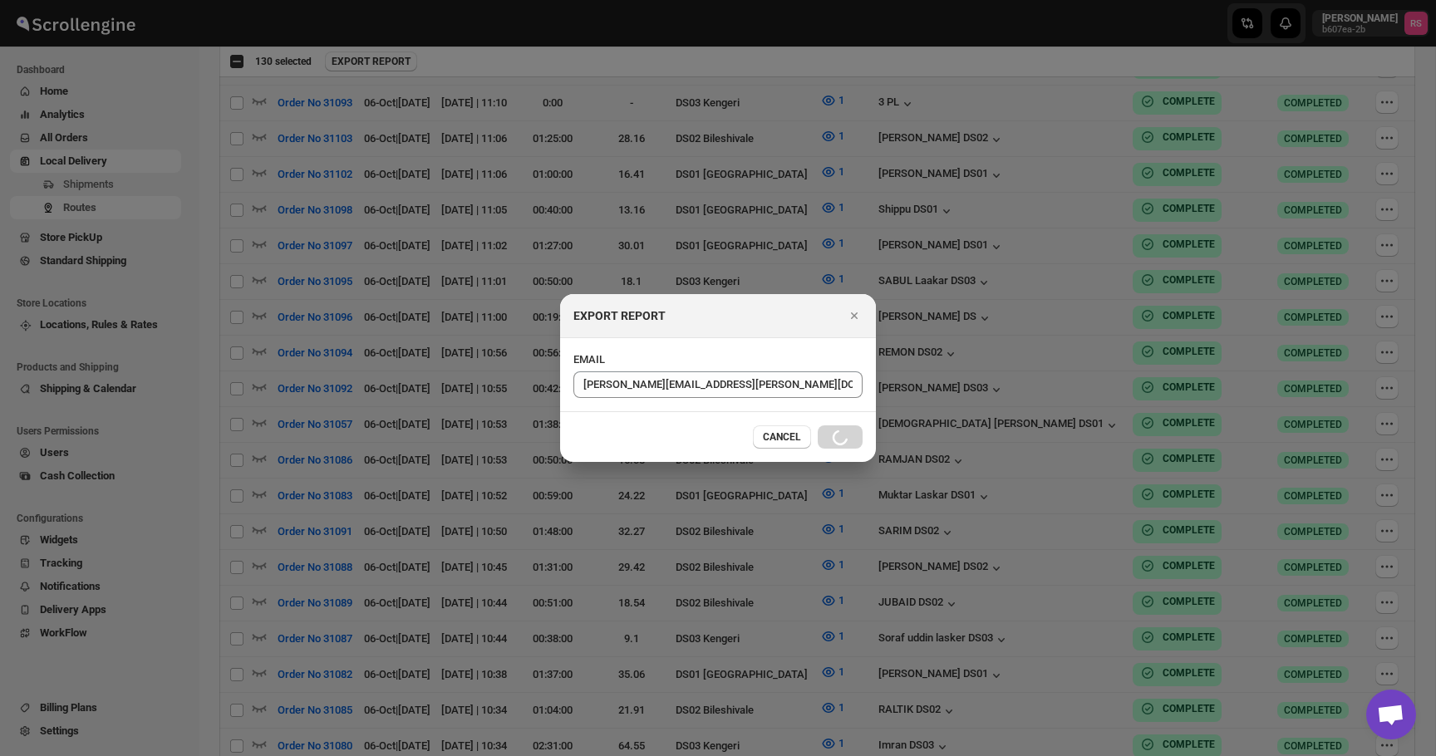
checkbox input "false"
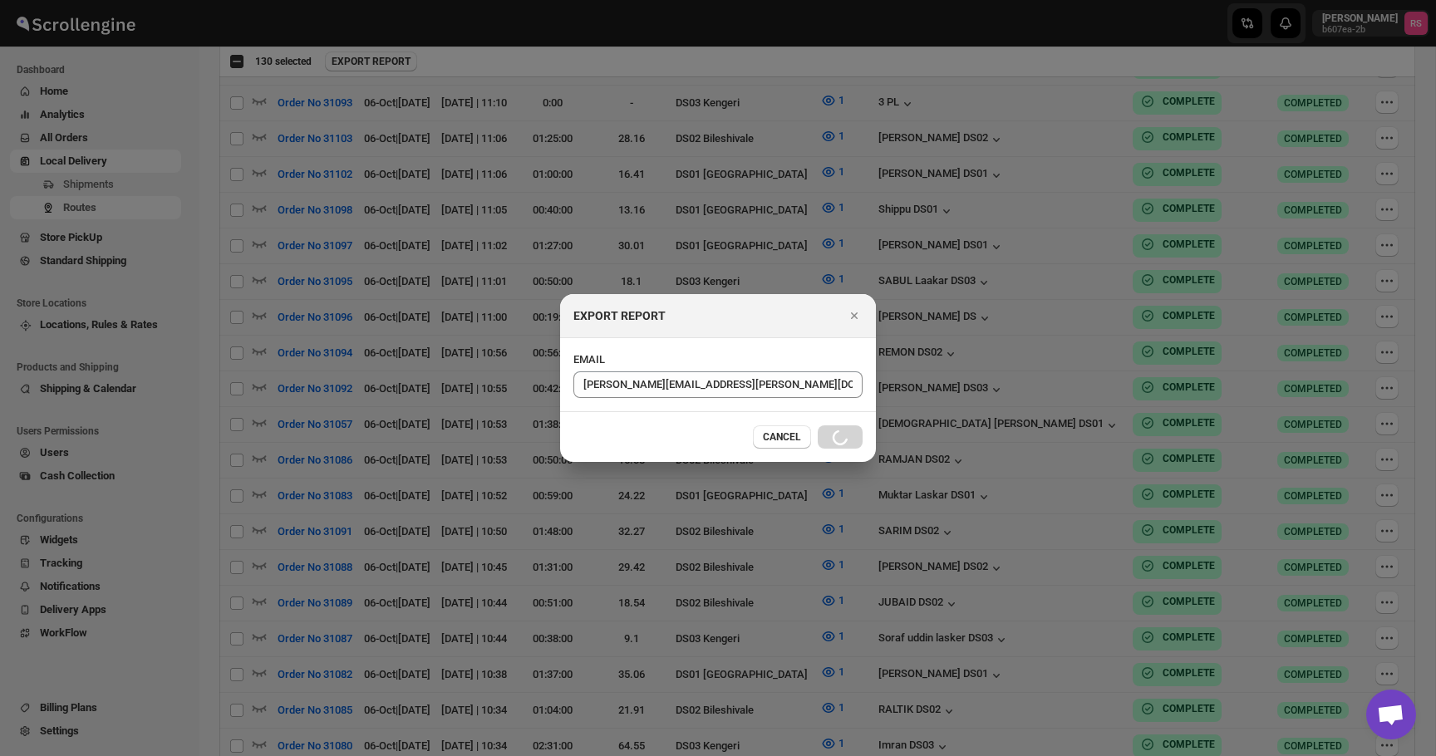
checkbox input "false"
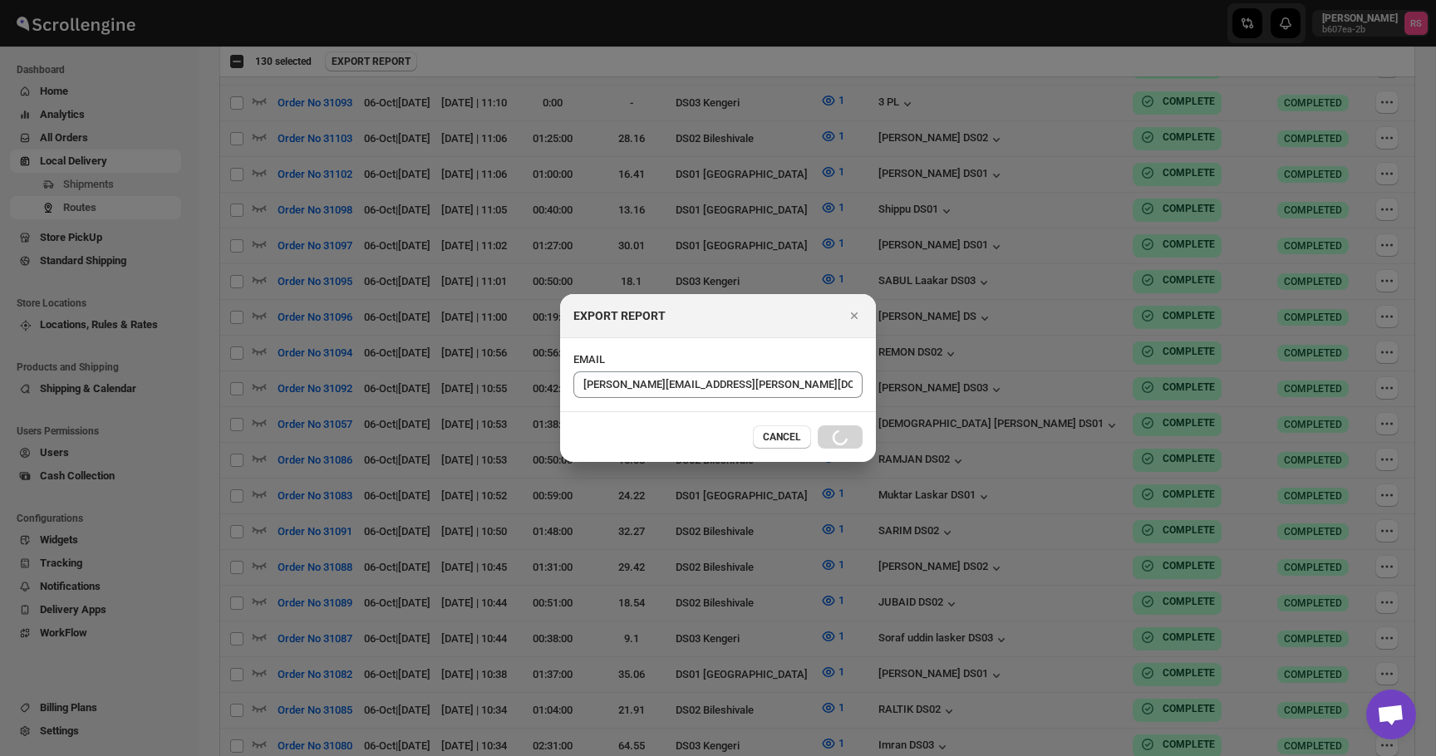
checkbox input "false"
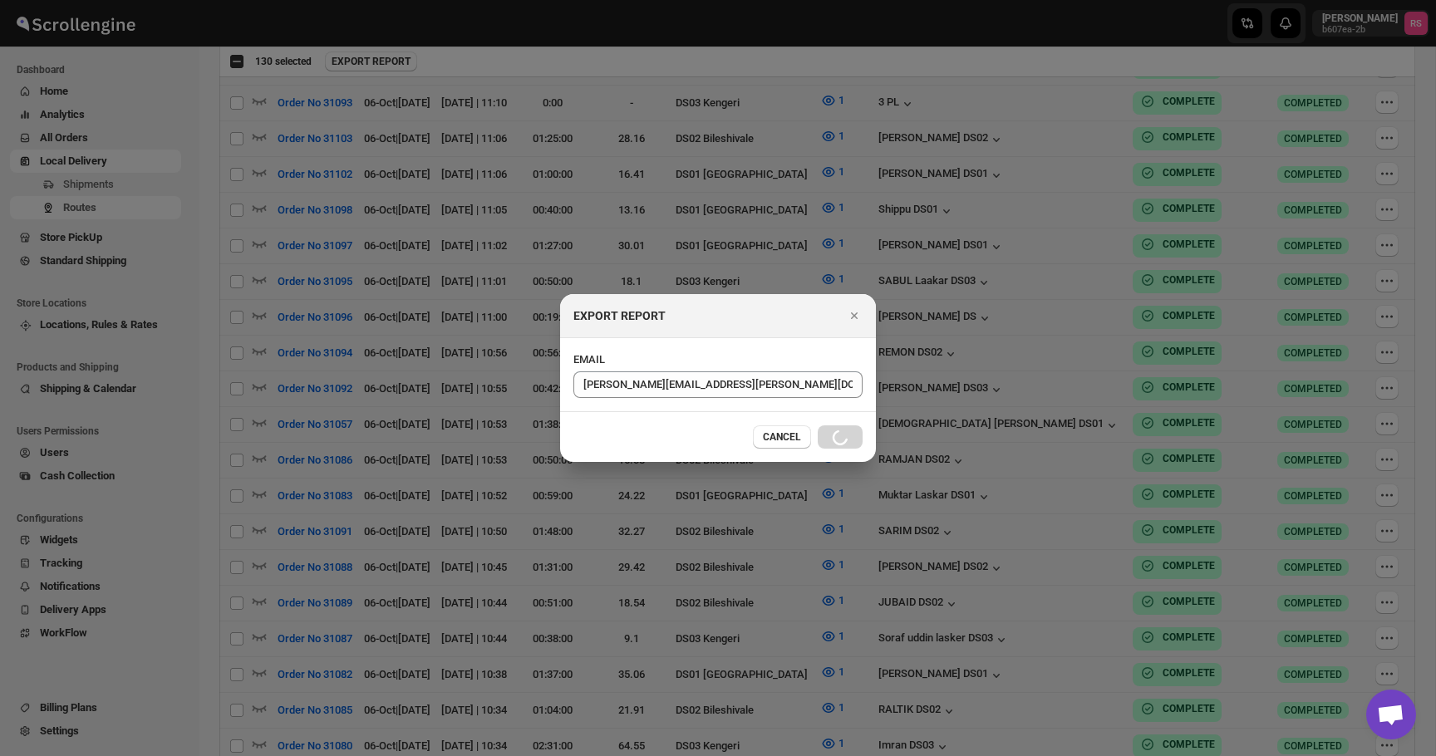
checkbox input "false"
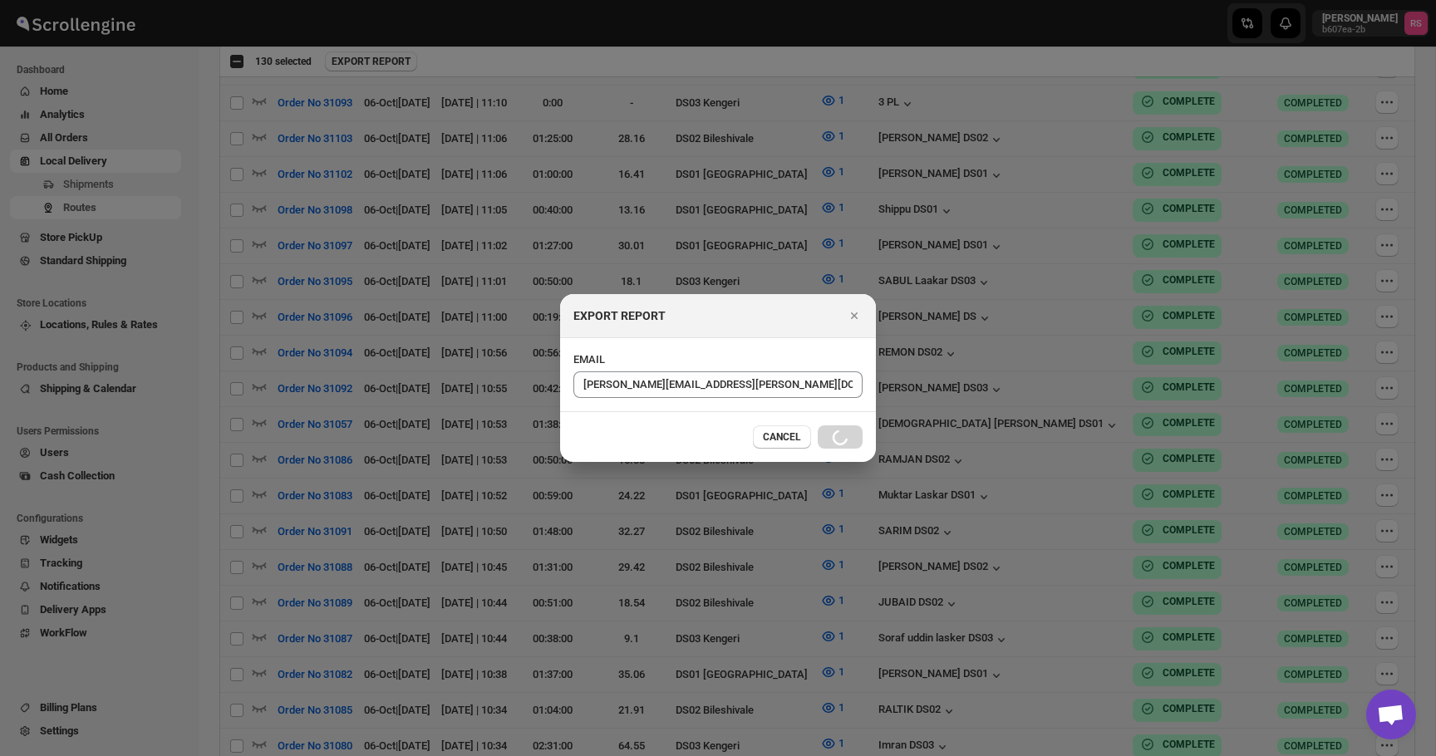
checkbox input "false"
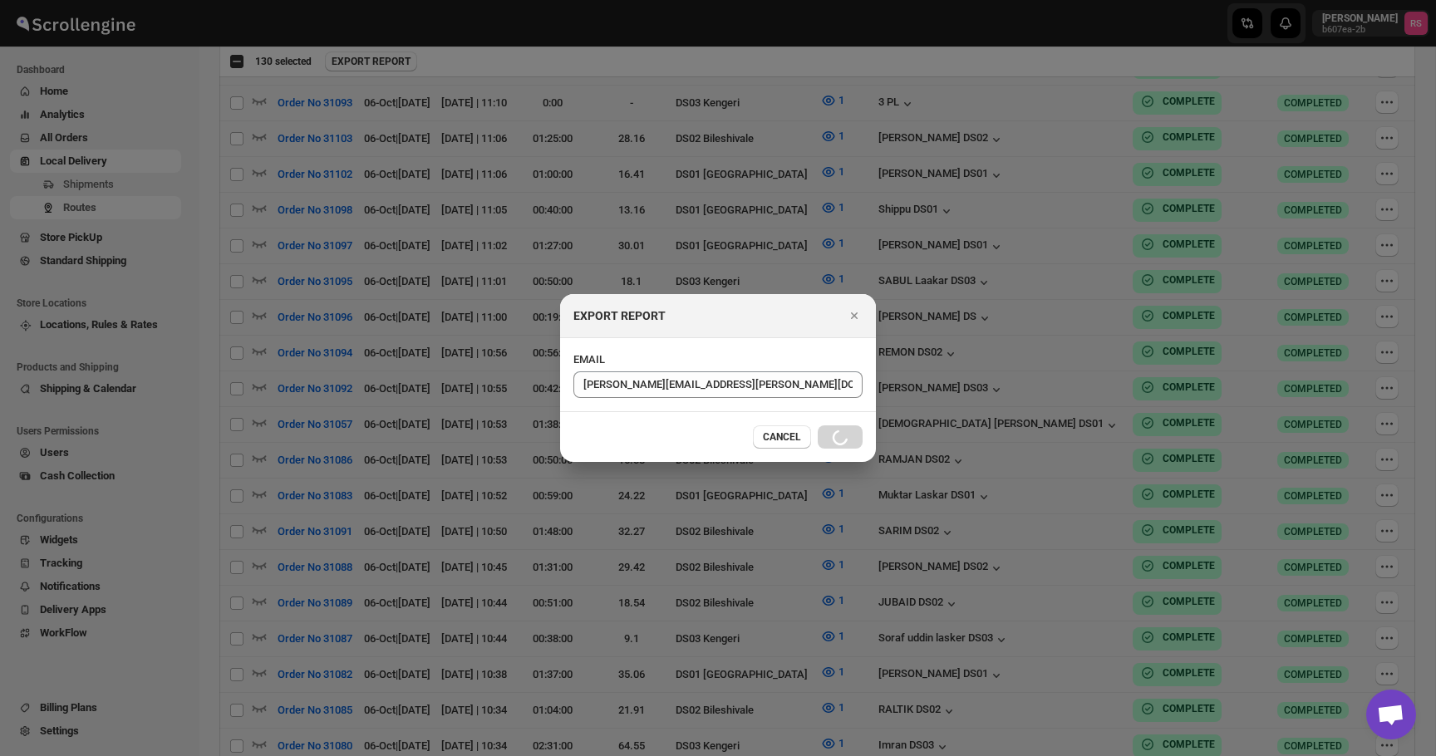
checkbox input "false"
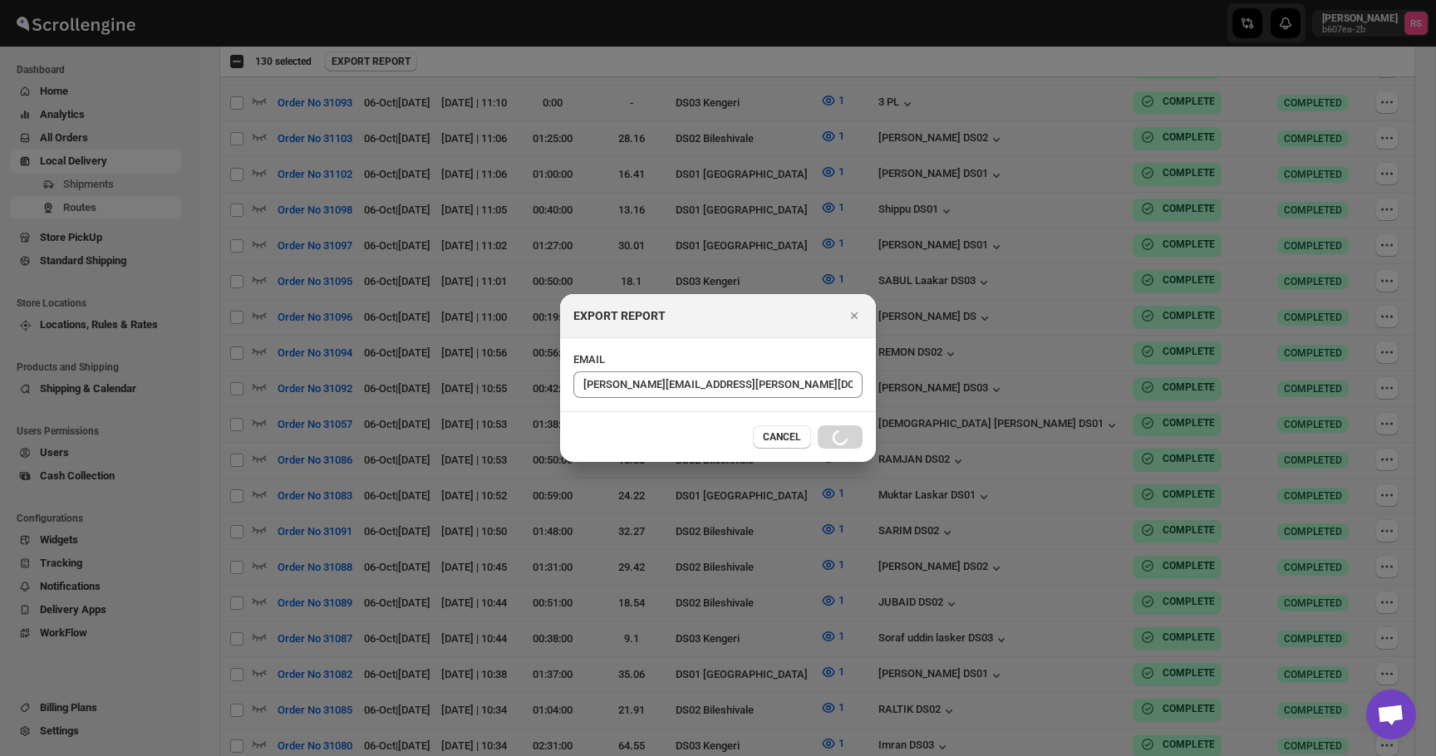
checkbox input "false"
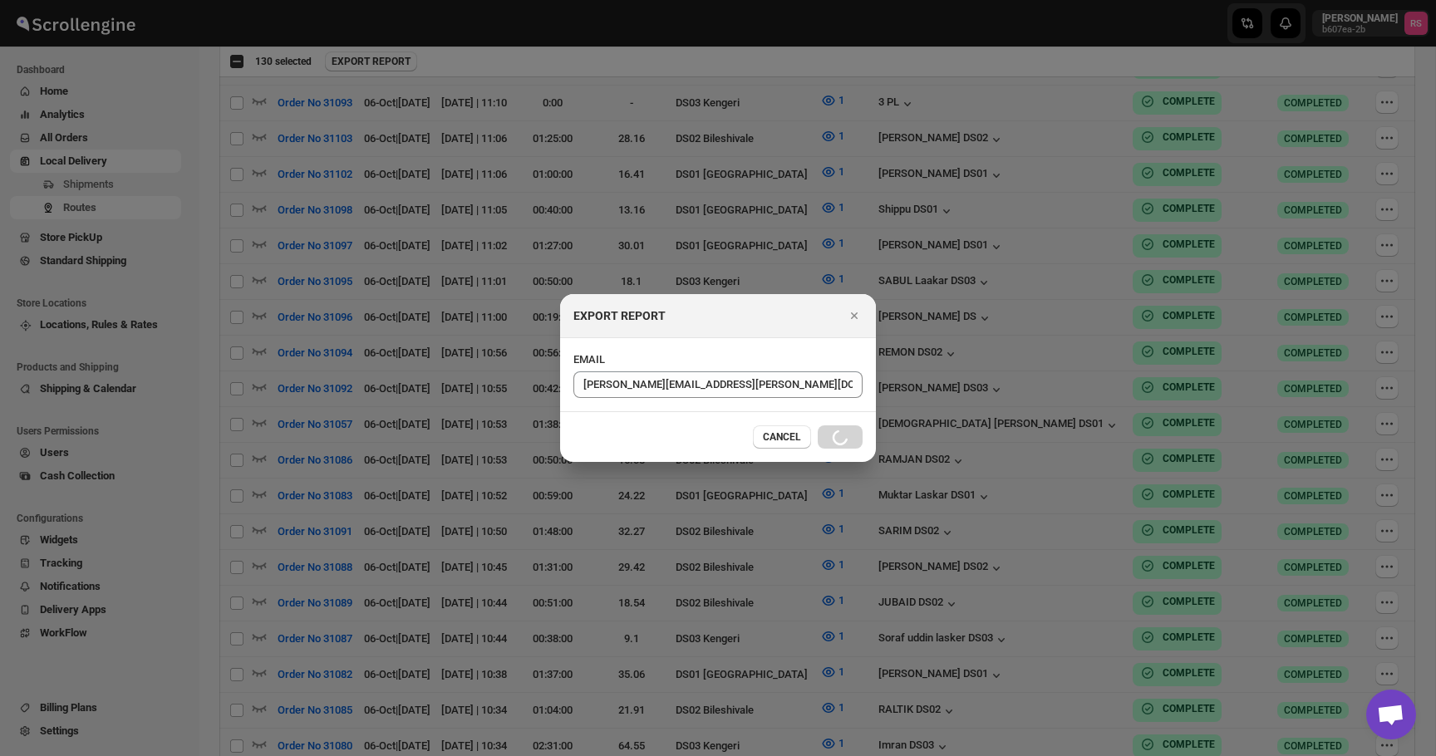
checkbox input "false"
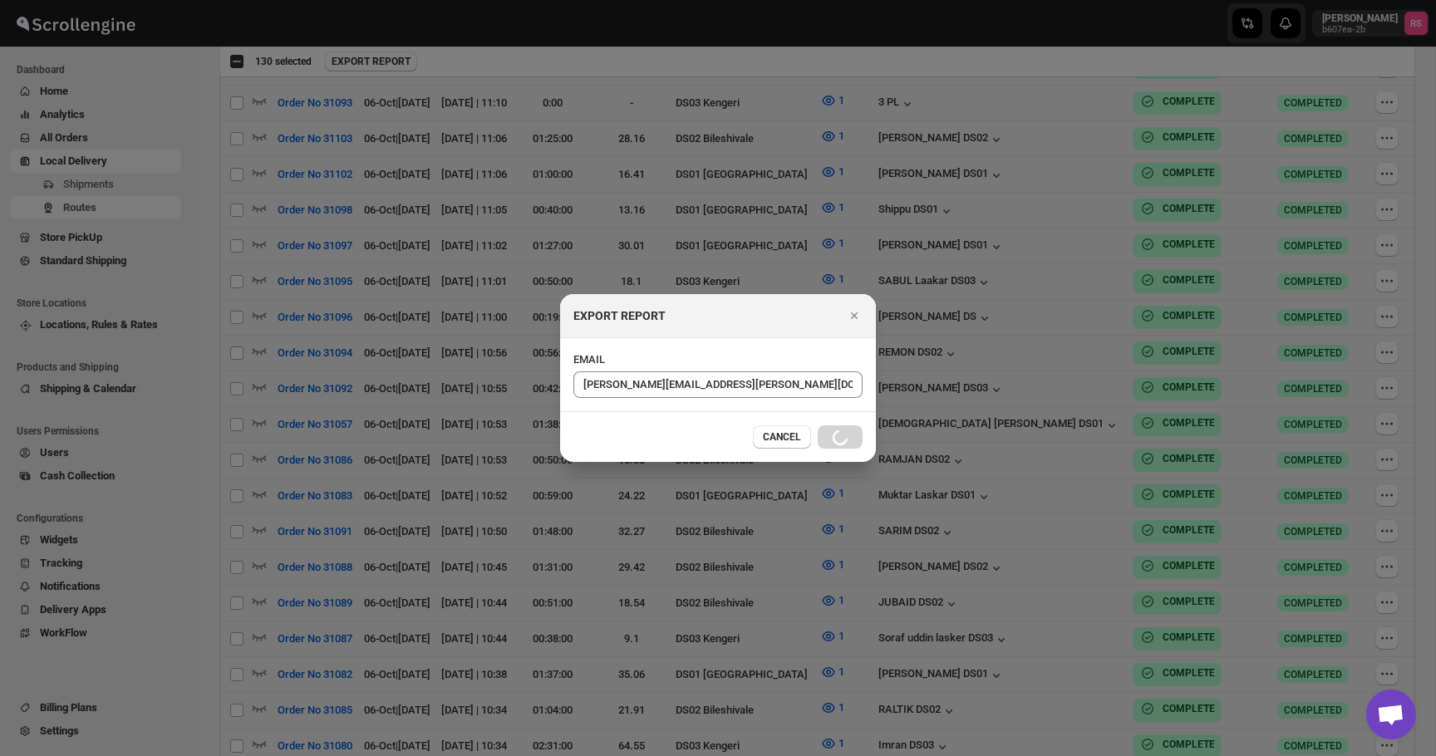
checkbox input "false"
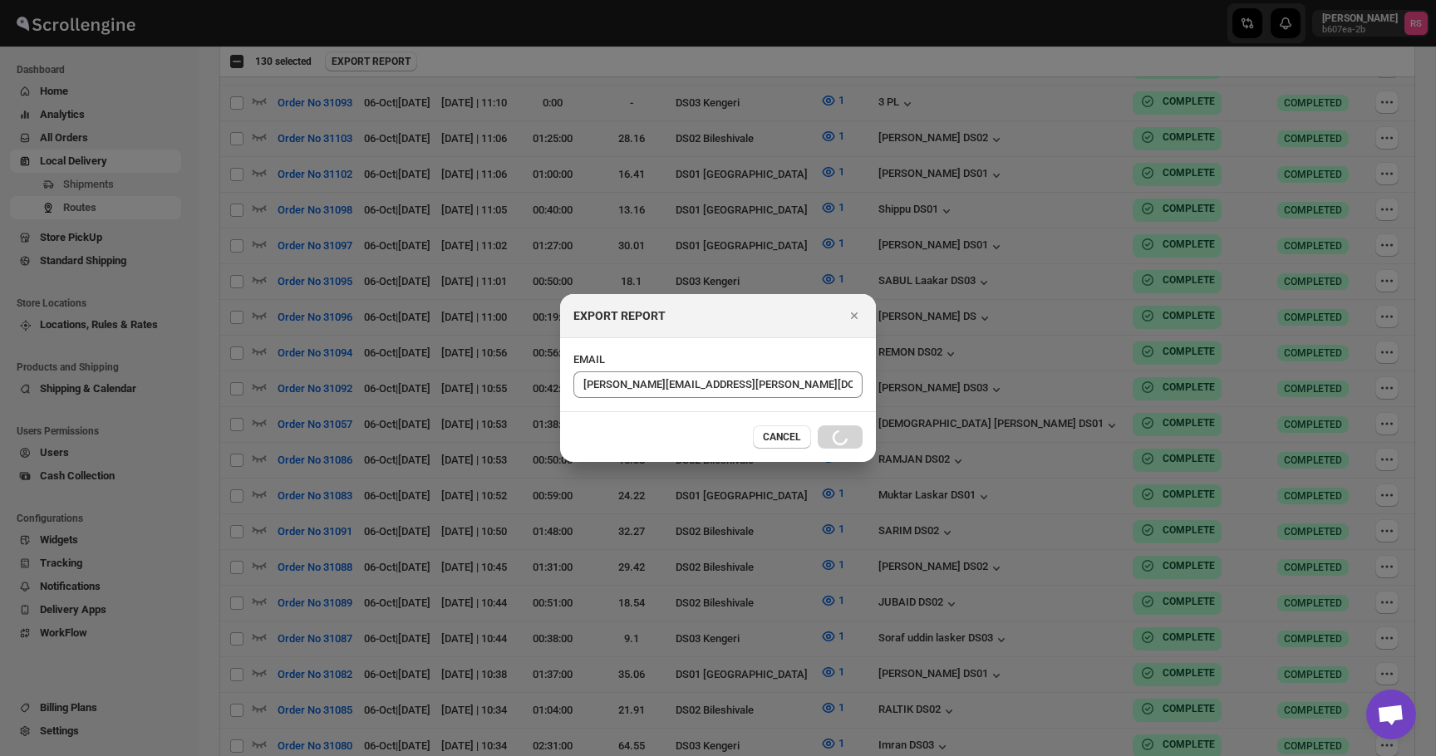
checkbox input "false"
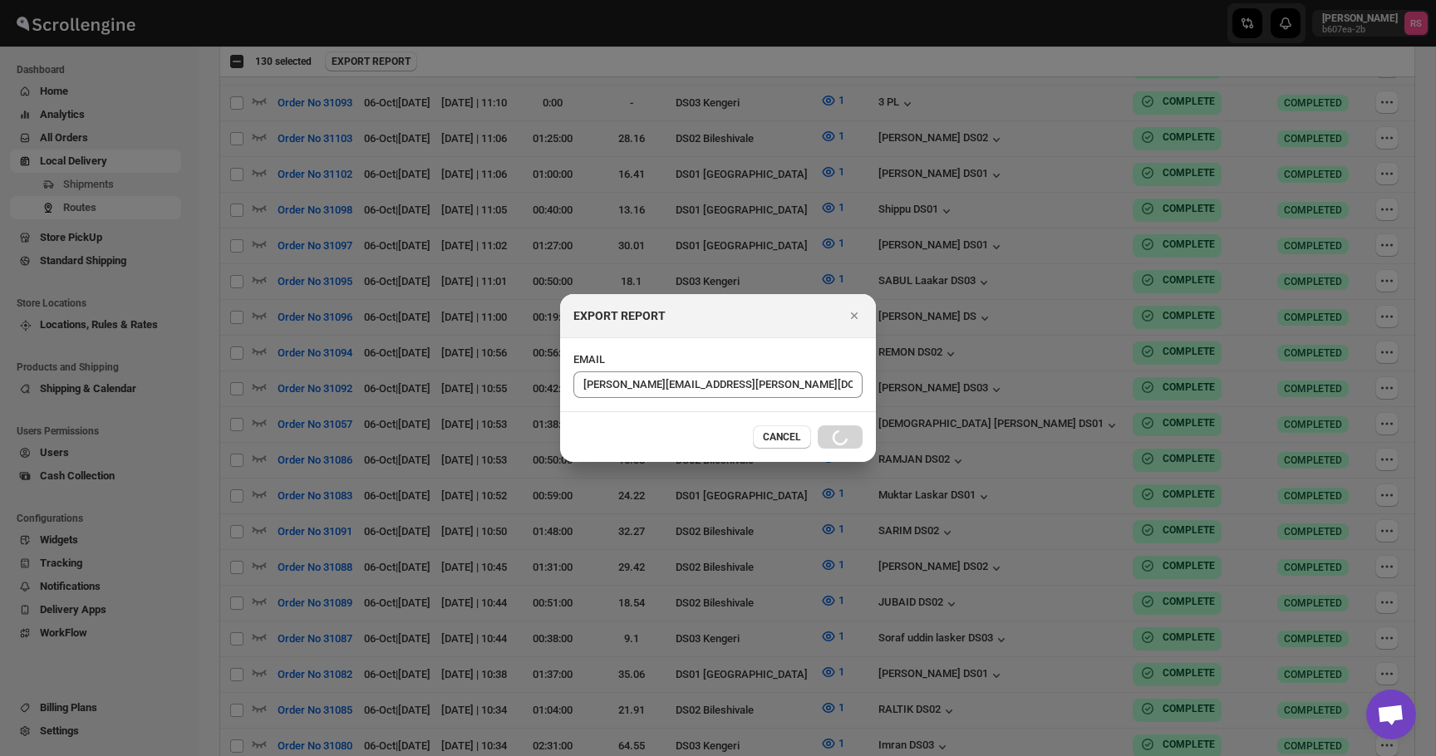
checkbox input "false"
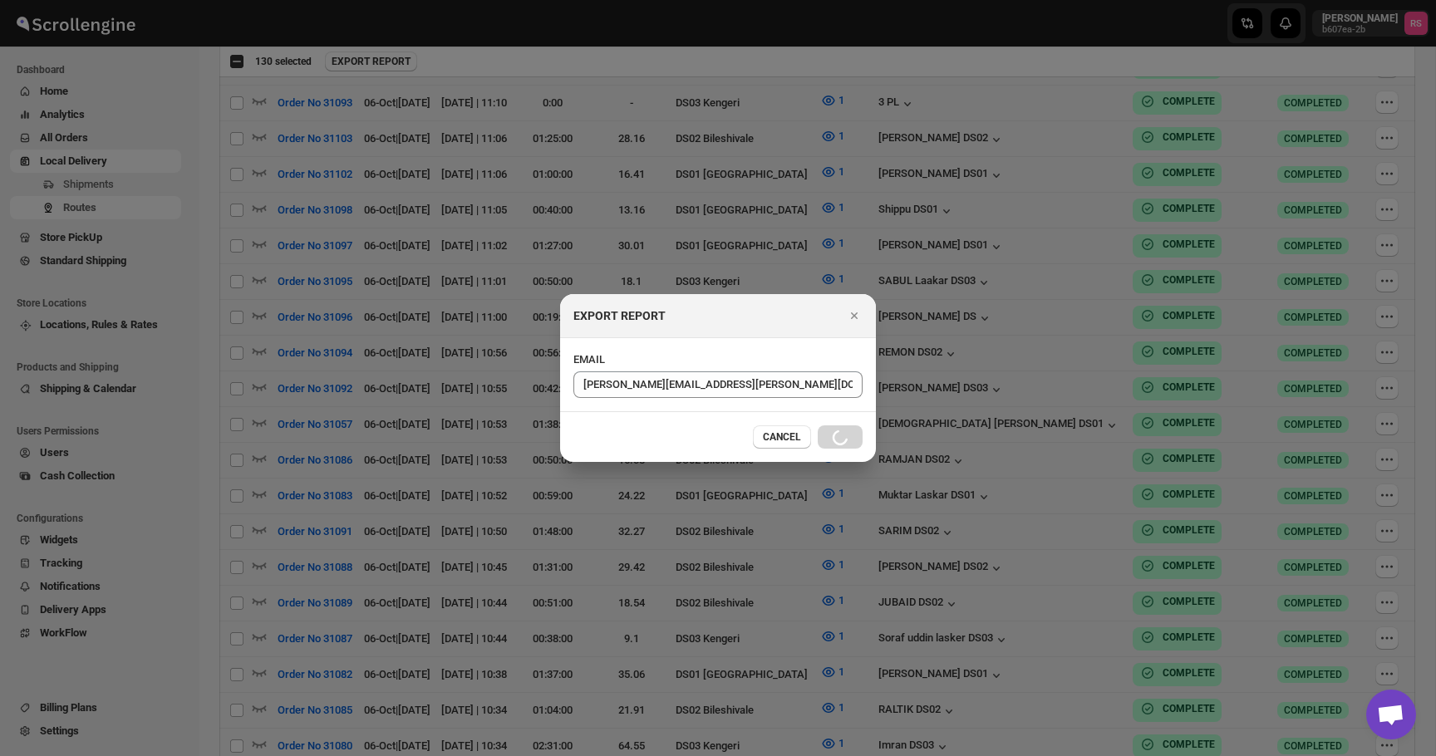
checkbox input "false"
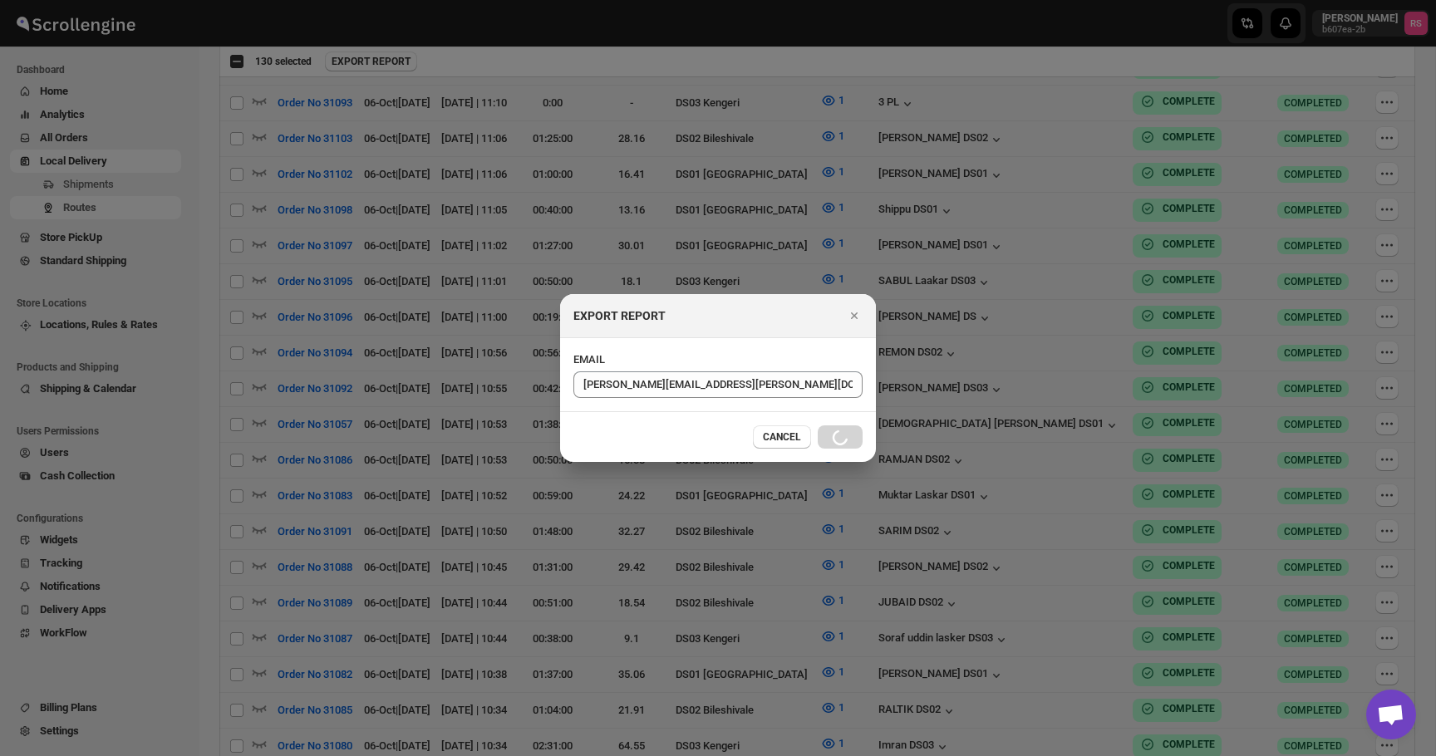
checkbox input "false"
